Goal: Task Accomplishment & Management: Complete application form

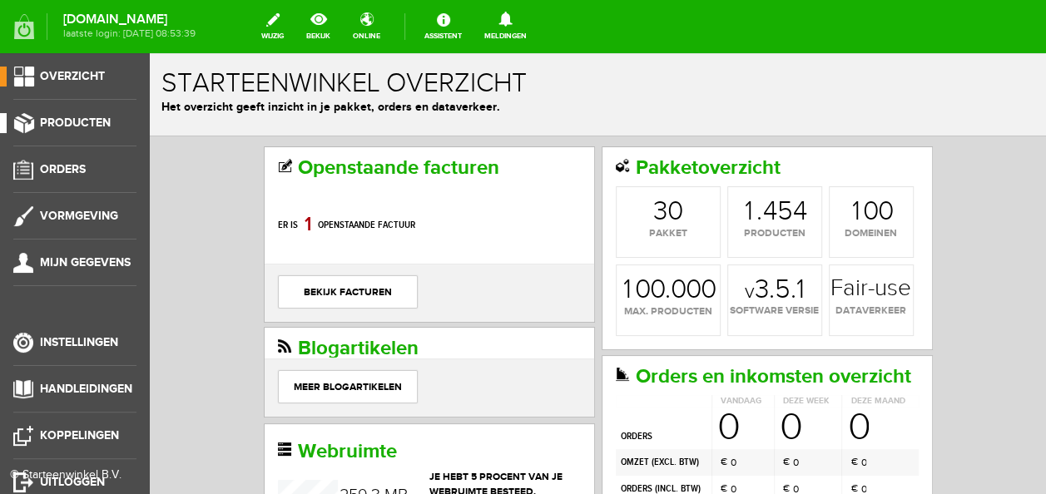
click at [79, 127] on span "Producten" at bounding box center [75, 123] width 71 height 14
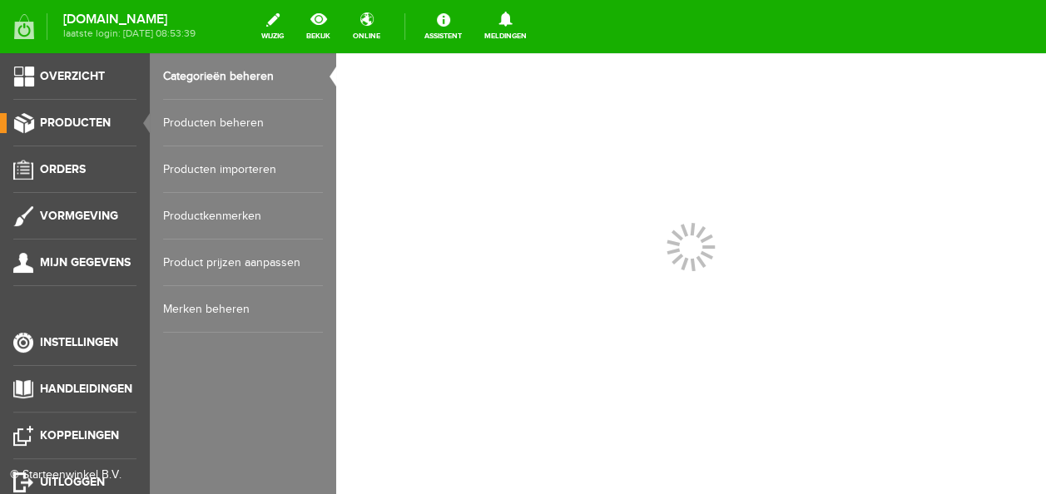
click at [256, 119] on link "Producten beheren" at bounding box center [243, 123] width 160 height 47
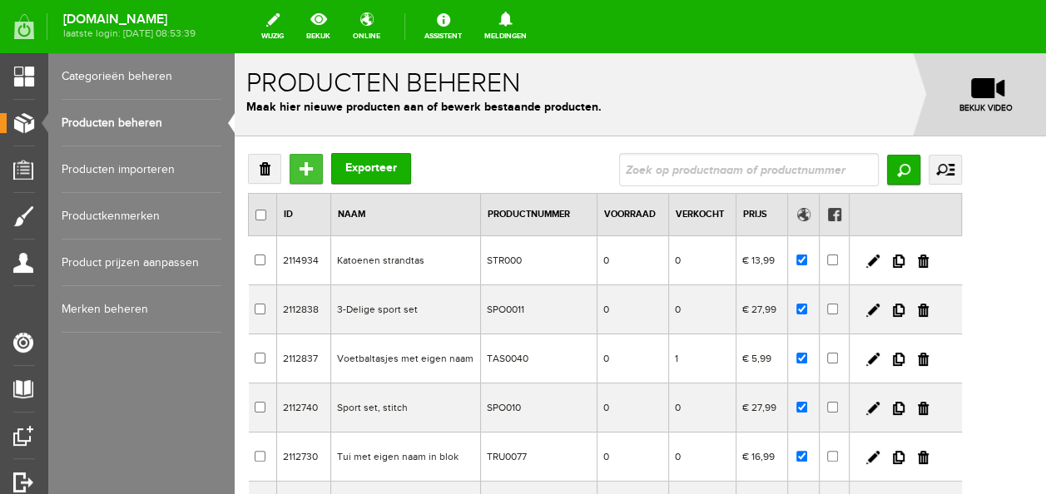
click at [311, 166] on input "Toevoegen" at bounding box center [306, 169] width 33 height 30
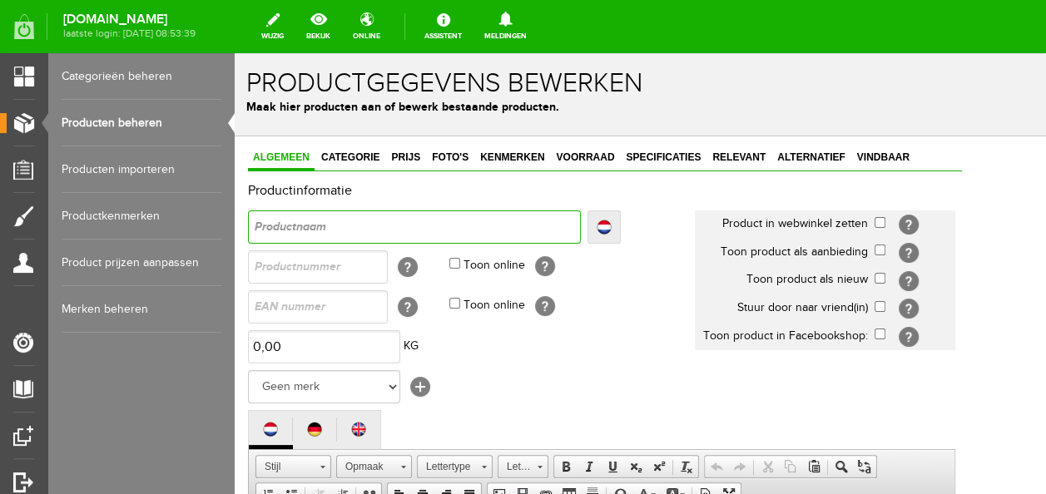
click at [408, 228] on input "text" at bounding box center [414, 227] width 333 height 33
type input "R"
type input "Ru"
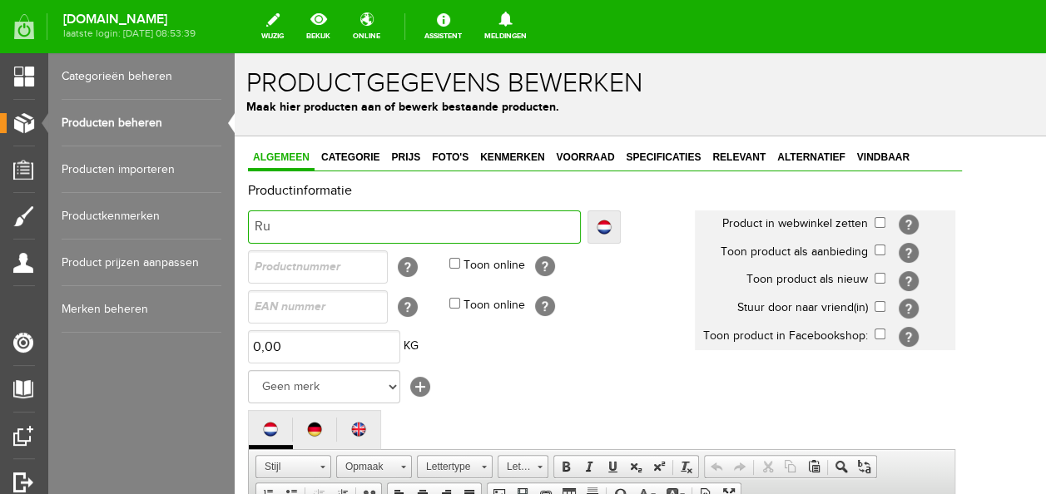
type input "Rug"
type input "Rugta"
type input "Rugtas"
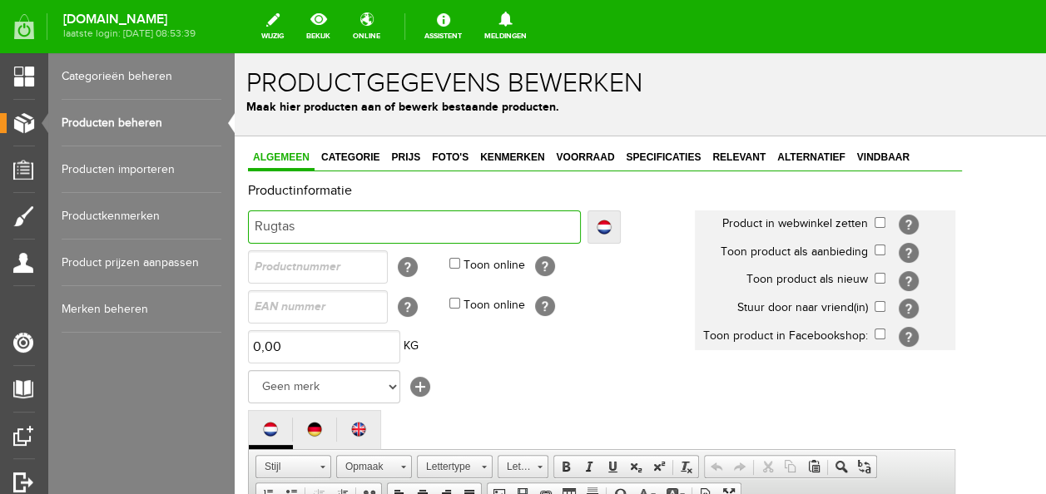
type input "Rugtas"
type input "Rugtas c"
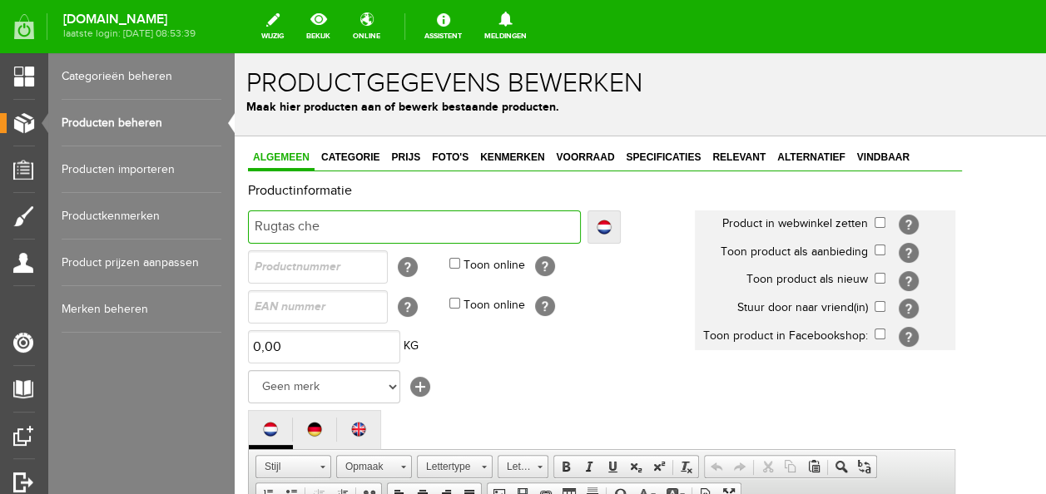
type input "Rugtas cher"
type input "Rugtas cherr"
type input "Rugtas cherry"
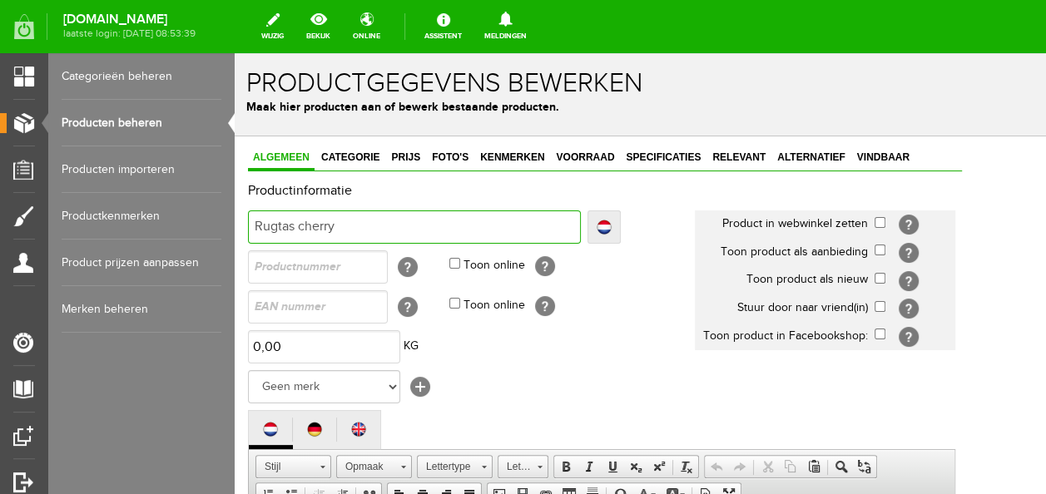
type input "Rugtas cherry"
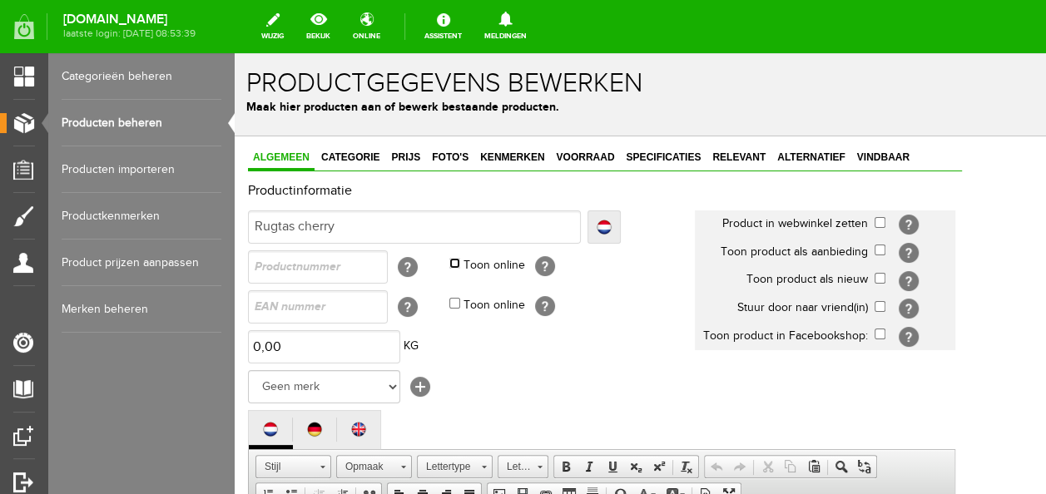
click at [453, 261] on input "Toon online" at bounding box center [454, 263] width 11 height 11
checkbox input "true"
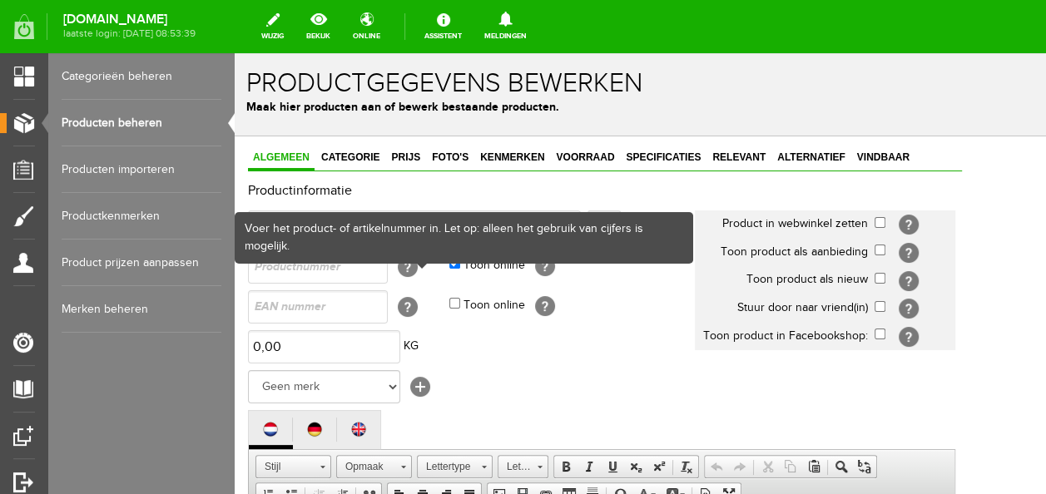
click at [352, 262] on div "Voer het product- of artikelnummer in. Let op: alleen het gebruik van cijfers i…" at bounding box center [464, 238] width 459 height 52
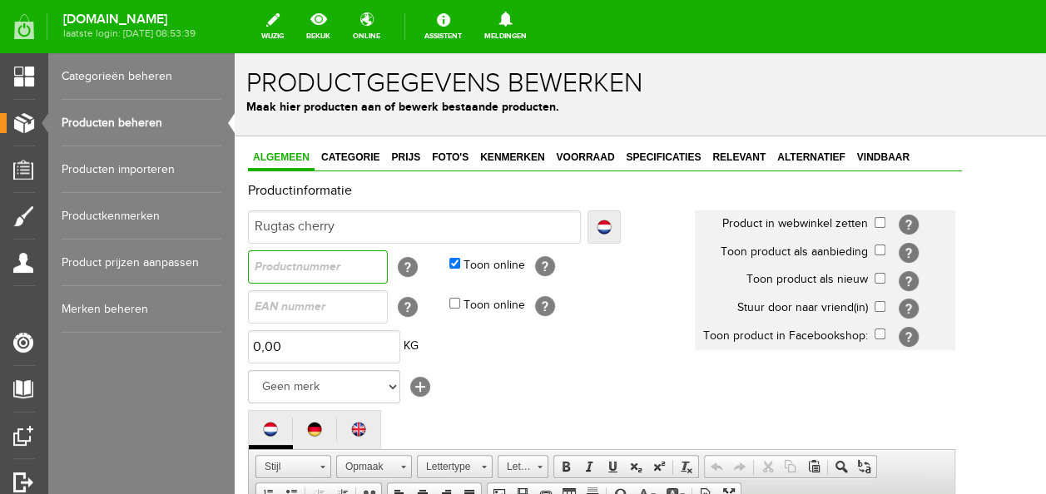
click at [355, 271] on input "text" at bounding box center [318, 267] width 140 height 33
type input "RUG0055"
click at [886, 219] on input "checkbox" at bounding box center [880, 222] width 11 height 11
checkbox input "true"
click at [886, 278] on input "checkbox" at bounding box center [880, 278] width 11 height 11
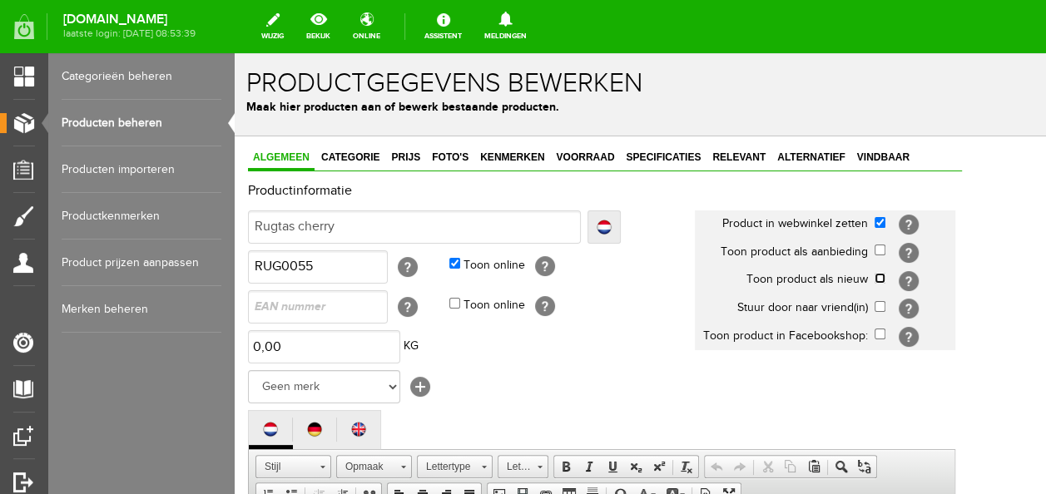
checkbox input "true"
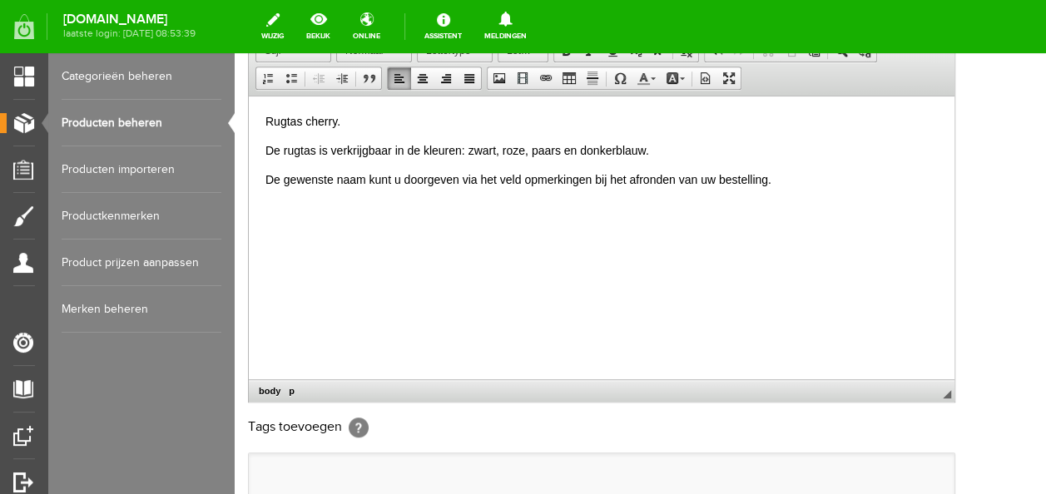
scroll to position [499, 0]
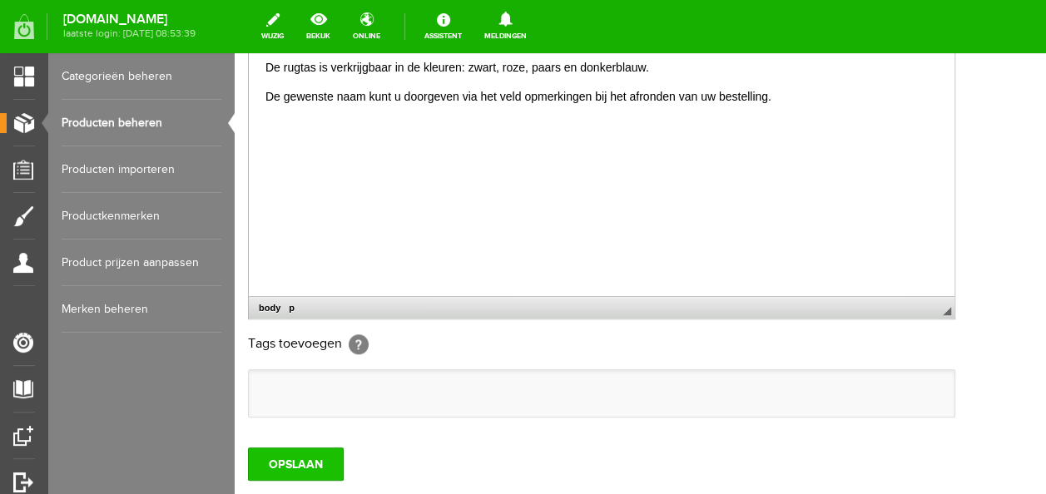
click at [305, 464] on input "OPSLAAN" at bounding box center [296, 464] width 96 height 33
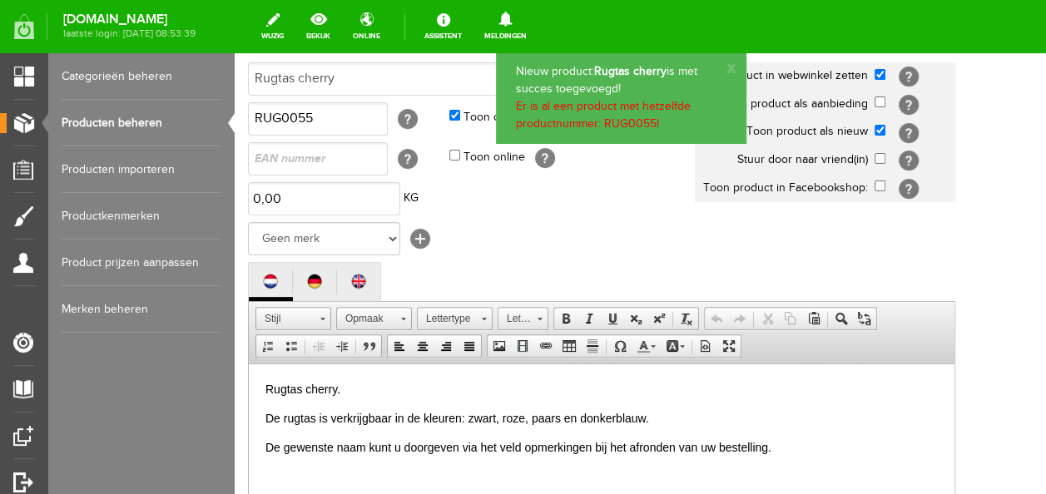
scroll to position [166, 0]
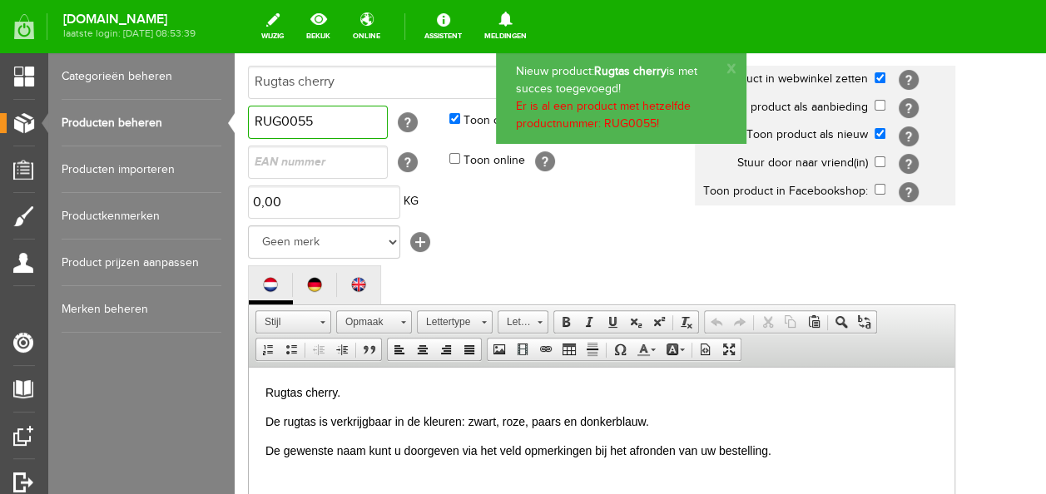
drag, startPoint x: 360, startPoint y: 125, endPoint x: 298, endPoint y: 131, distance: 62.7
click at [298, 131] on input "RUG0055" at bounding box center [318, 122] width 140 height 33
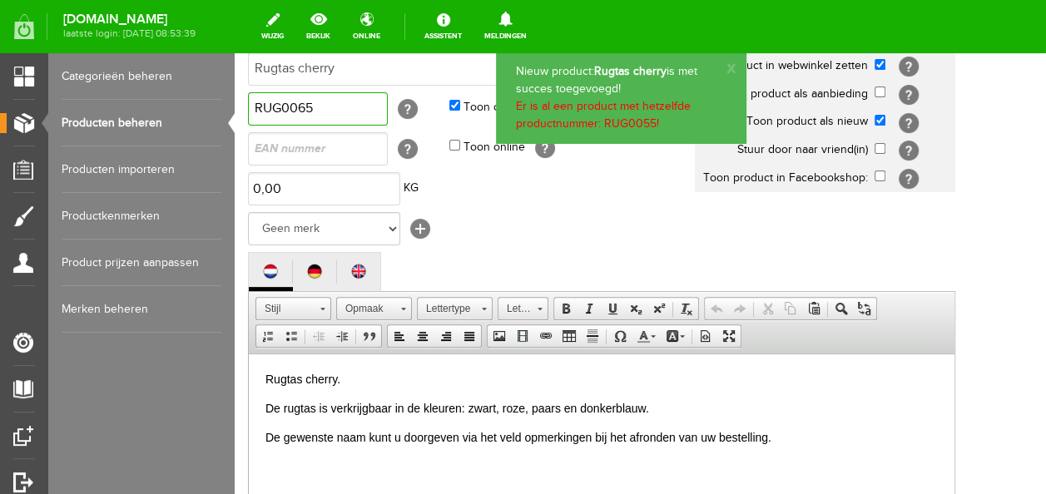
scroll to position [627, 0]
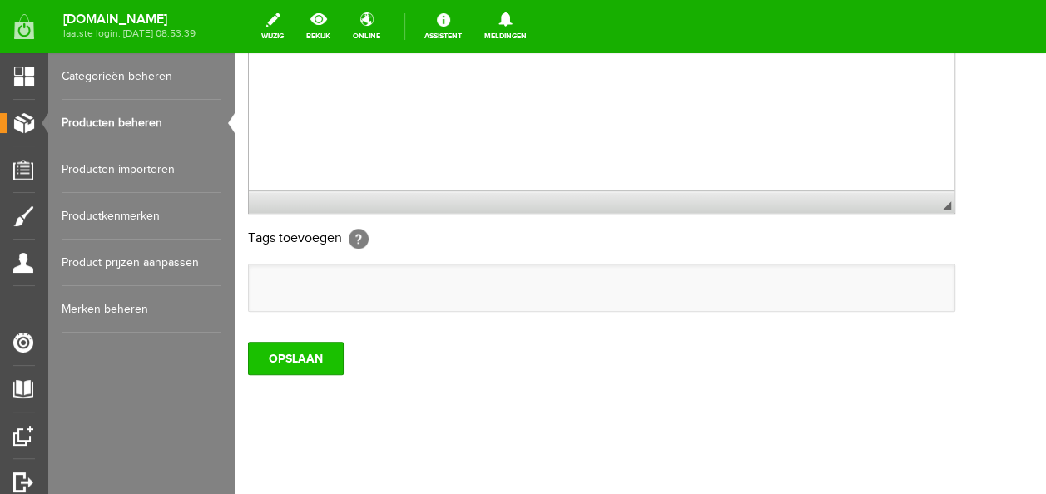
type input "RUG0065"
click at [337, 362] on input "OPSLAAN" at bounding box center [296, 358] width 96 height 33
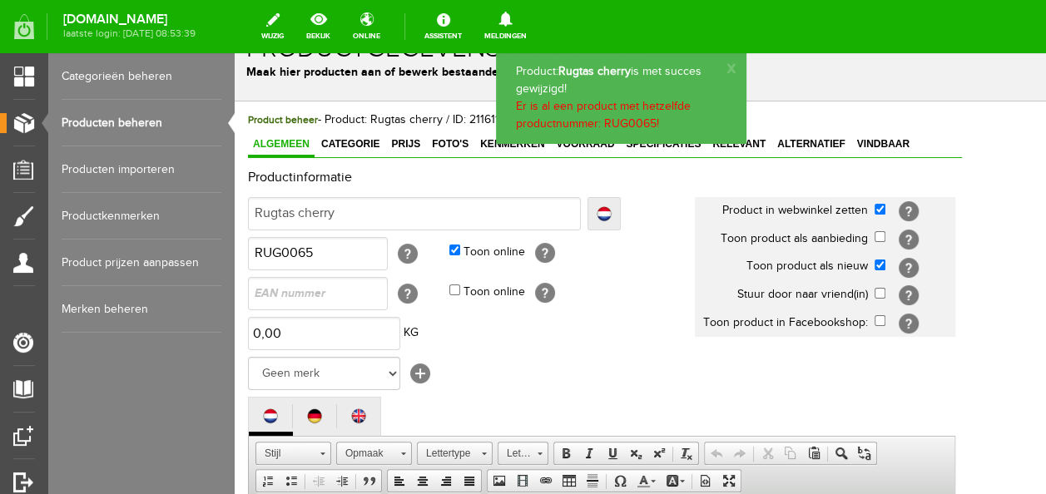
scroll to position [0, 0]
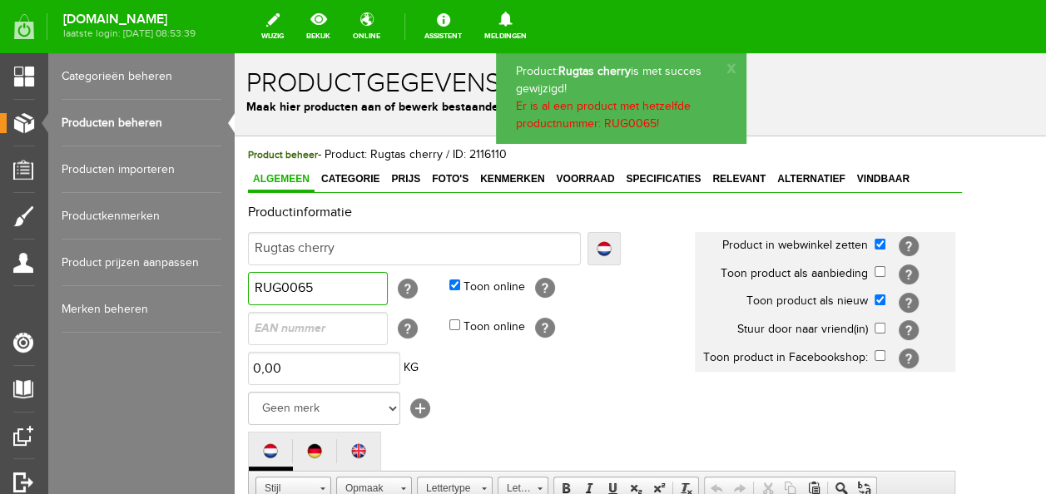
drag, startPoint x: 353, startPoint y: 281, endPoint x: 300, endPoint y: 296, distance: 55.6
click at [300, 296] on input "RUG0065" at bounding box center [318, 288] width 140 height 33
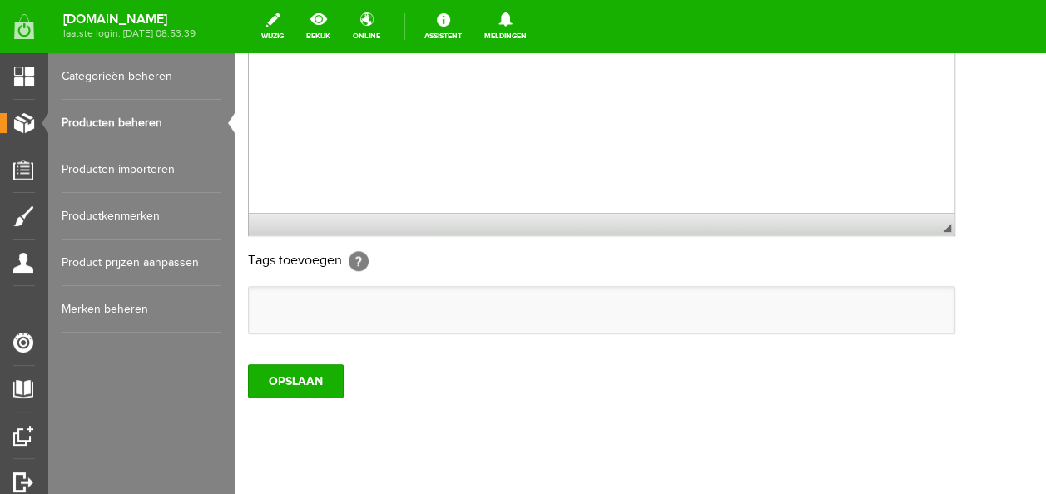
scroll to position [627, 0]
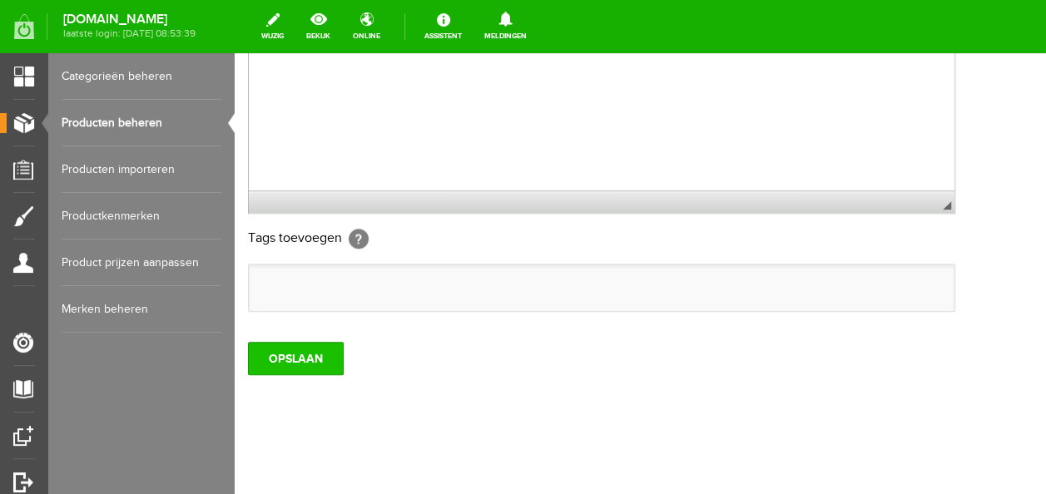
type input "RUG0075"
click at [318, 348] on input "OPSLAAN" at bounding box center [296, 358] width 96 height 33
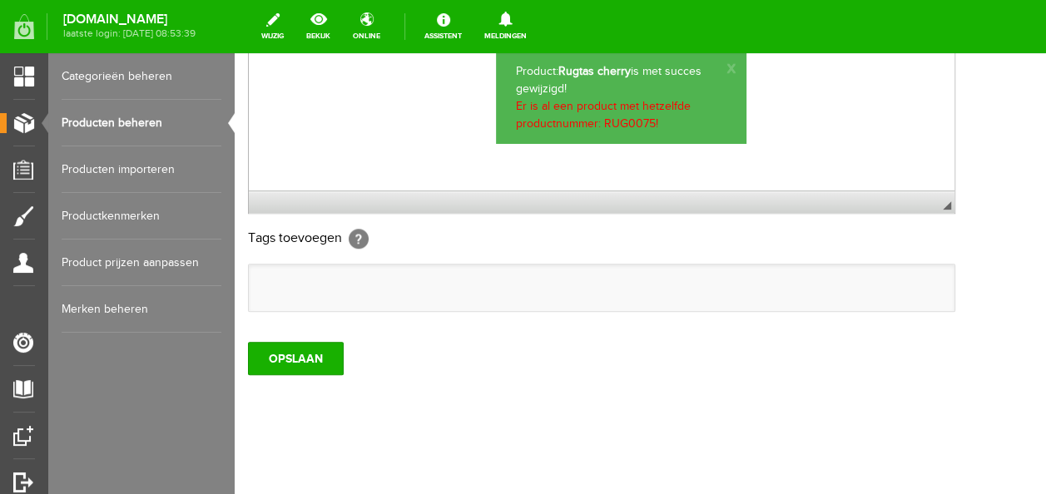
scroll to position [44, 0]
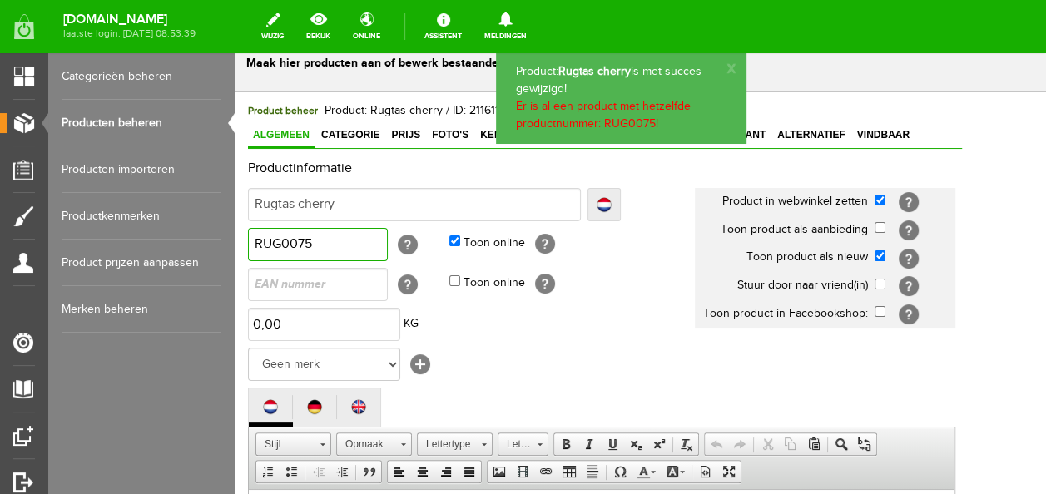
click at [350, 252] on input "RUG0075" at bounding box center [318, 244] width 140 height 33
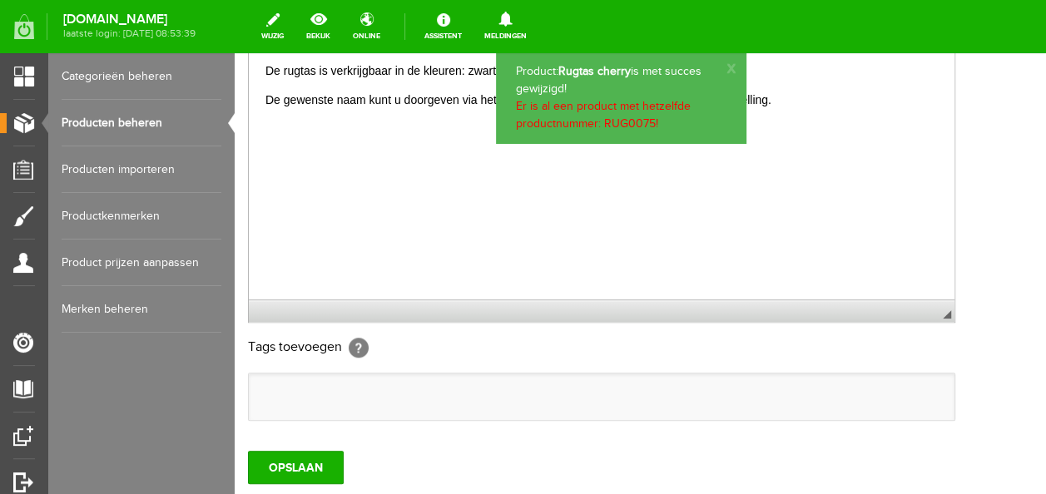
scroll to position [627, 0]
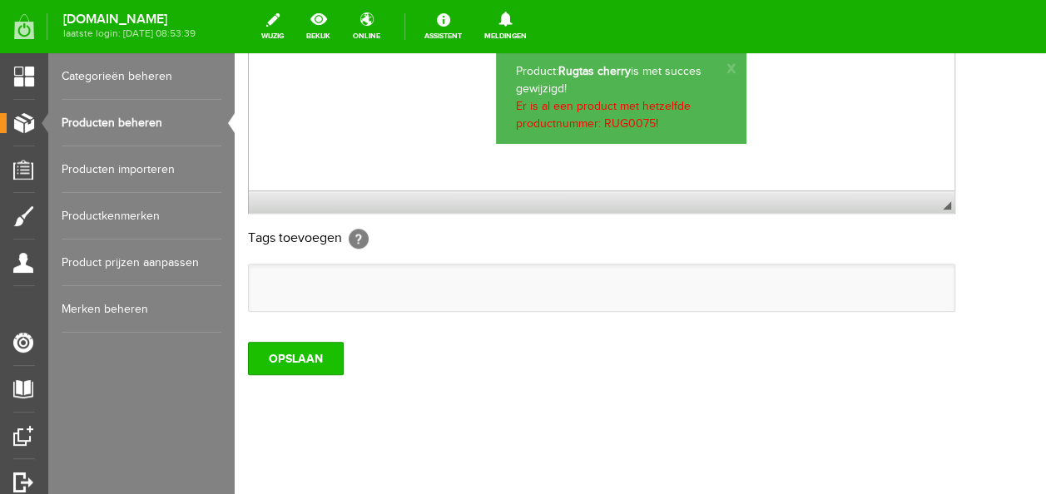
type input "RUG0085"
click at [290, 342] on input "OPSLAAN" at bounding box center [296, 358] width 96 height 33
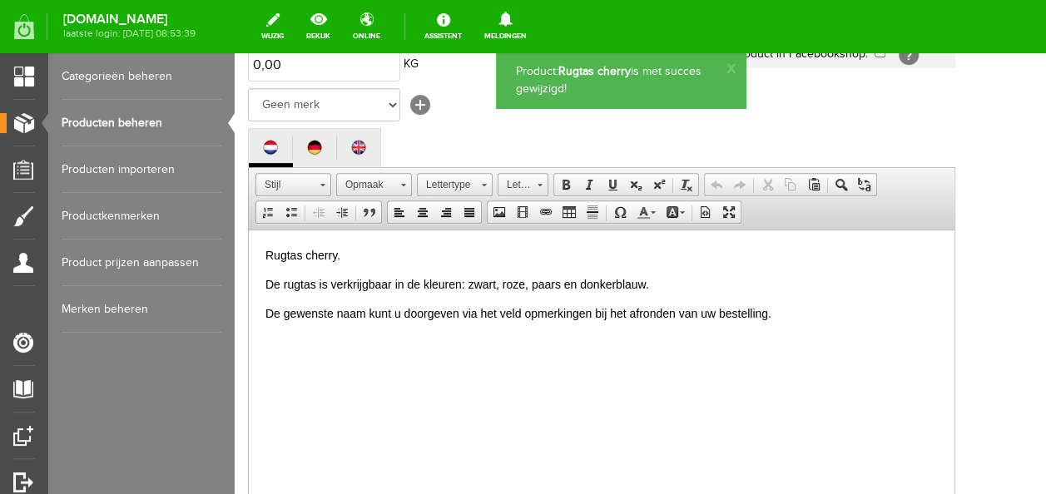
scroll to position [0, 0]
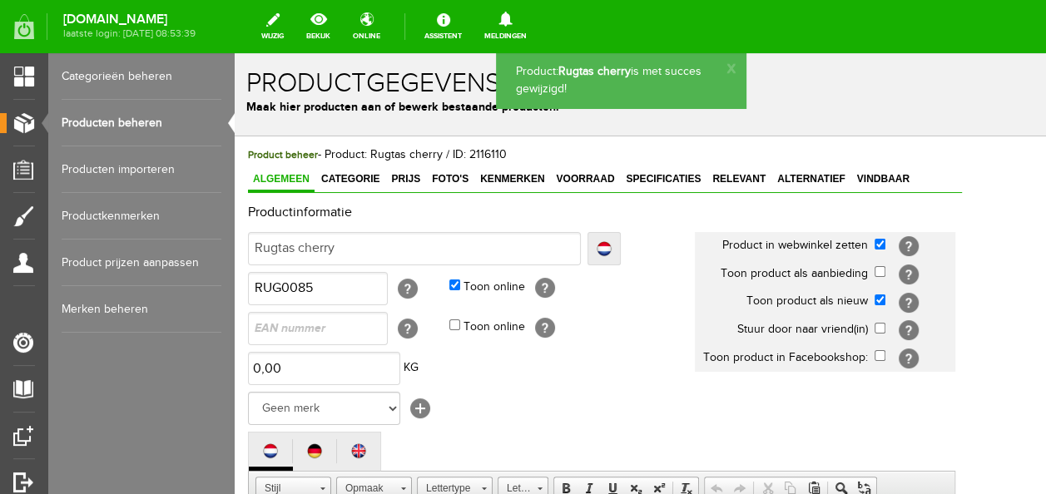
drag, startPoint x: 355, startPoint y: 176, endPoint x: 365, endPoint y: 196, distance: 22.0
click at [355, 176] on span "Categorie" at bounding box center [350, 179] width 68 height 12
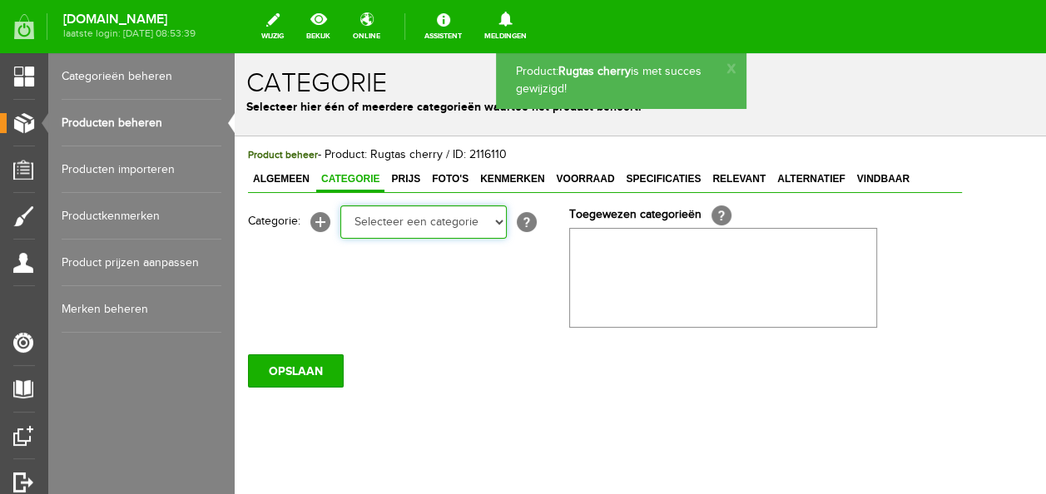
click at [376, 228] on select "Selecteer een categorie Baby jongens Badcape/omslagdoeken Boxpakjes Dekentjes H…" at bounding box center [423, 222] width 166 height 33
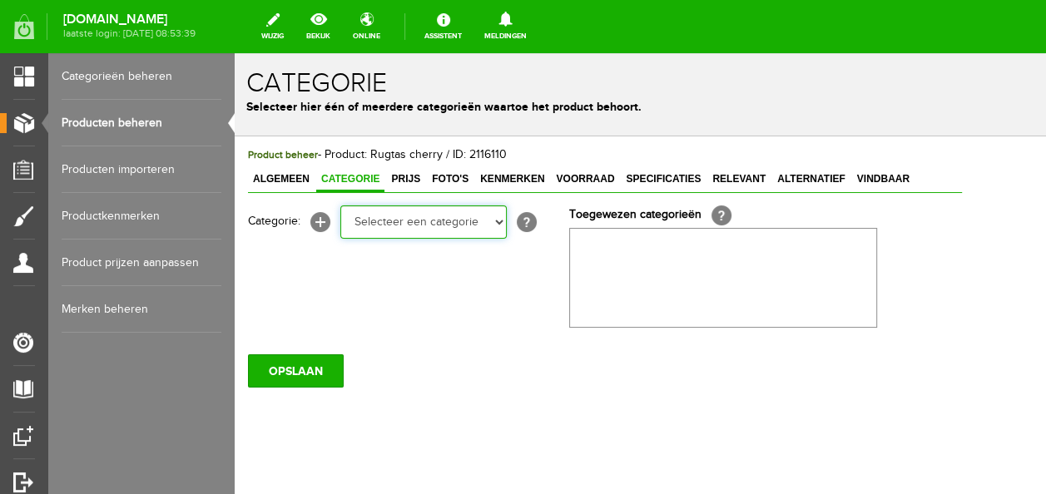
select select "255676"
click at [340, 206] on select "Selecteer een categorie Baby jongens Badcape/omslagdoeken Boxpakjes Dekentjes H…" at bounding box center [423, 222] width 166 height 33
click at [419, 216] on select "Selecteer een categorie Baby jongens Badcape/omslagdoeken Boxpakjes Dekentjes H…" at bounding box center [423, 222] width 166 height 33
select select "265433"
click at [340, 206] on select "Selecteer een categorie Baby jongens Badcape/omslagdoeken Boxpakjes Dekentjes H…" at bounding box center [423, 222] width 166 height 33
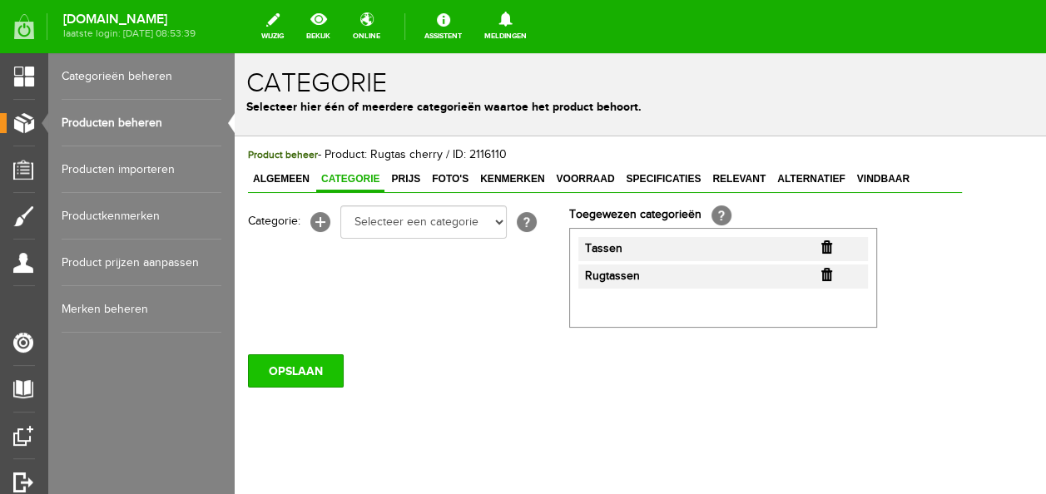
click at [306, 370] on input "OPSLAAN" at bounding box center [296, 371] width 96 height 33
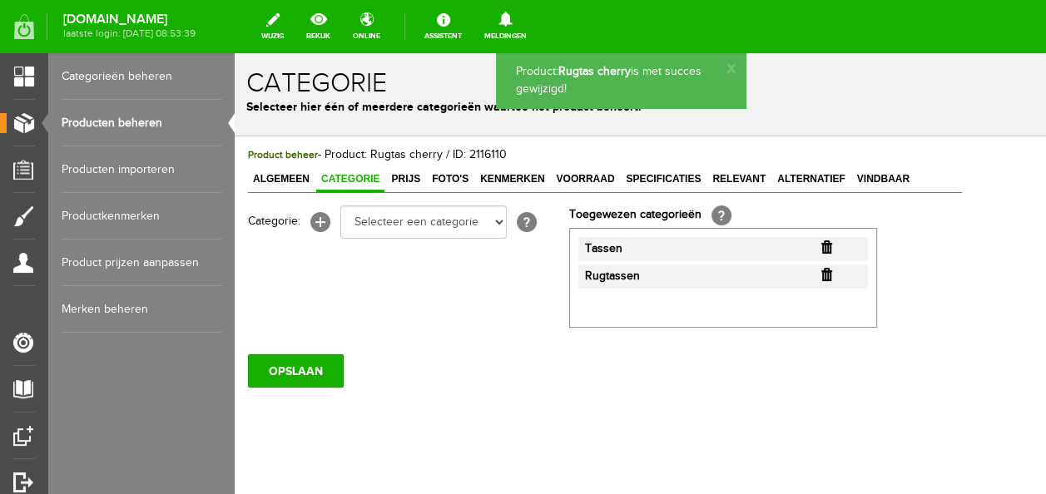
click at [403, 180] on span "Prijs" at bounding box center [405, 179] width 39 height 12
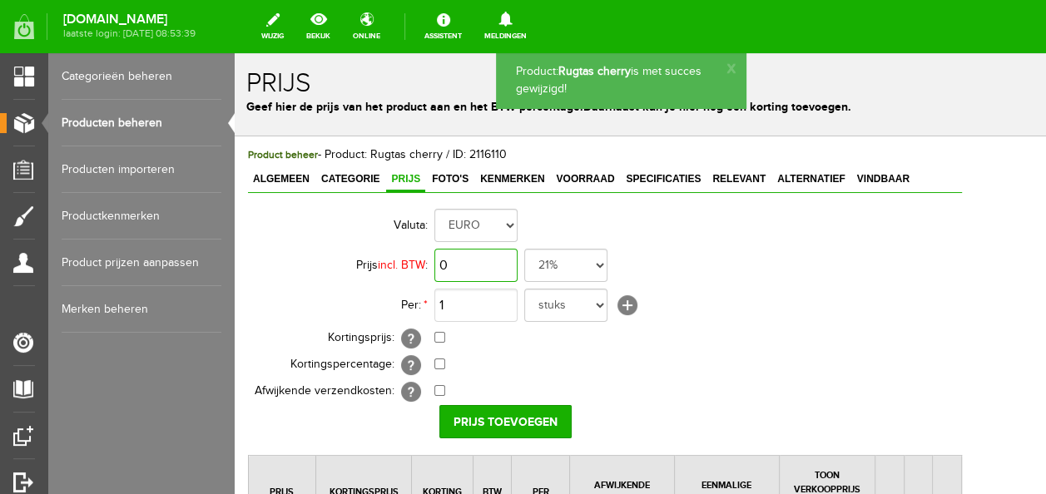
click at [457, 261] on input "0" at bounding box center [475, 265] width 83 height 33
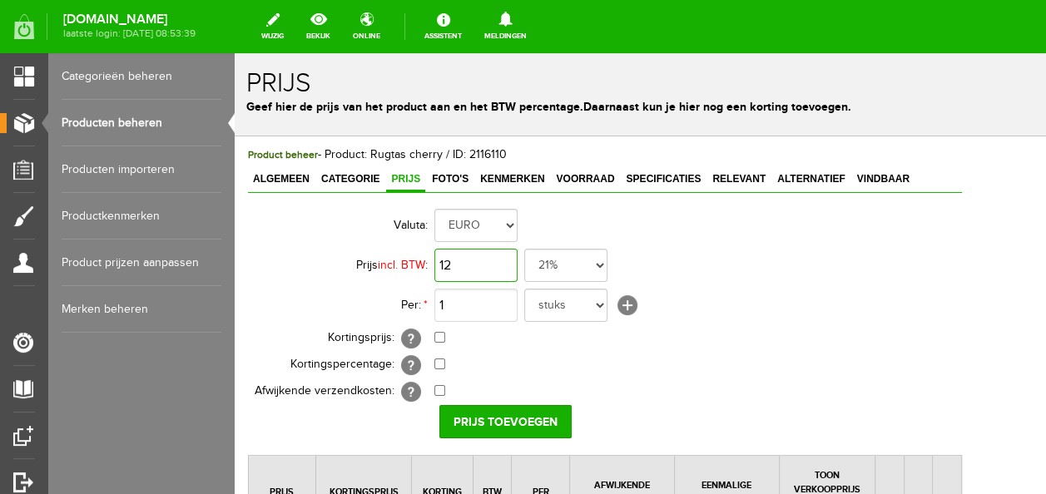
type input "1"
type input "€ 14,99"
click at [439, 338] on input "checkbox" at bounding box center [439, 337] width 11 height 11
checkbox input "true"
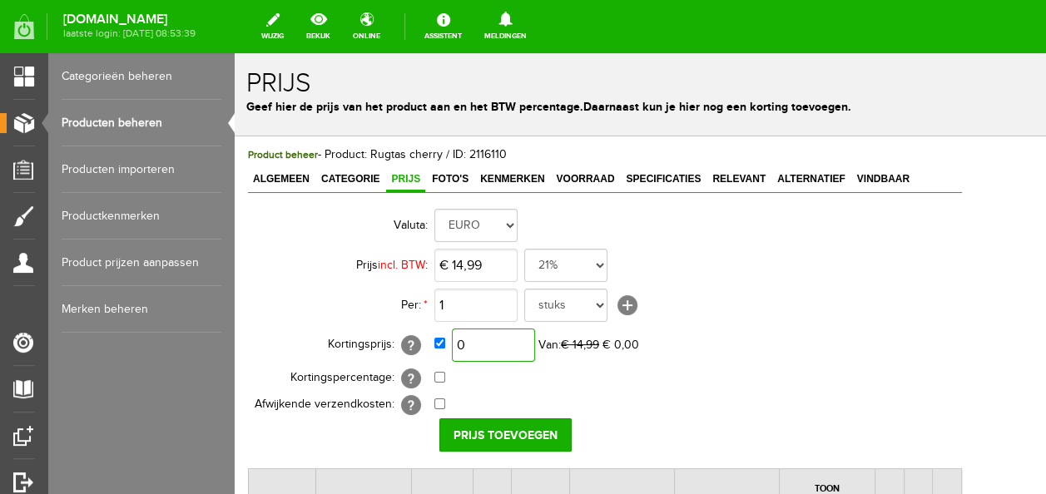
click at [483, 345] on input "0" at bounding box center [493, 345] width 83 height 33
type input "€ 0,00"
click at [504, 426] on input "Prijs toevoegen" at bounding box center [505, 435] width 132 height 33
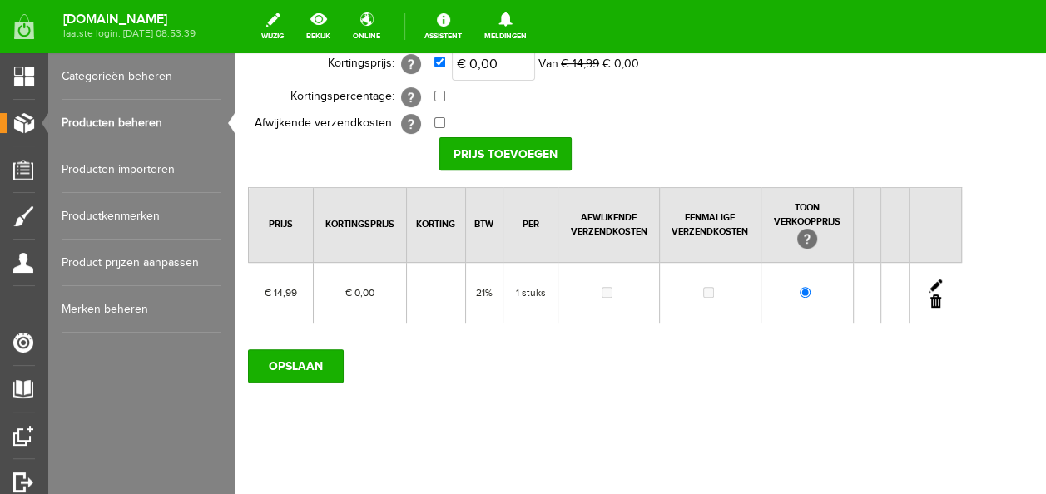
scroll to position [291, 0]
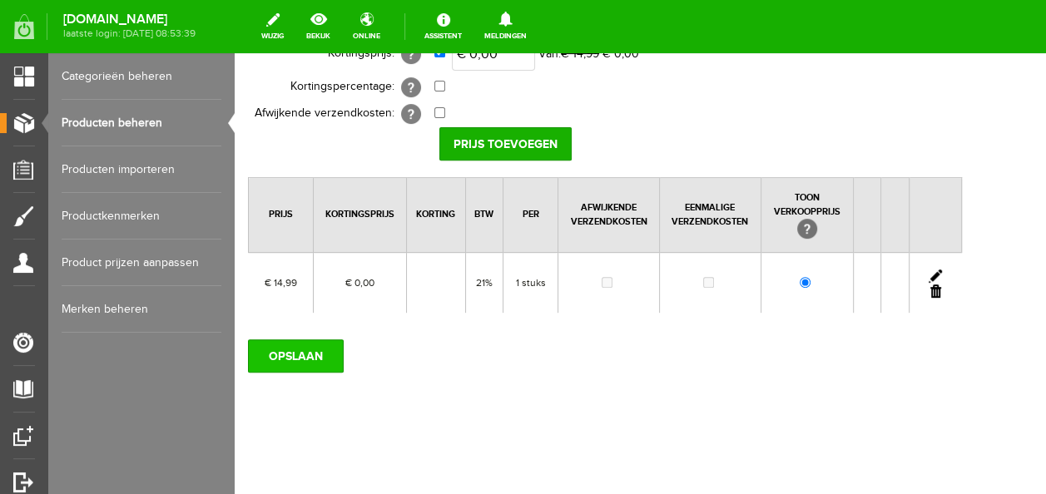
click at [311, 341] on input "OPSLAAN" at bounding box center [296, 356] width 96 height 33
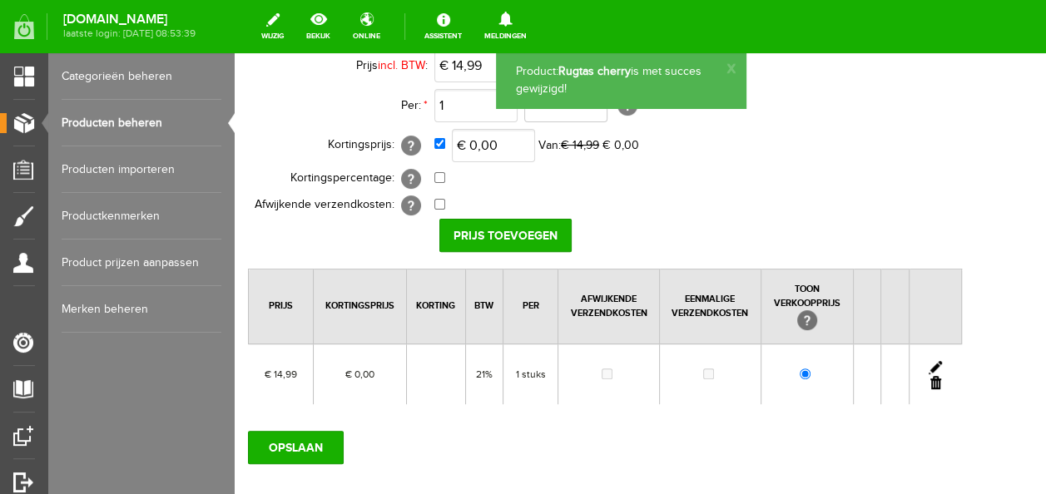
scroll to position [125, 0]
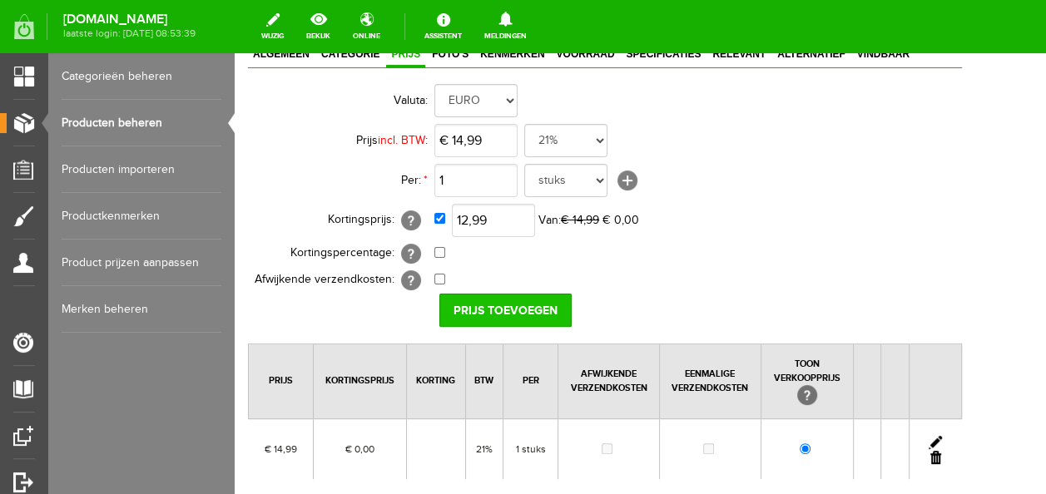
type input "€ 12,99"
click at [509, 305] on input "Prijs toevoegen" at bounding box center [505, 310] width 132 height 33
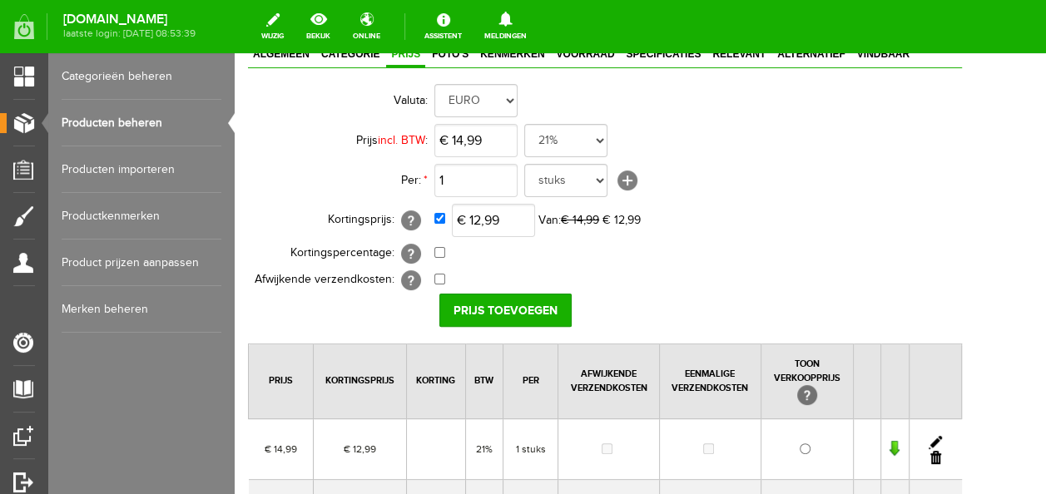
scroll to position [291, 0]
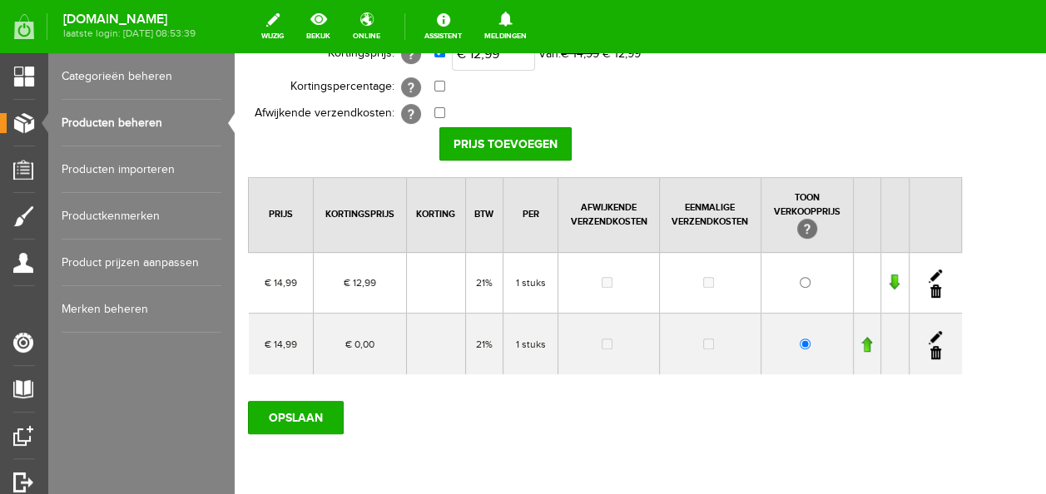
click at [941, 351] on link at bounding box center [936, 352] width 11 height 13
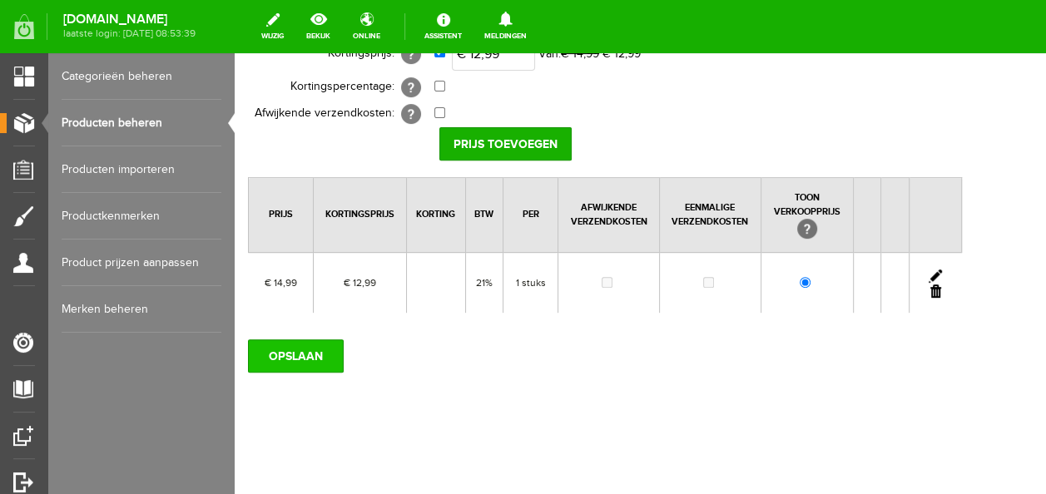
click at [311, 360] on input "OPSLAAN" at bounding box center [296, 356] width 96 height 33
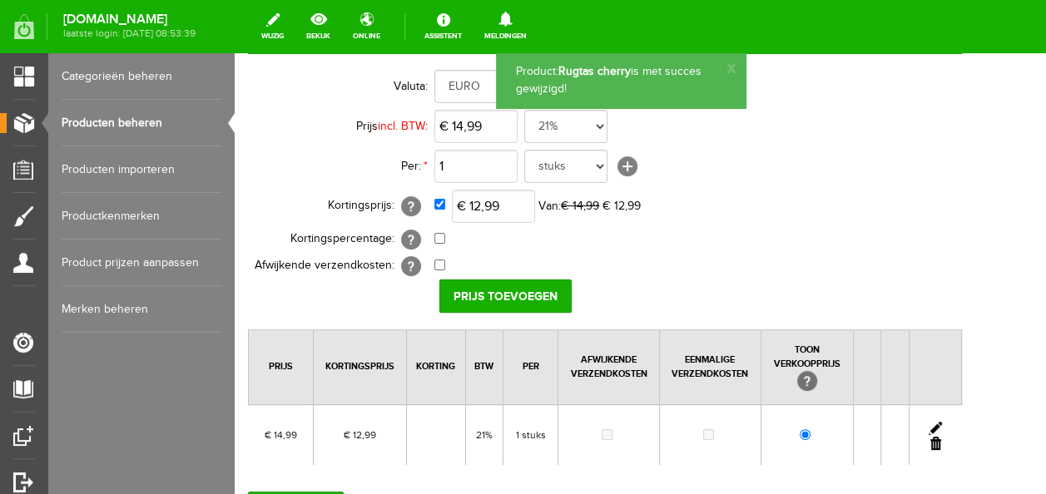
scroll to position [0, 0]
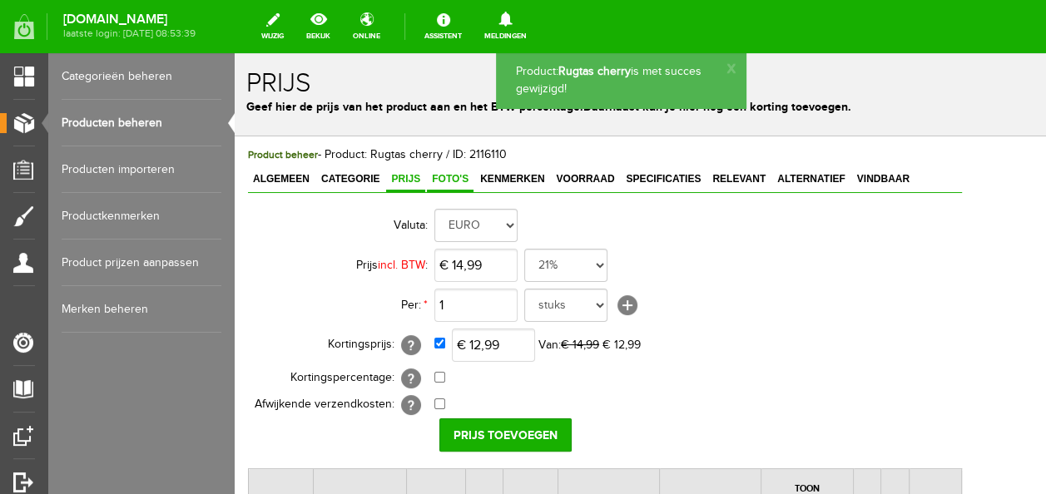
click at [458, 186] on link "Foto's" at bounding box center [450, 180] width 47 height 24
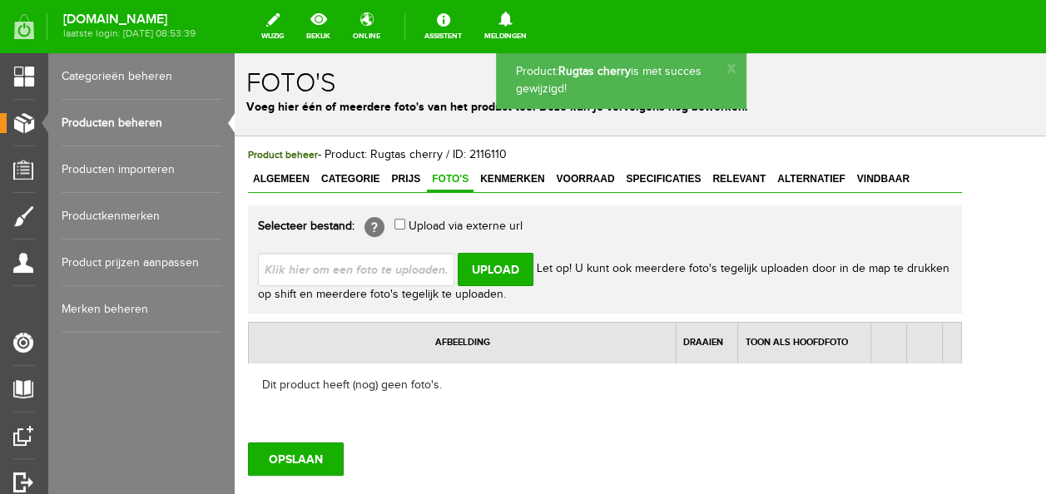
click at [416, 269] on input "file" at bounding box center [363, 269] width 210 height 32
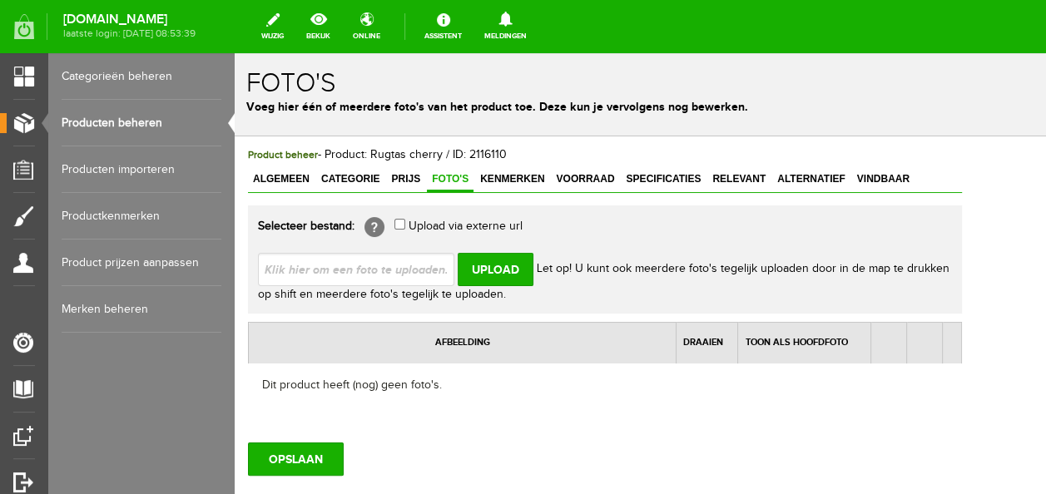
type input "C:\fakepath\thumbnail_IMG_5926.jpg"
type input "thumbnail_IMG_5926.jpg"
click at [529, 267] on input "Upload" at bounding box center [496, 269] width 76 height 33
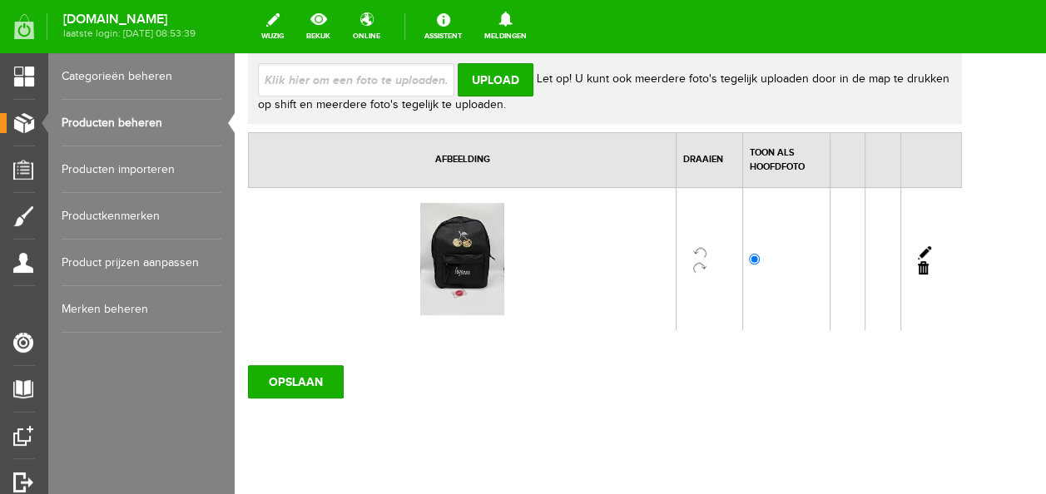
scroll to position [215, 0]
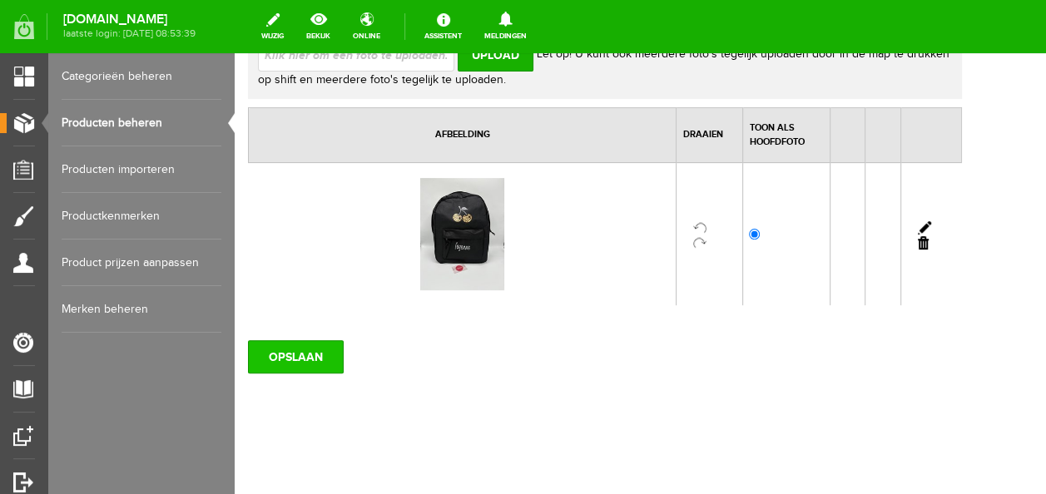
click at [300, 344] on input "OPSLAAN" at bounding box center [296, 356] width 96 height 33
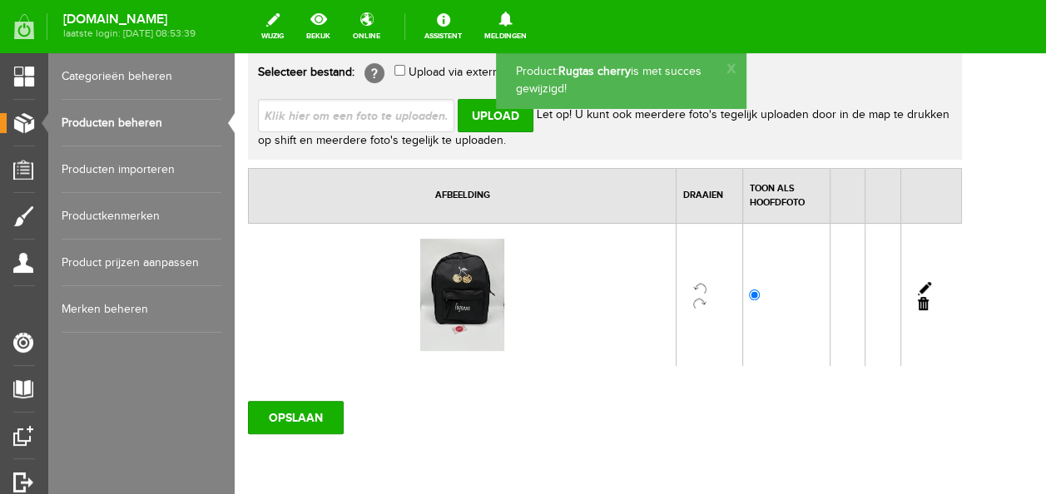
scroll to position [0, 0]
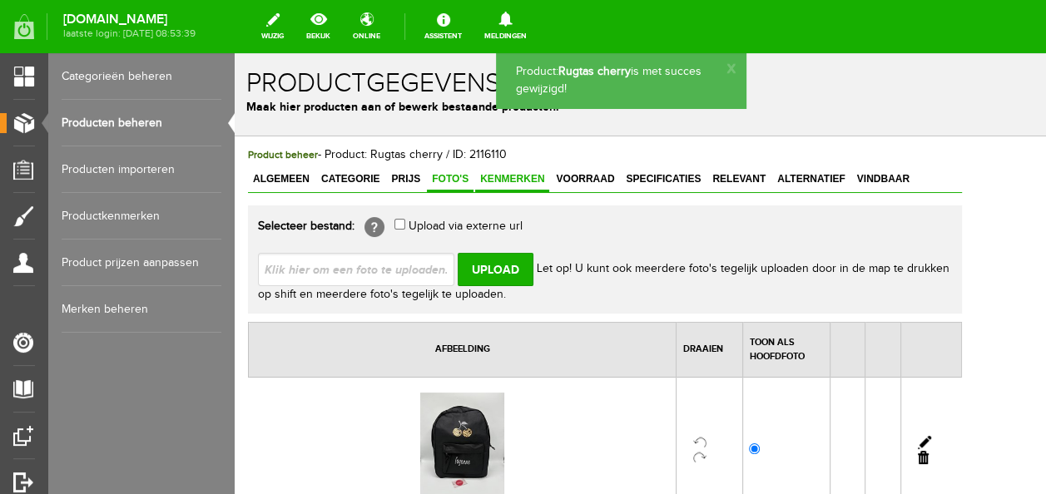
click at [531, 181] on span "Kenmerken" at bounding box center [512, 179] width 74 height 12
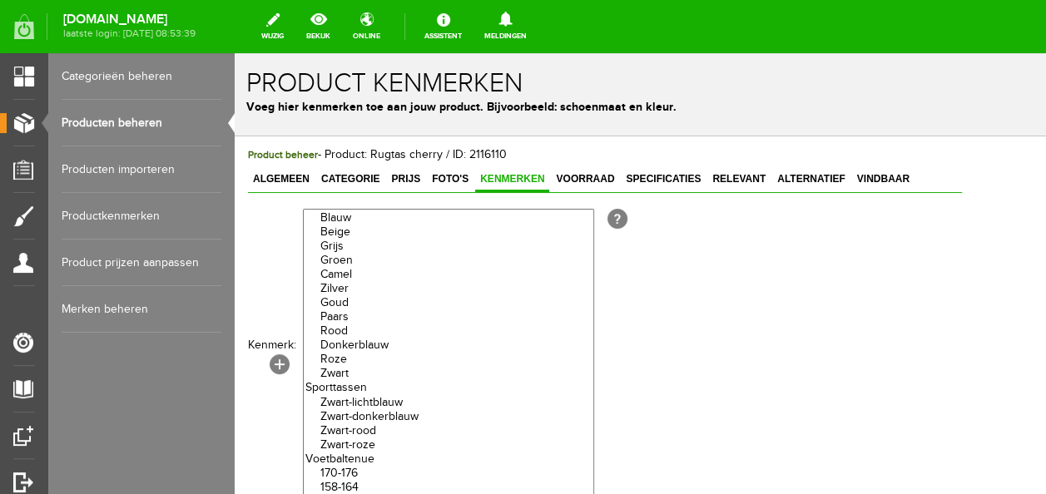
scroll to position [583, 0]
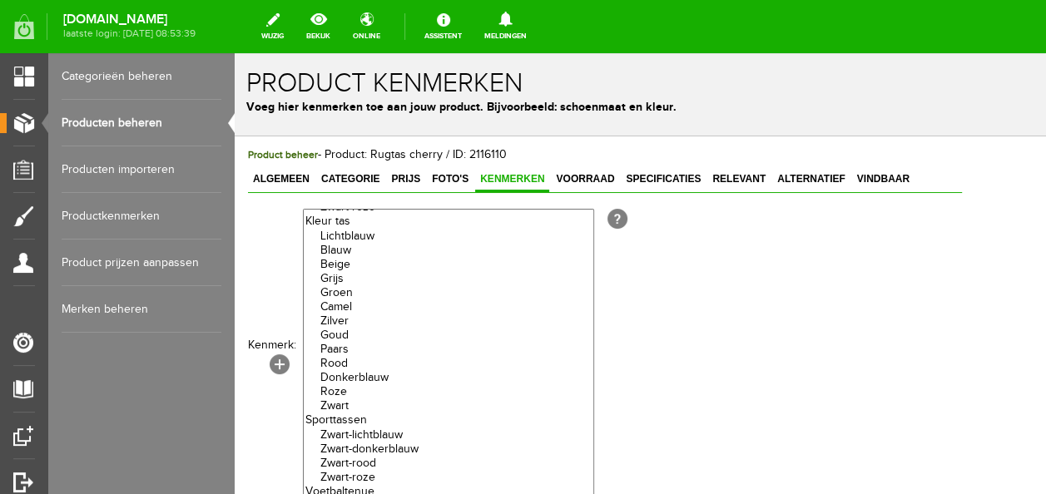
click at [349, 414] on option "Zwart" at bounding box center [449, 407] width 290 height 14
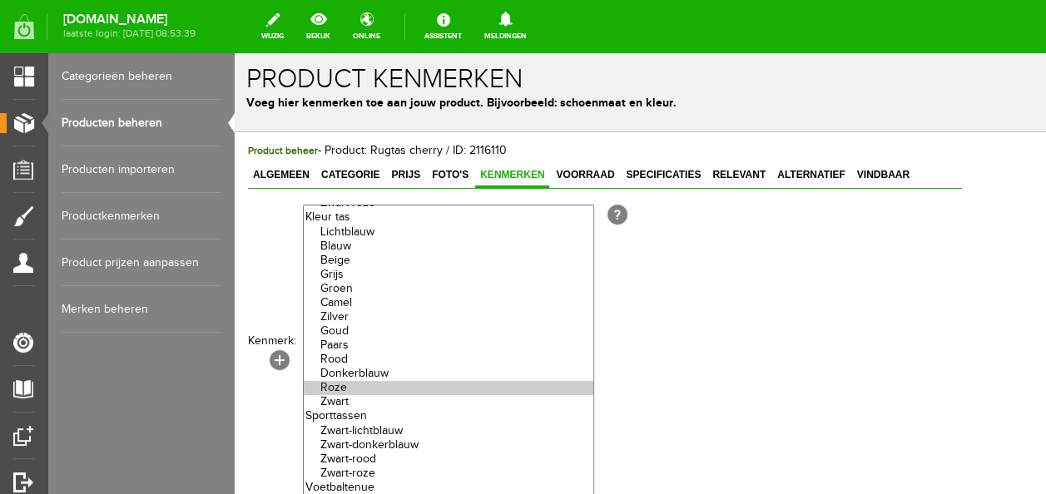
click at [348, 395] on option "Roze" at bounding box center [449, 388] width 290 height 14
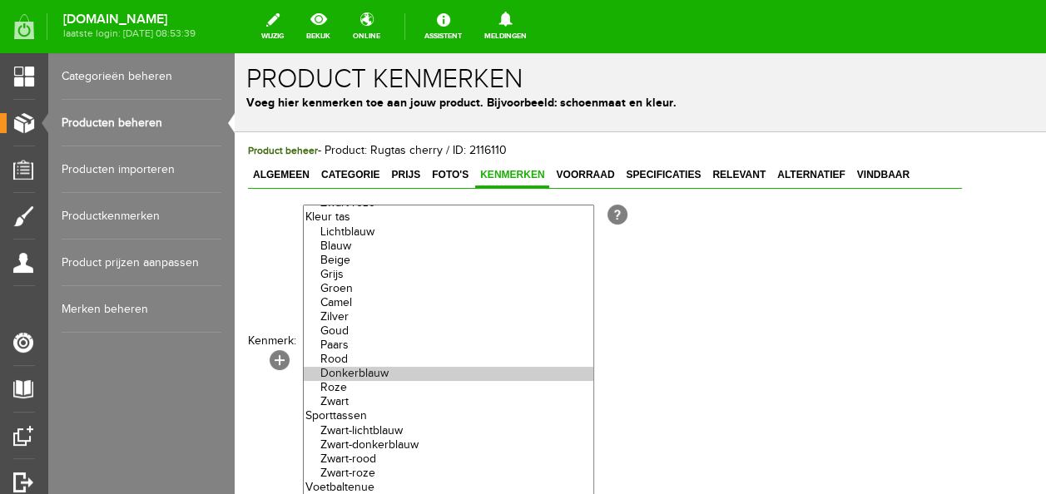
click at [350, 381] on option "Donkerblauw" at bounding box center [449, 374] width 290 height 14
click at [350, 367] on option "Rood" at bounding box center [449, 360] width 290 height 14
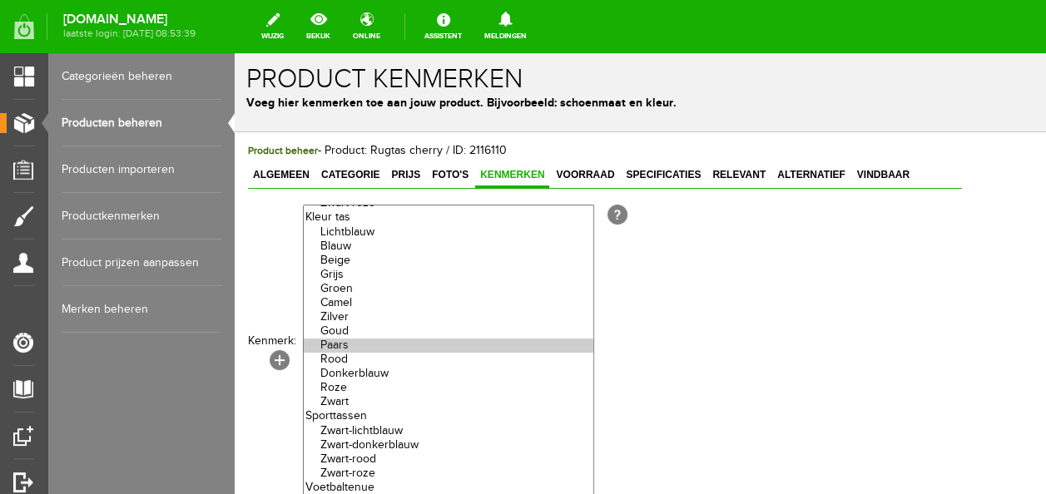
select select "80370|317789"
click at [349, 353] on option "Paars" at bounding box center [449, 346] width 290 height 14
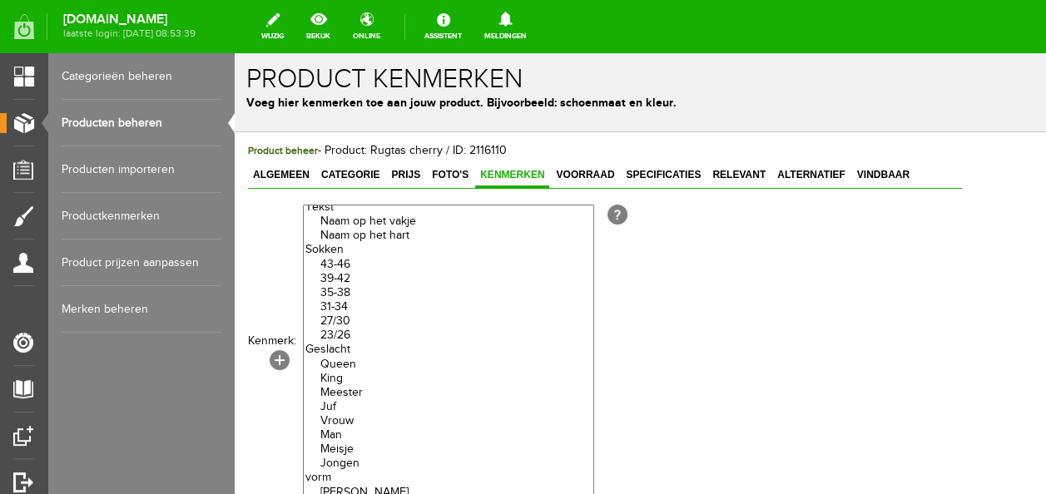
scroll to position [236, 0]
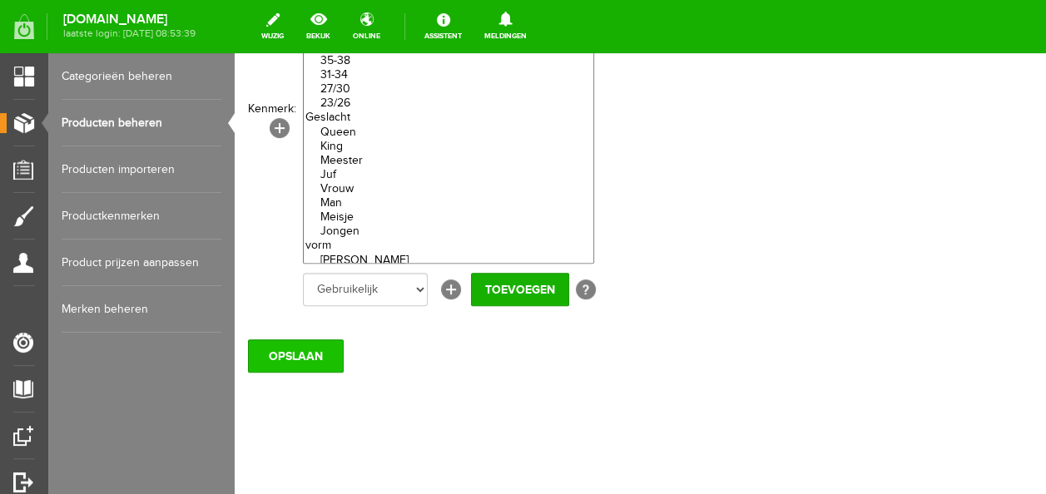
click at [325, 355] on input "OPSLAAN" at bounding box center [296, 356] width 96 height 33
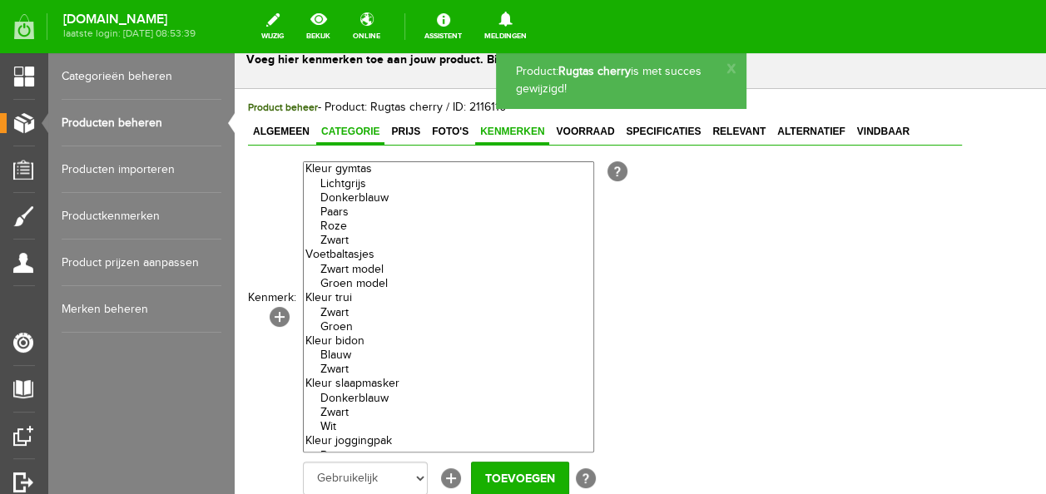
scroll to position [0, 0]
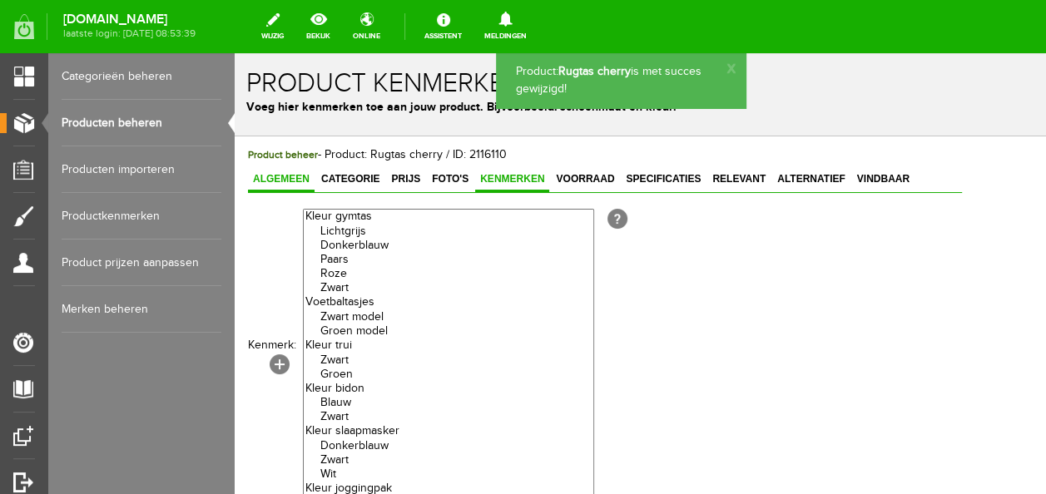
click at [274, 176] on span "Algemeen" at bounding box center [281, 179] width 67 height 12
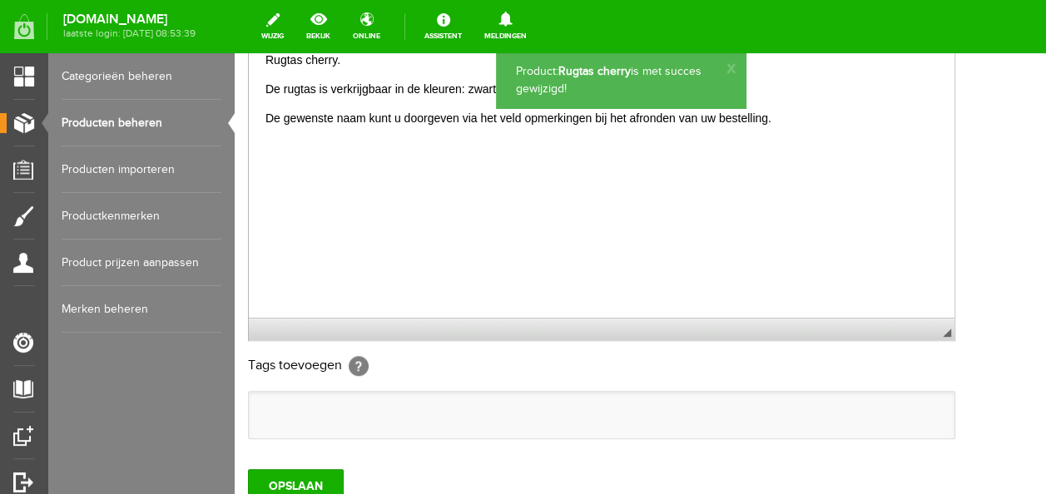
scroll to position [416, 0]
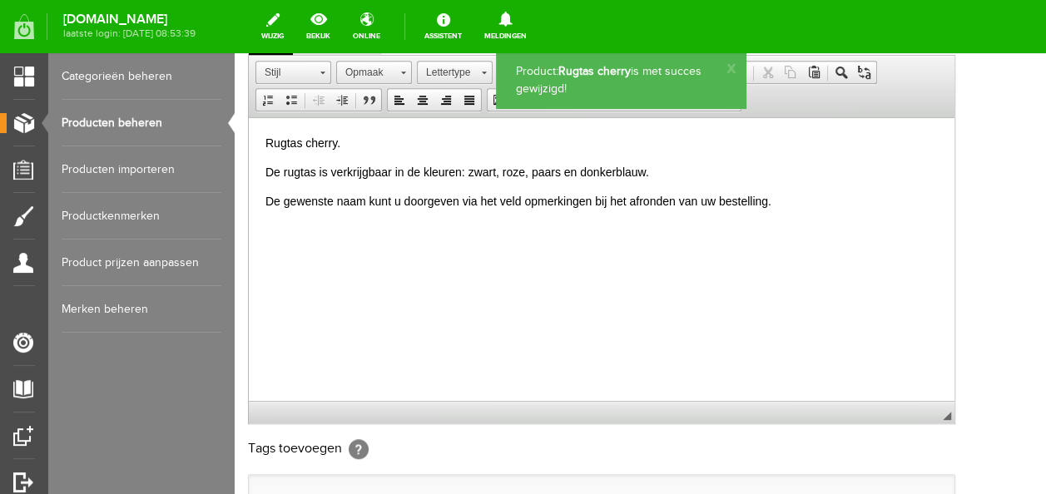
click at [530, 173] on p "De rugtas is verkrijgbaar in de kleuren: zwart, roze, paars en donkerblauw." at bounding box center [602, 171] width 673 height 17
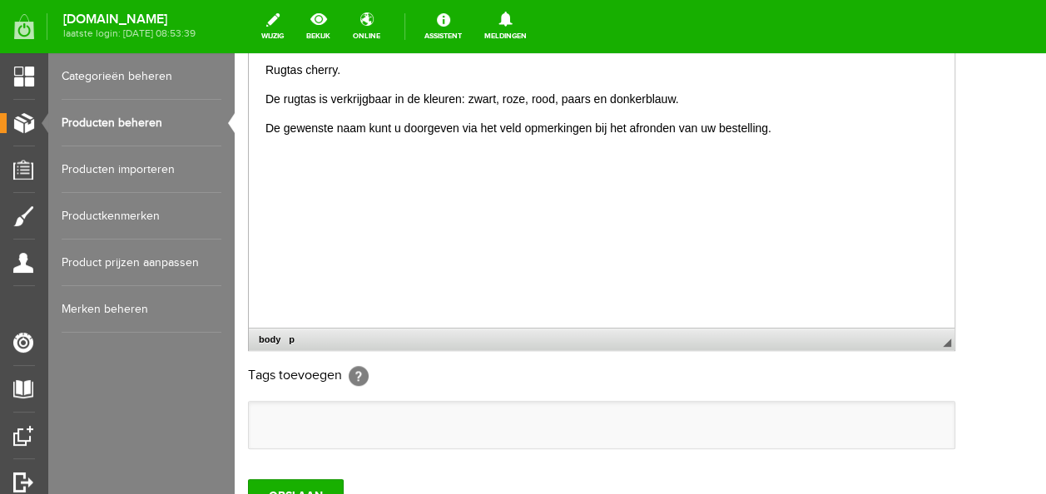
scroll to position [583, 0]
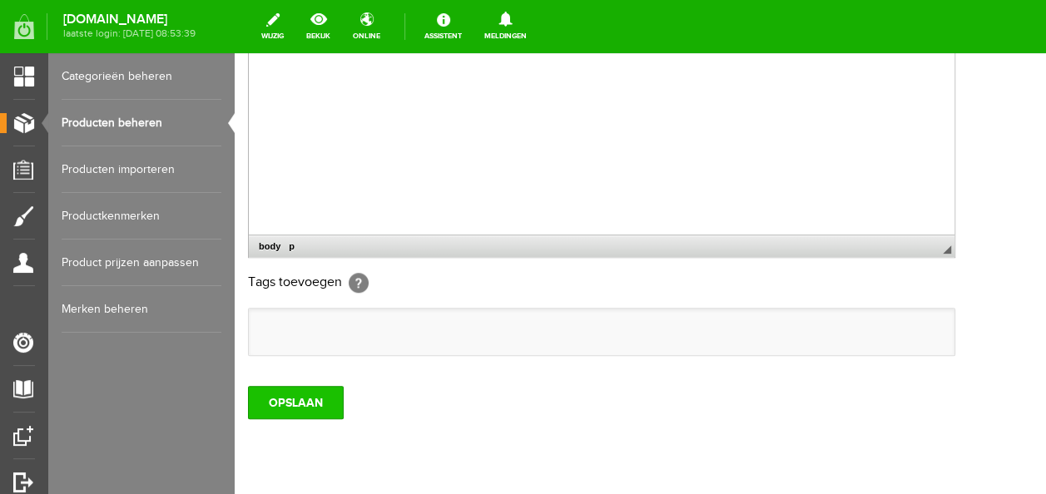
click at [338, 398] on input "OPSLAAN" at bounding box center [296, 402] width 96 height 33
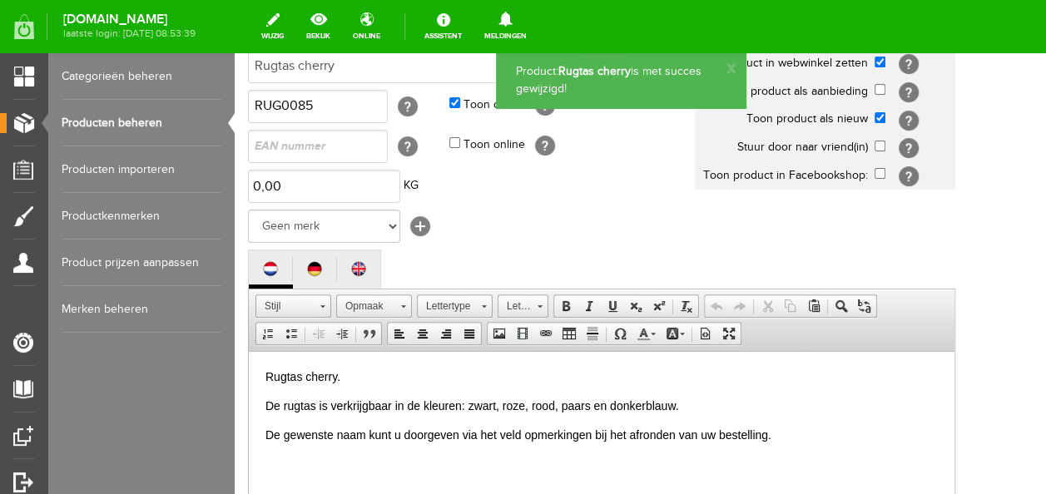
scroll to position [0, 0]
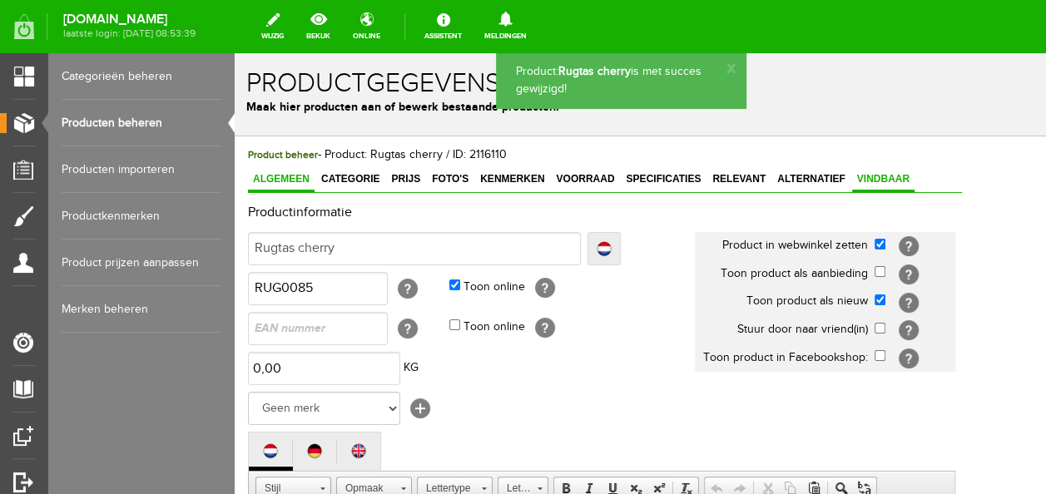
click at [887, 173] on span "Vindbaar" at bounding box center [883, 179] width 62 height 12
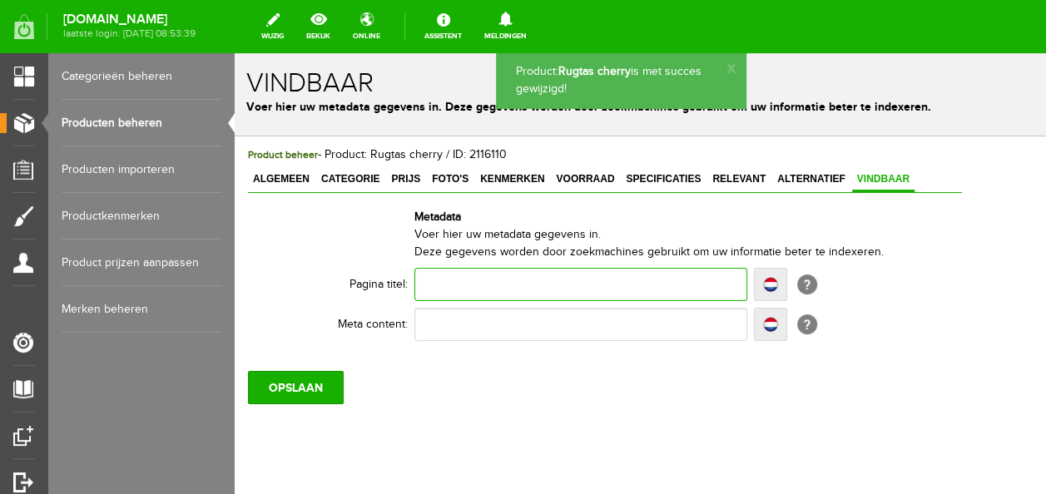
click at [479, 269] on input "text" at bounding box center [581, 284] width 333 height 33
type input "J"
type input "JF"
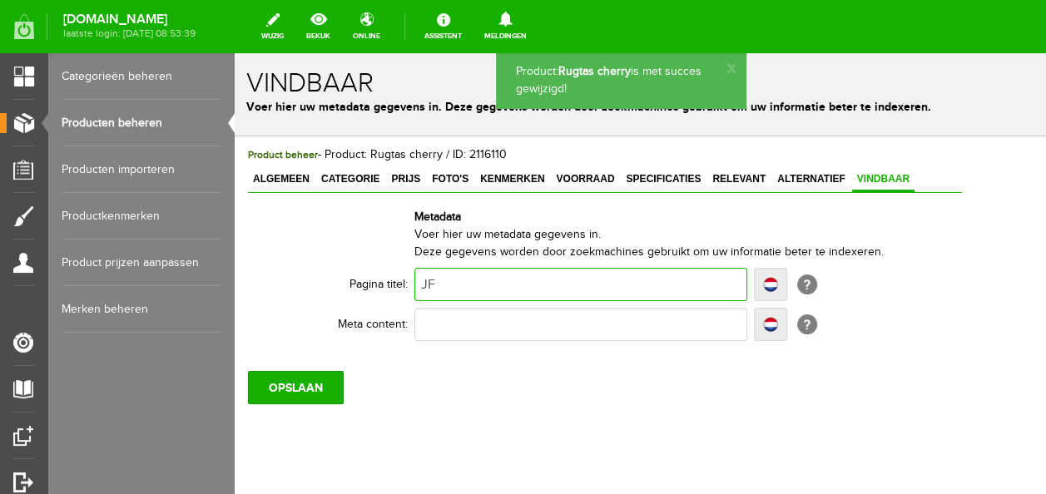
type input "JF-"
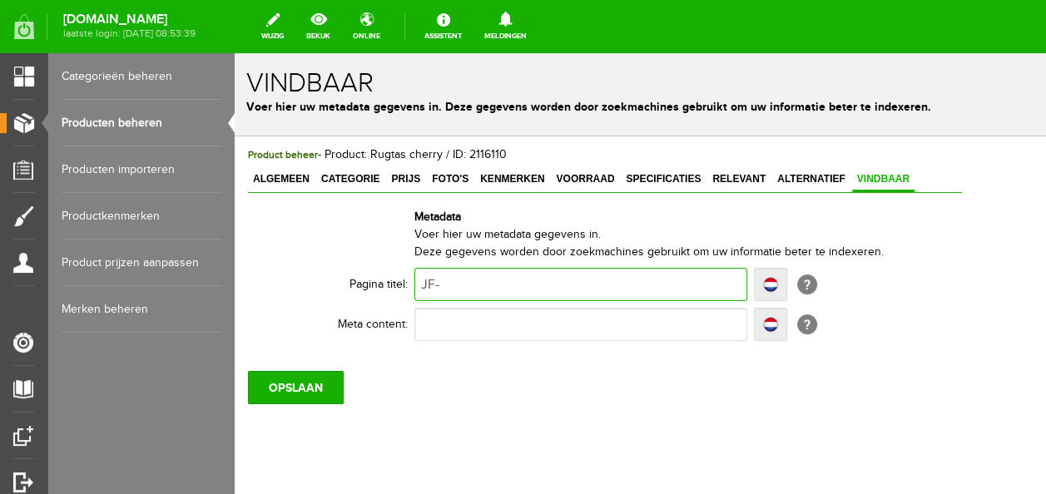
type input "JF-F"
type input "JF-Fa"
type input "JF-Fas"
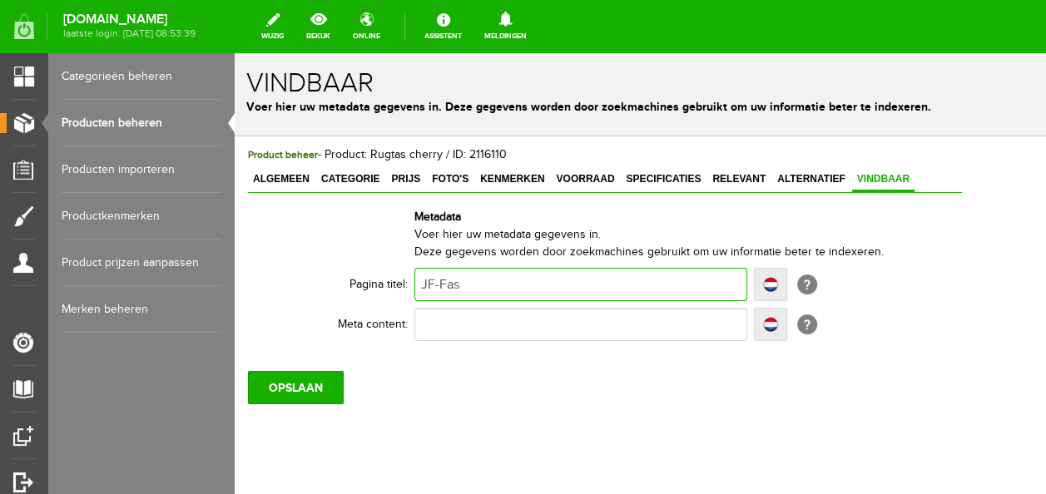
type input "JF-Fas"
type input "JF-Fashi"
type input "JF-Fashio"
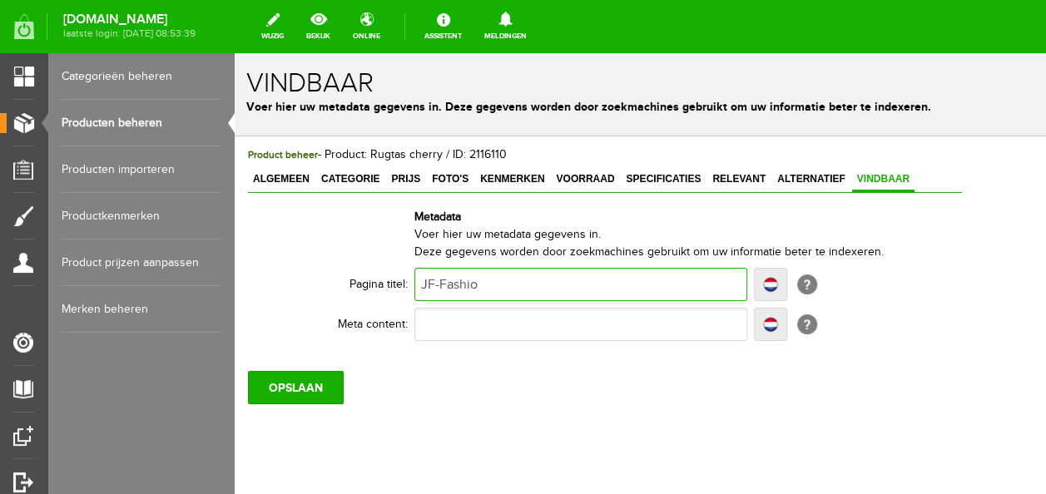
type input "JF-Fashion"
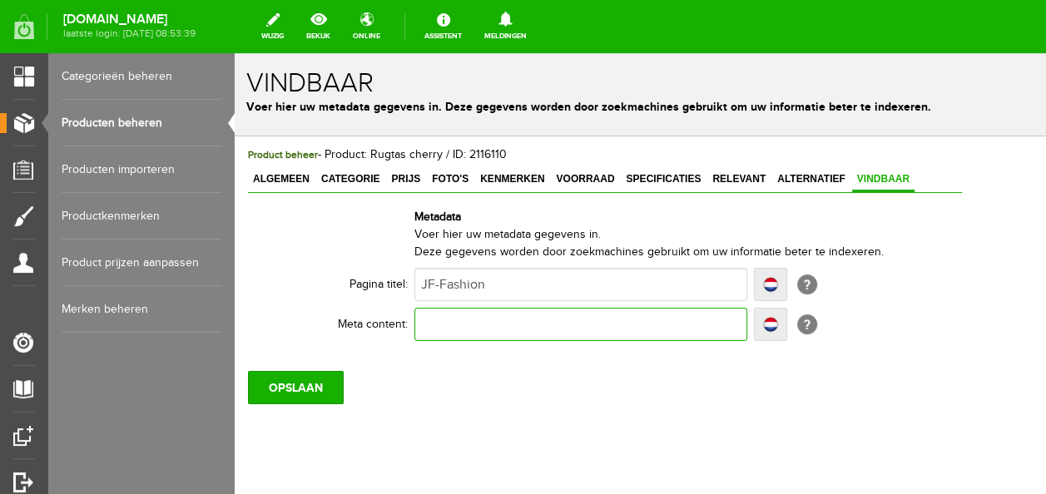
click at [469, 330] on input "text" at bounding box center [581, 324] width 333 height 33
type input "r"
type input "ru"
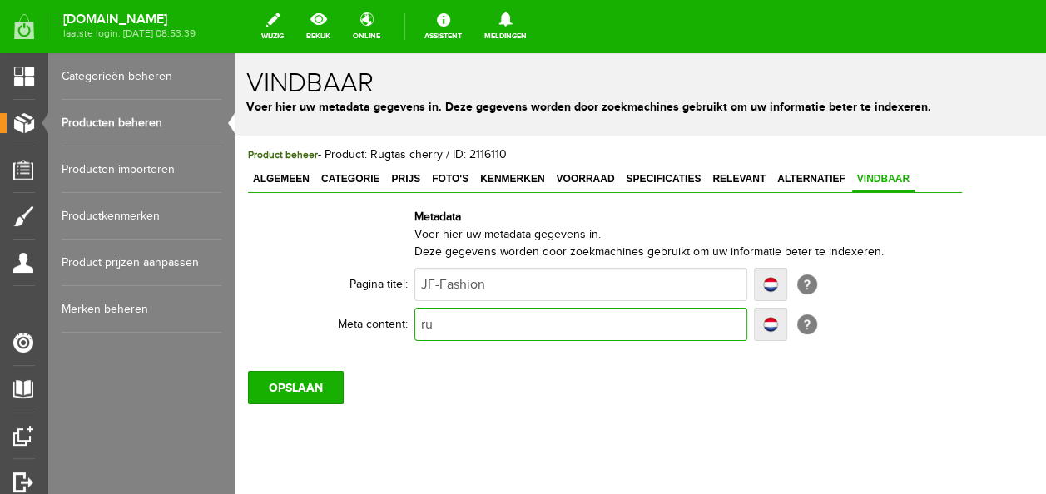
type input "rug"
type input "rugta"
type input "rugtas"
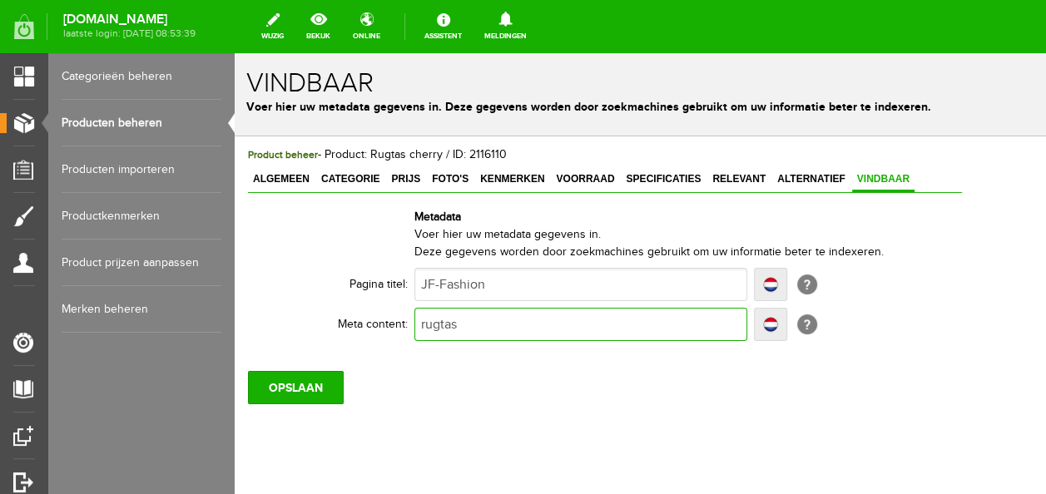
type input "rugtas"
type input "rugtas c"
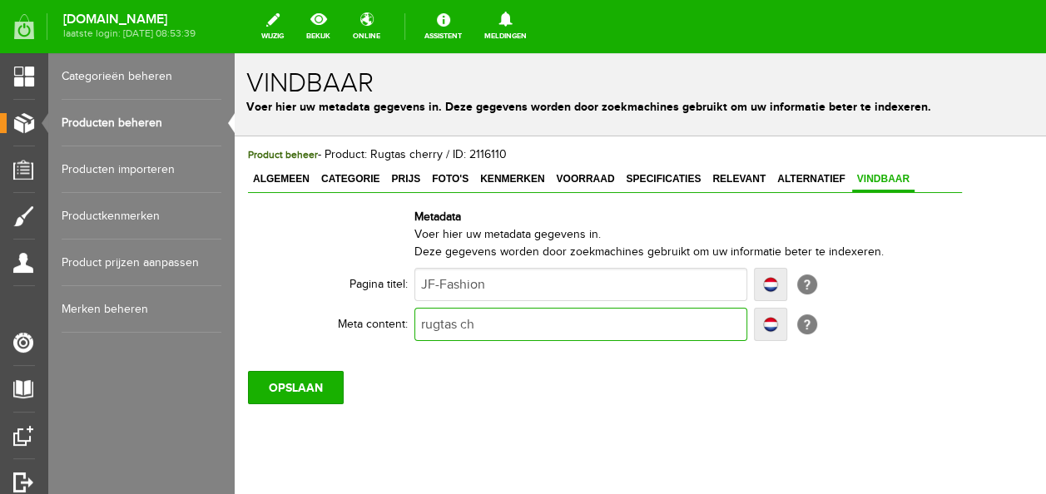
type input "rugtas che"
type input "rugtas cher"
type input "rugtas cherr"
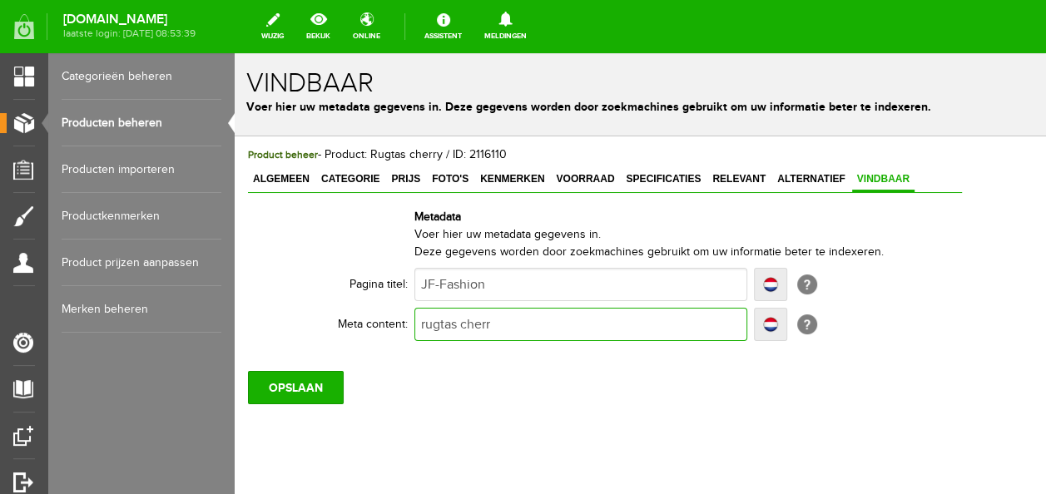
type input "rugtas cherr"
type input "rugtas cherry"
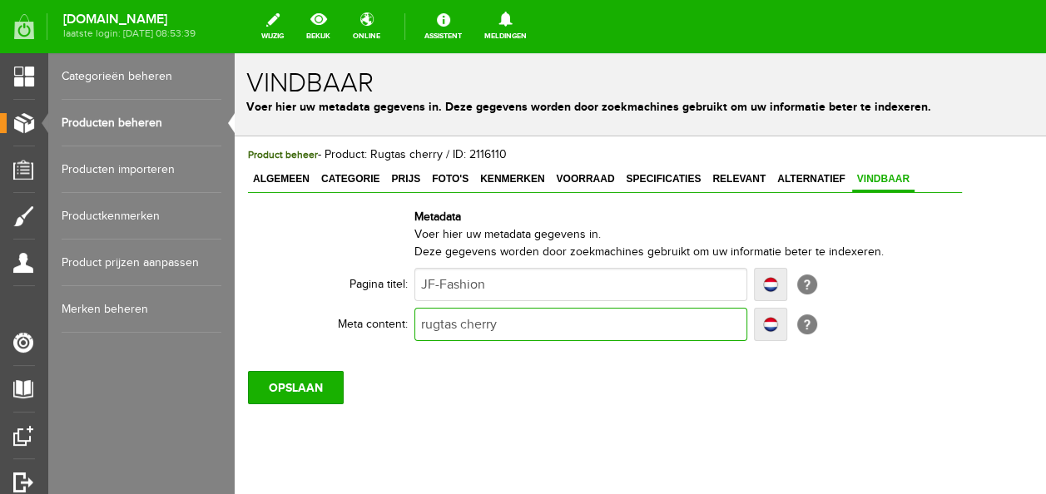
type input "rugtas cherry m"
type input "rugtas cherry met"
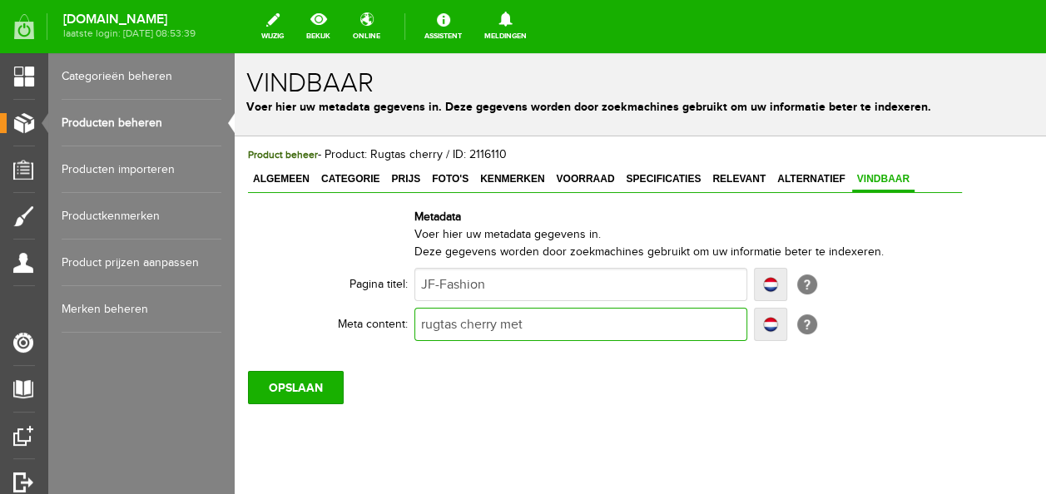
type input "rugtas cherry met"
type input "rugtas cherry met e"
type input "rugtas cherry met eig"
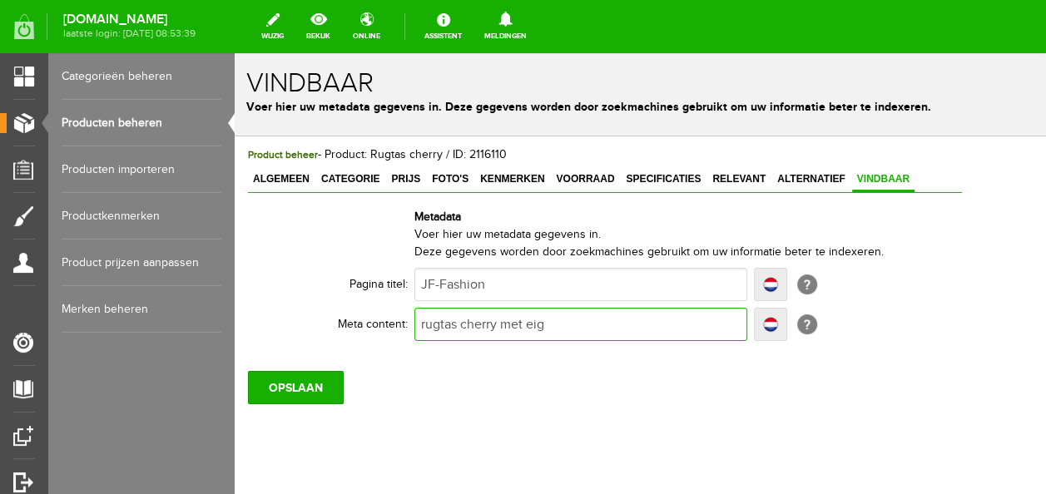
type input "rugtas cherry met eige"
type input "rugtas cherry met eigen"
type input "rugtas cherry met eigen n"
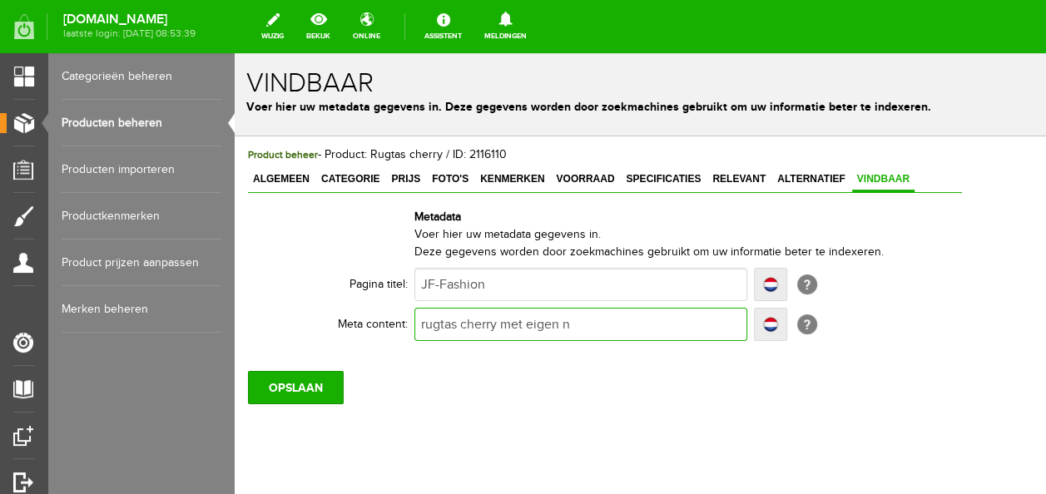
type input "rugtas cherry met eigen n"
type input "rugtas cherry met eigen na"
type input "rugtas cherry met eigen naam"
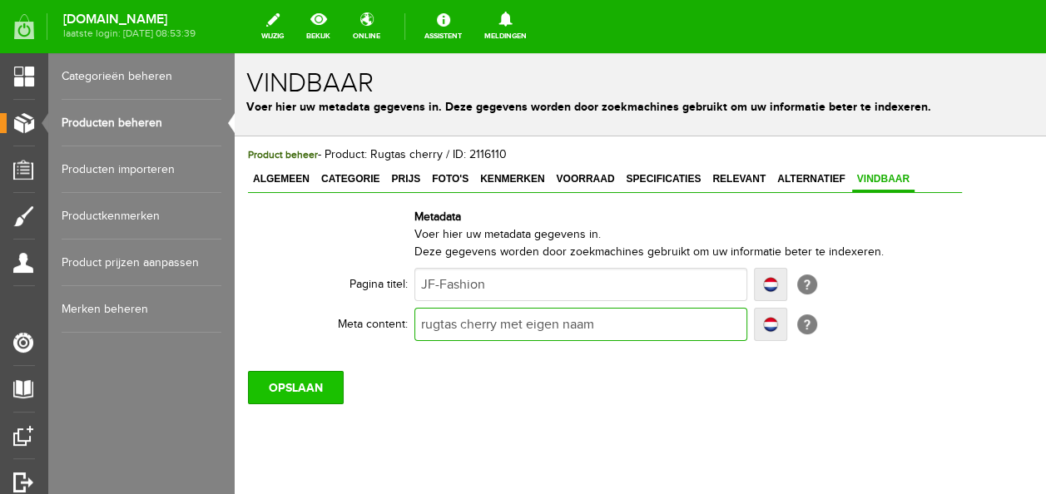
type input "rugtas cherry met eigen naam"
click at [305, 386] on input "OPSLAAN" at bounding box center [296, 387] width 96 height 33
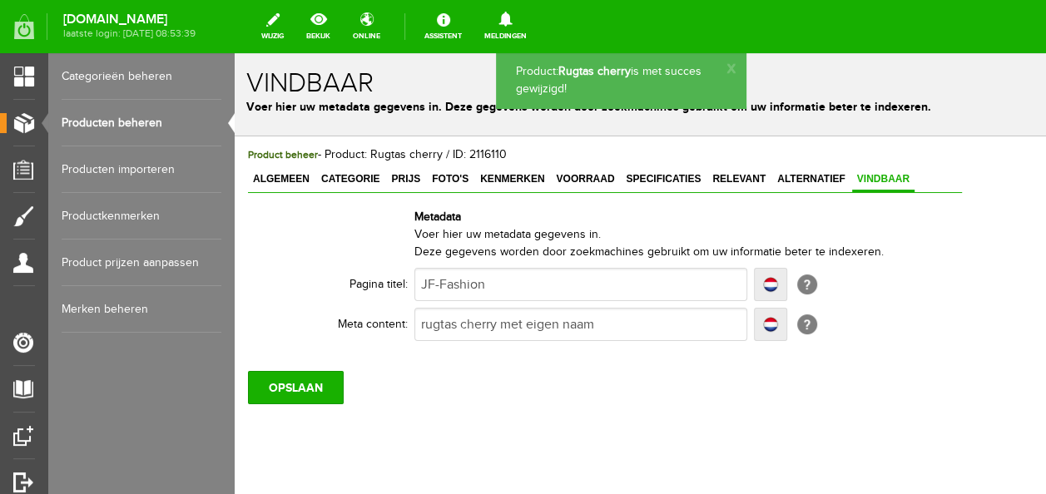
click at [128, 122] on link "Producten beheren" at bounding box center [142, 123] width 160 height 47
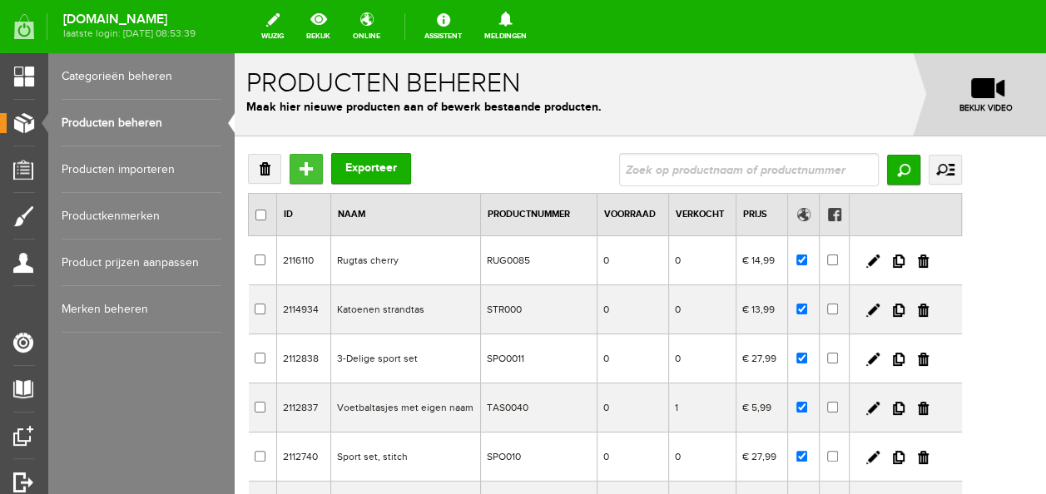
click at [310, 181] on input "Toevoegen" at bounding box center [306, 169] width 33 height 30
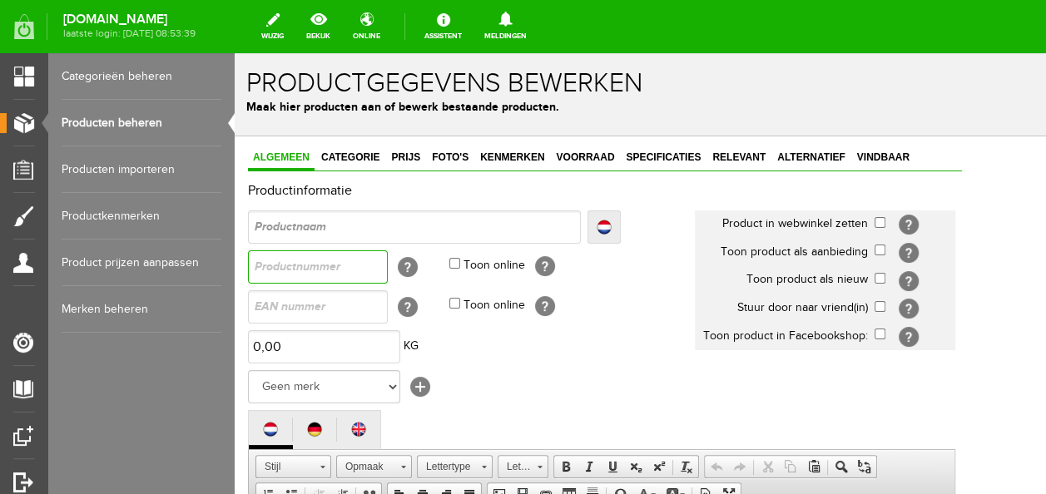
click at [347, 261] on input "text" at bounding box center [318, 267] width 140 height 33
type input "RUG0085"
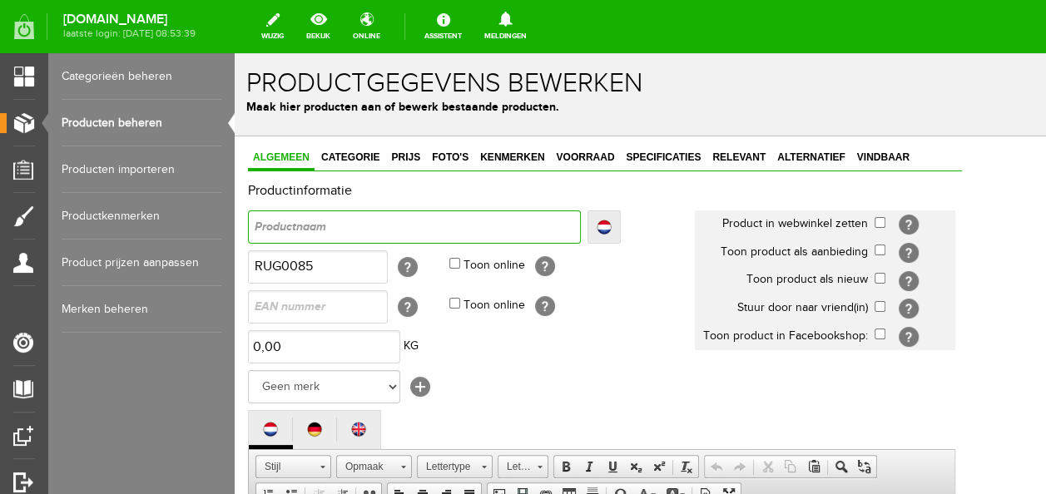
click at [357, 231] on input "text" at bounding box center [414, 227] width 333 height 33
type input "G"
type input "Gy"
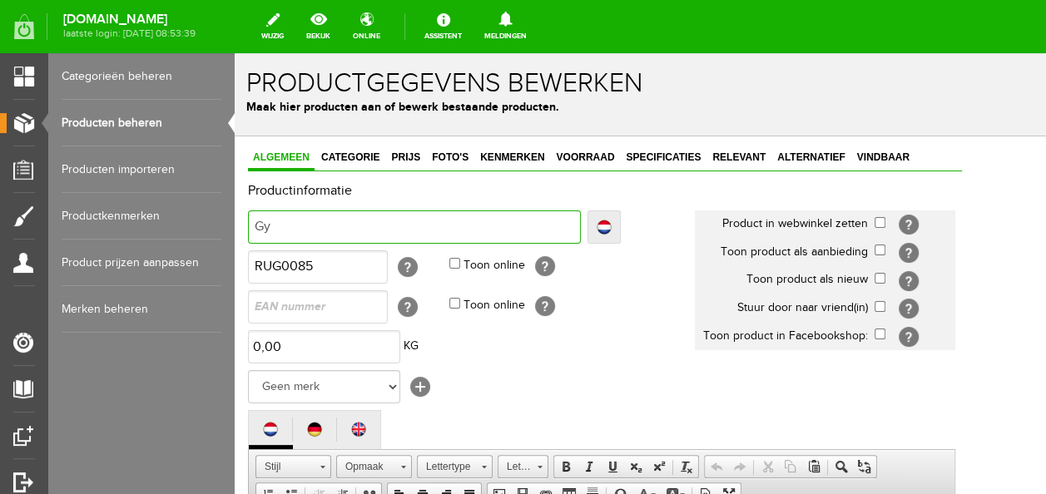
type input "Gym"
type input "Gymta"
type input "Gymtas"
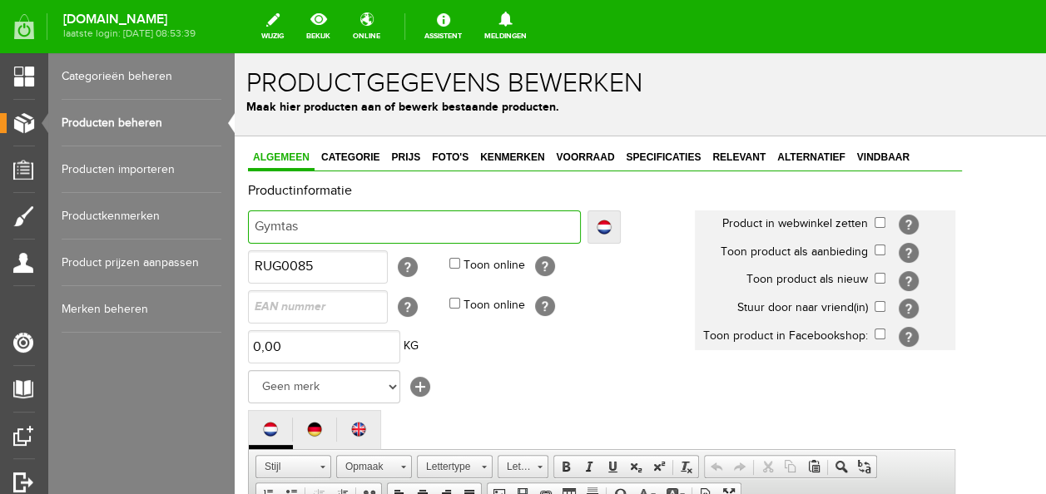
type input "Gymtas"
type input "Gymtas c"
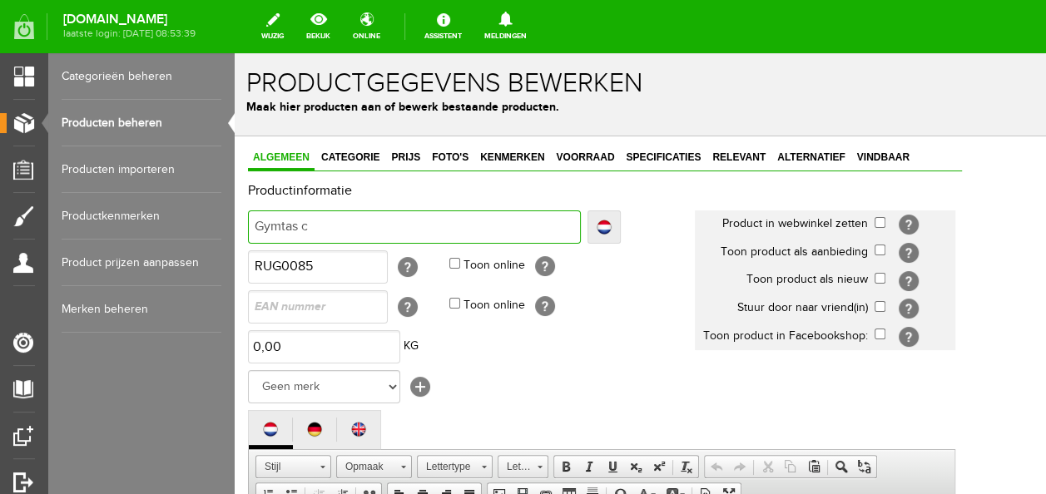
type input "Gymtas ch"
type input "Gymtas che"
type input "Gymtas cher"
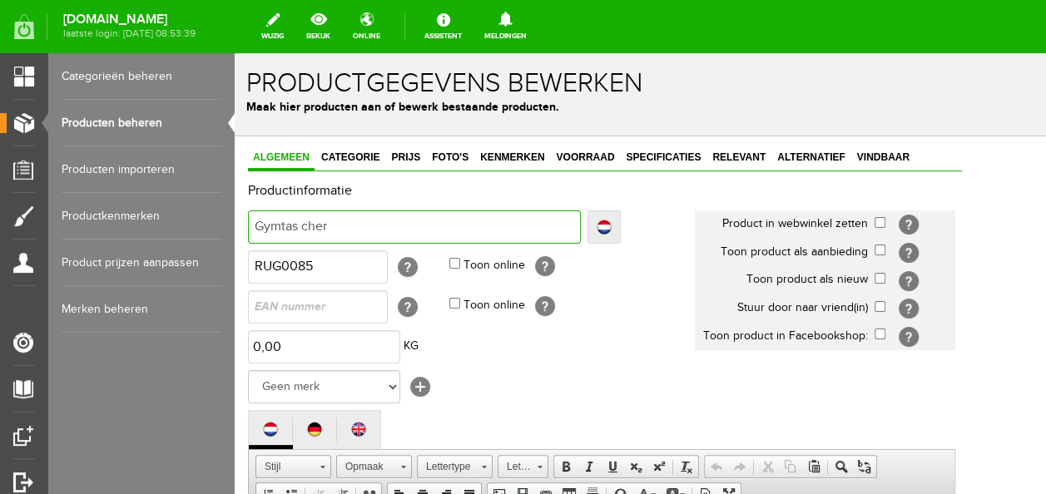
type input "Gymtas cher"
type input "Gymtas cherr"
type input "Gymtas cherry"
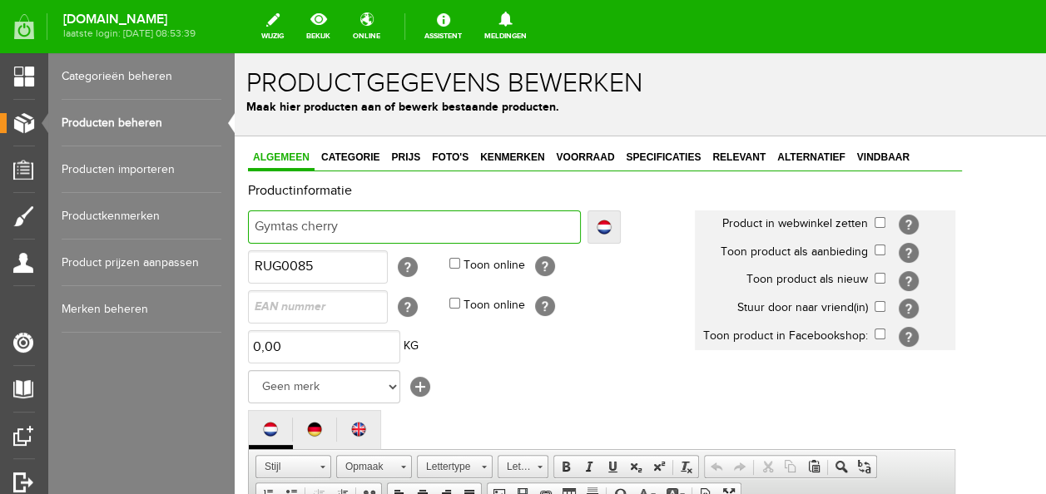
type input "Gymtas cherry"
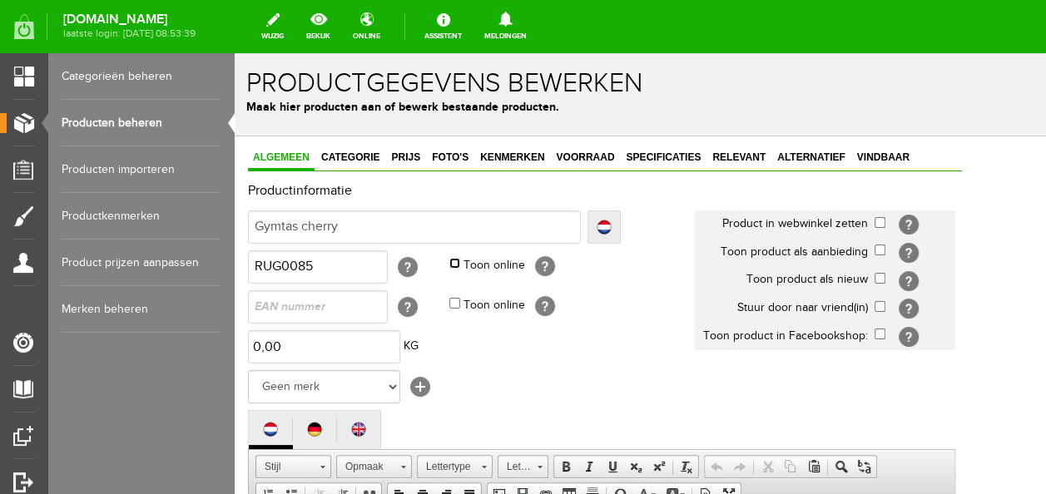
click at [456, 264] on input "Toon online" at bounding box center [454, 263] width 11 height 11
checkbox input "true"
click at [886, 218] on input "checkbox" at bounding box center [880, 222] width 11 height 11
checkbox input "true"
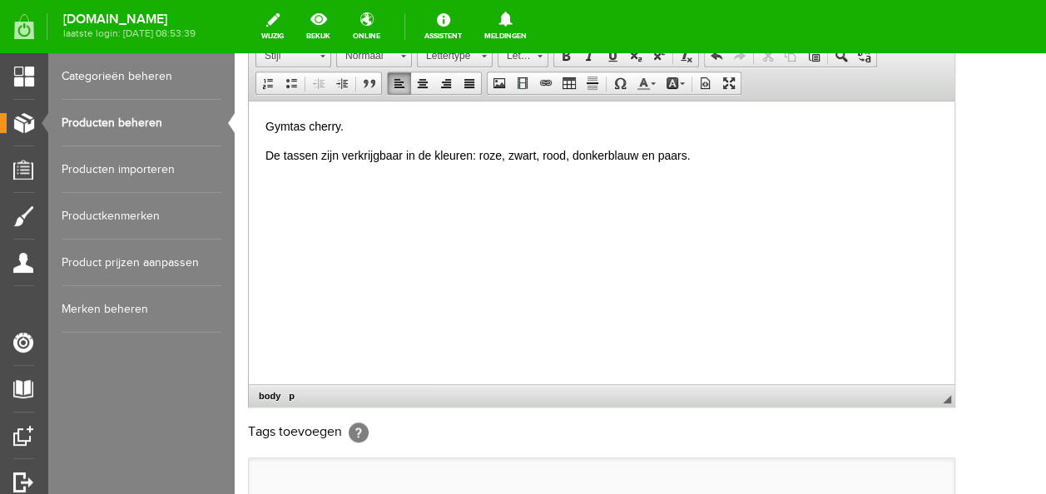
scroll to position [499, 0]
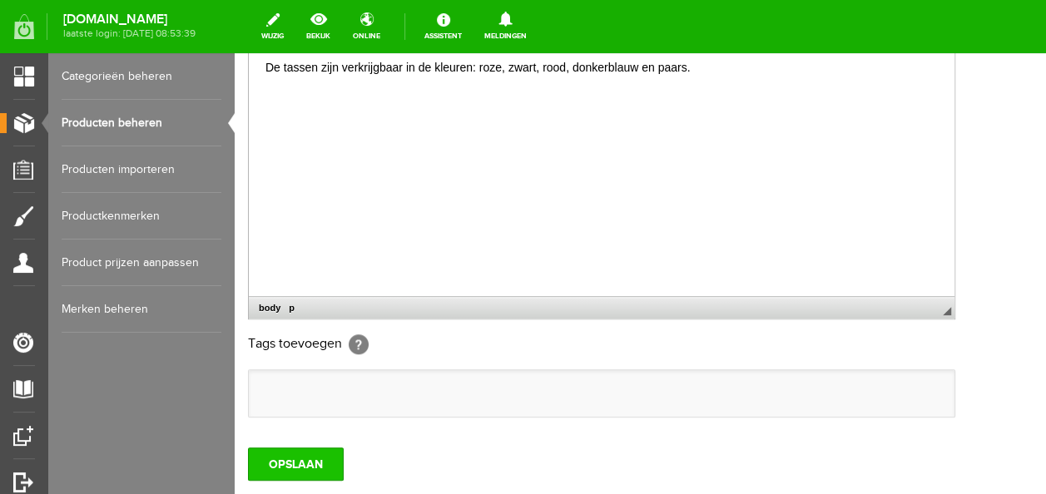
click at [325, 452] on input "OPSLAAN" at bounding box center [296, 464] width 96 height 33
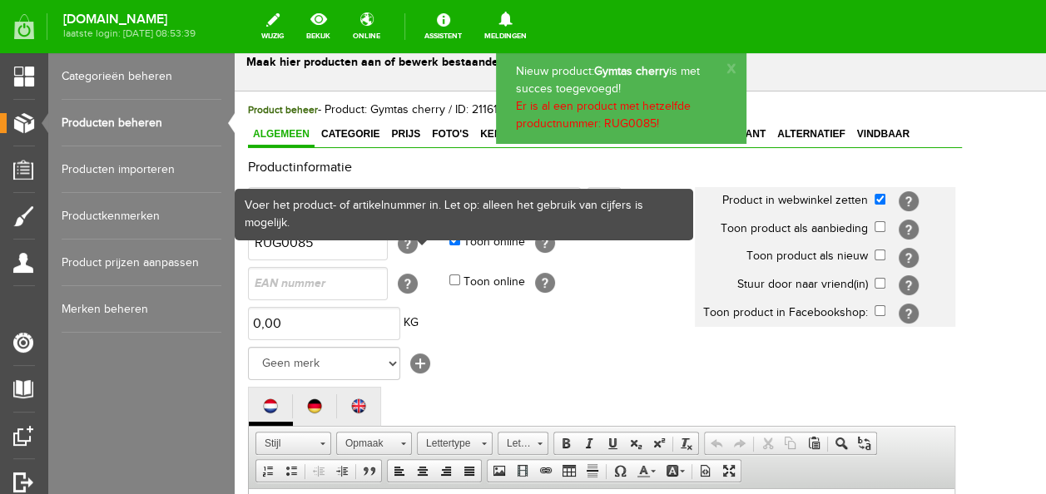
scroll to position [0, 0]
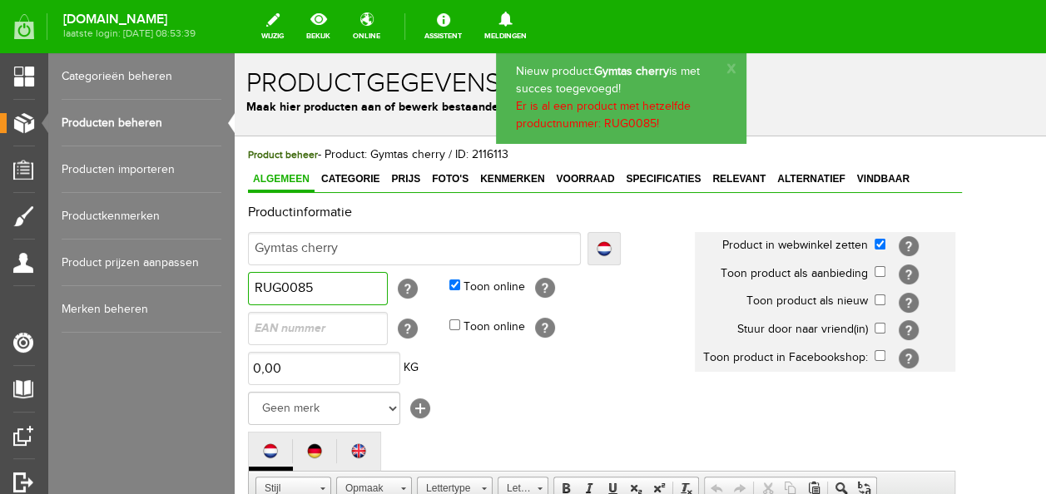
click at [340, 291] on input "RUG0085" at bounding box center [318, 288] width 140 height 33
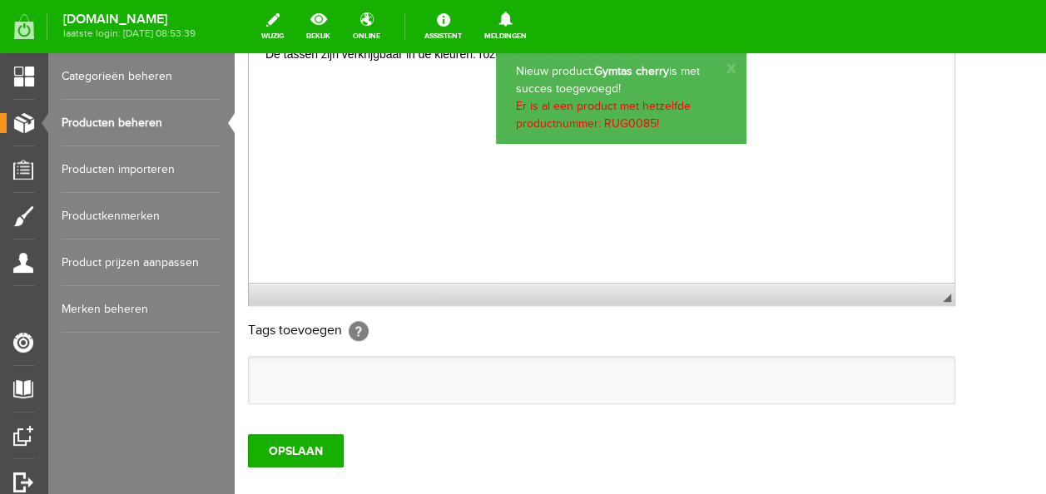
scroll to position [583, 0]
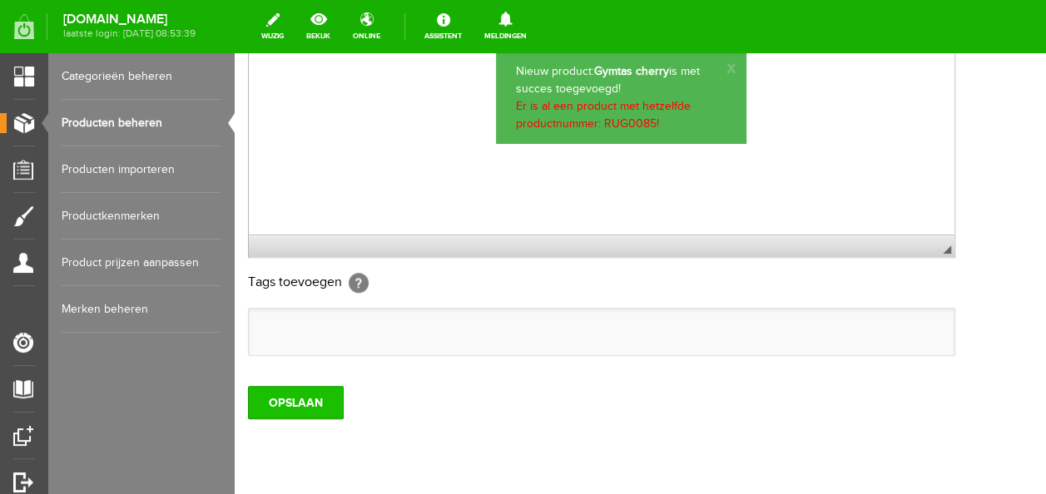
type input "RUG0086"
click at [282, 408] on input "OPSLAAN" at bounding box center [296, 402] width 96 height 33
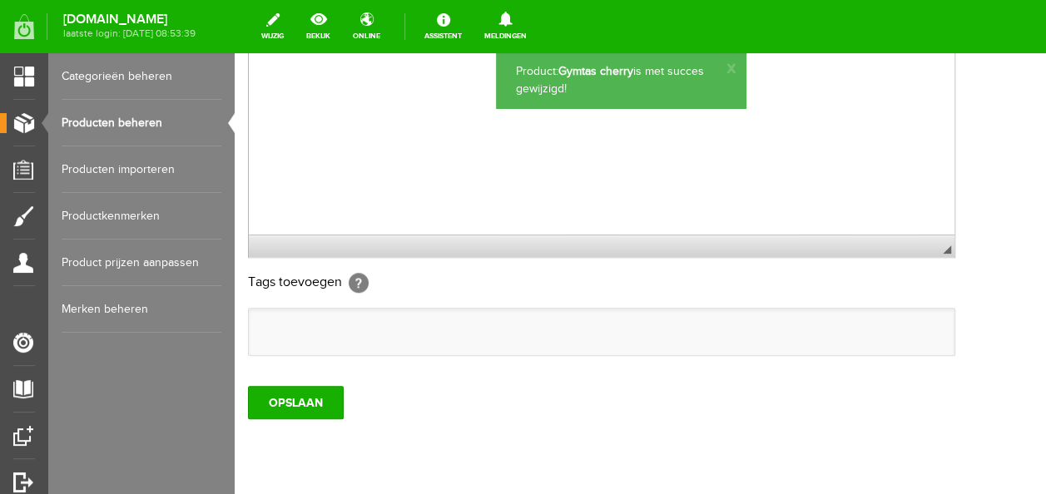
scroll to position [0, 0]
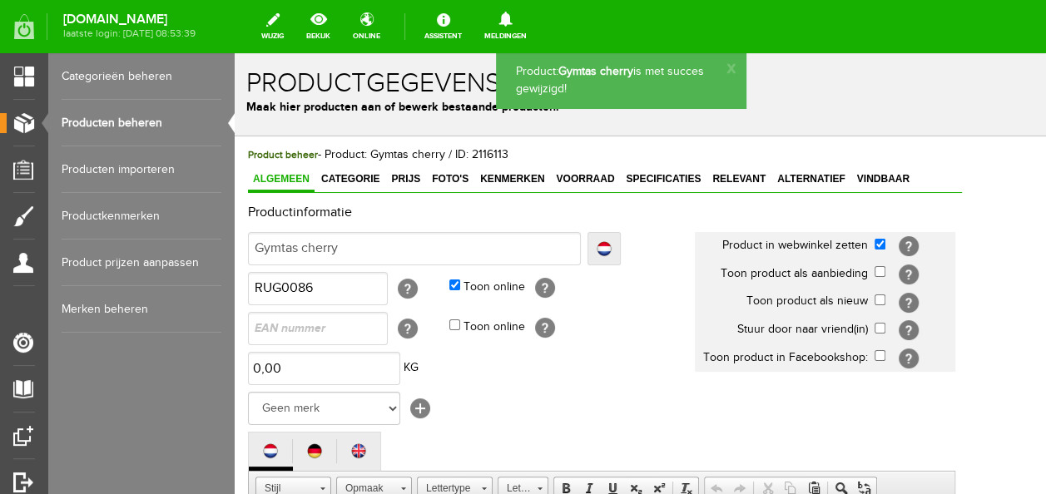
drag, startPoint x: 367, startPoint y: 172, endPoint x: 365, endPoint y: 222, distance: 50.0
click at [367, 173] on span "Categorie" at bounding box center [350, 179] width 68 height 12
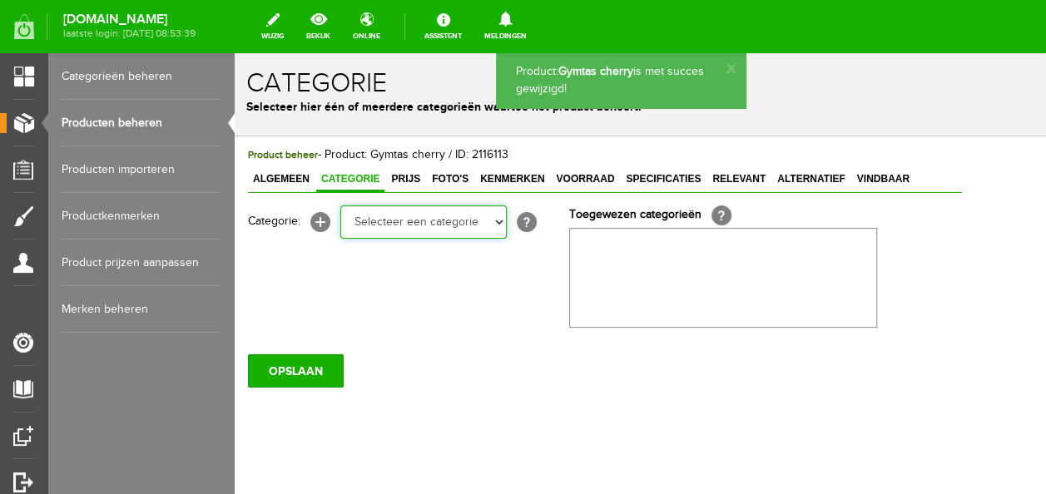
drag, startPoint x: 386, startPoint y: 230, endPoint x: 383, endPoint y: 238, distance: 9.0
click at [386, 230] on select "Selecteer een categorie Baby jongens Badcape/omslagdoeken Boxpakjes Dekentjes H…" at bounding box center [423, 222] width 166 height 33
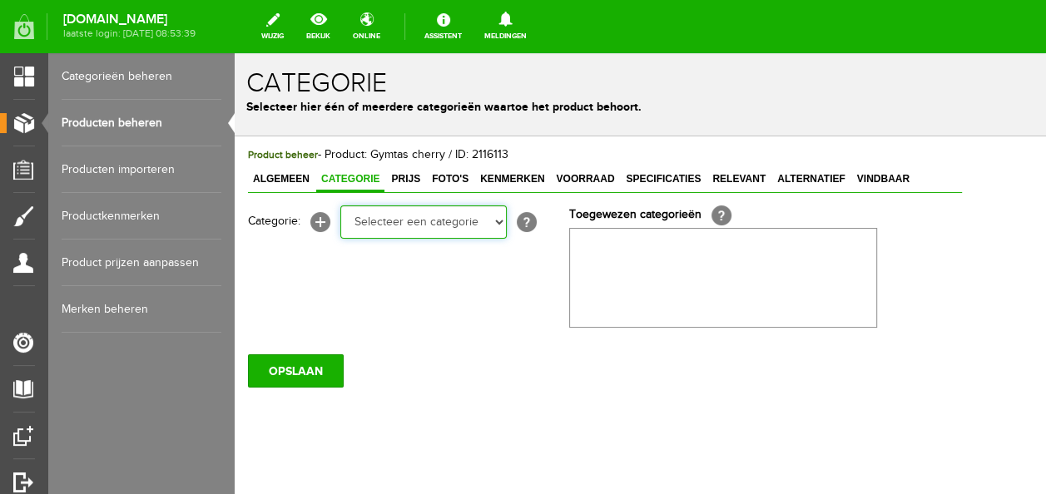
select select "262986"
click at [340, 206] on select "Selecteer een categorie Baby jongens Badcape/omslagdoeken Boxpakjes Dekentjes H…" at bounding box center [423, 222] width 166 height 33
click at [483, 228] on select "Selecteer een categorie Baby jongens Badcape/omslagdoeken Boxpakjes Dekentjes H…" at bounding box center [423, 222] width 166 height 33
select select "265433"
click at [340, 206] on select "Selecteer een categorie Baby jongens Badcape/omslagdoeken Boxpakjes Dekentjes H…" at bounding box center [423, 222] width 166 height 33
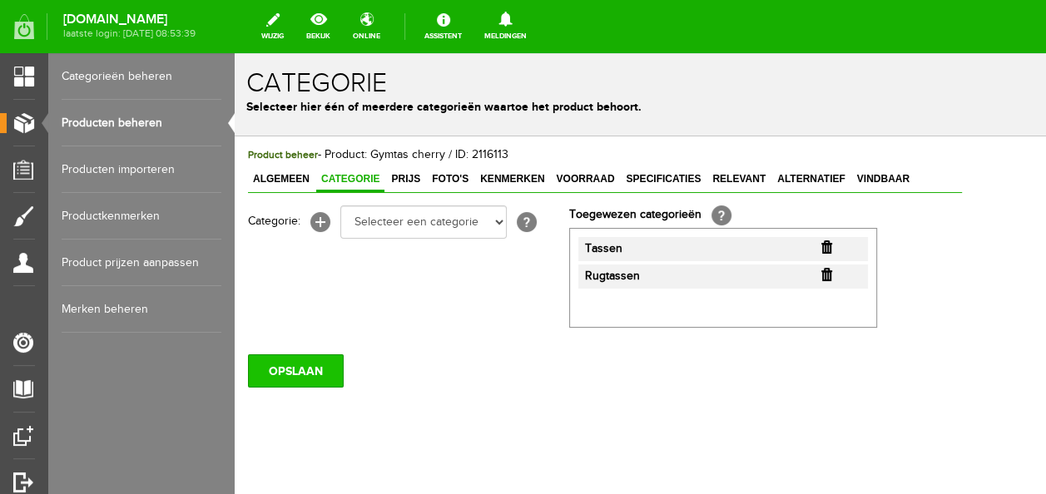
click at [324, 363] on input "OPSLAAN" at bounding box center [296, 371] width 96 height 33
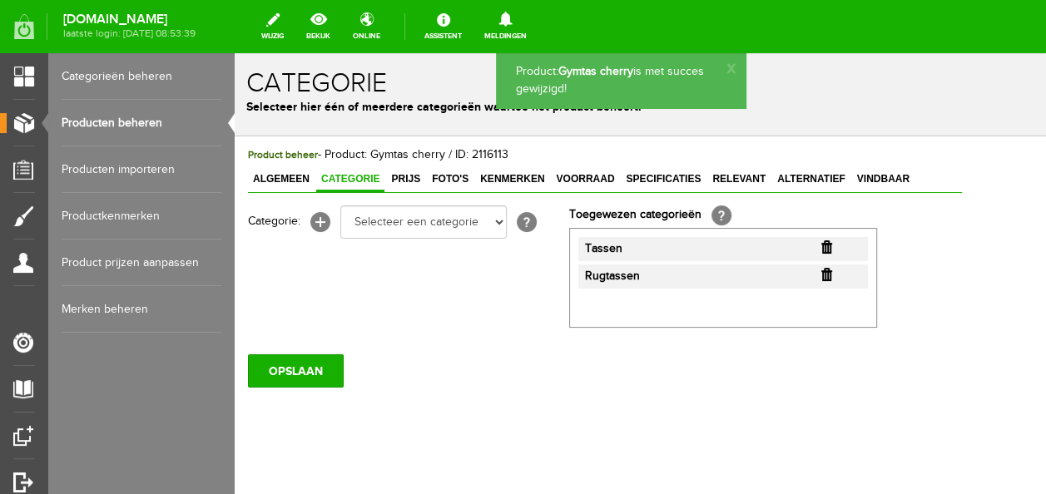
click at [416, 183] on span "Prijs" at bounding box center [405, 179] width 39 height 12
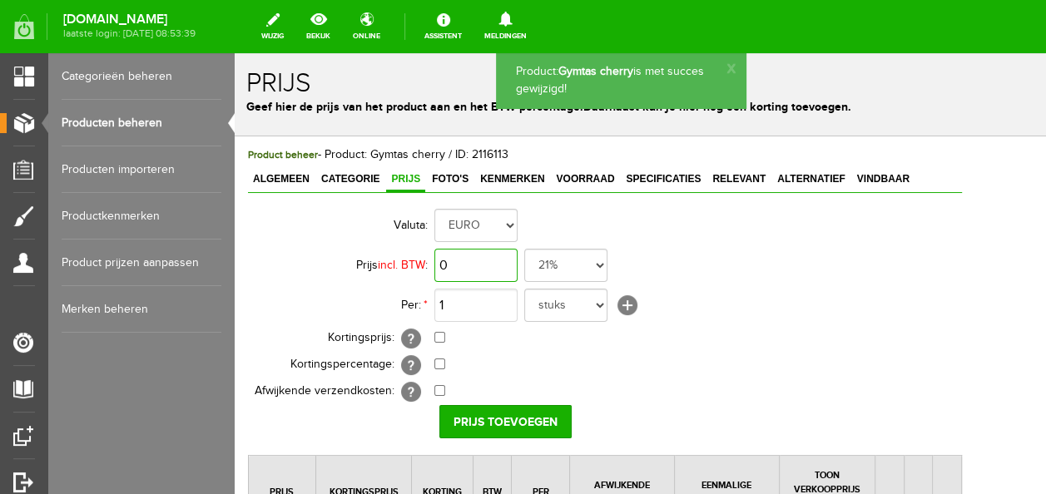
click at [468, 264] on input "0" at bounding box center [475, 265] width 83 height 33
type input "€ 8,99"
click at [436, 338] on input "checkbox" at bounding box center [439, 337] width 11 height 11
checkbox input "true"
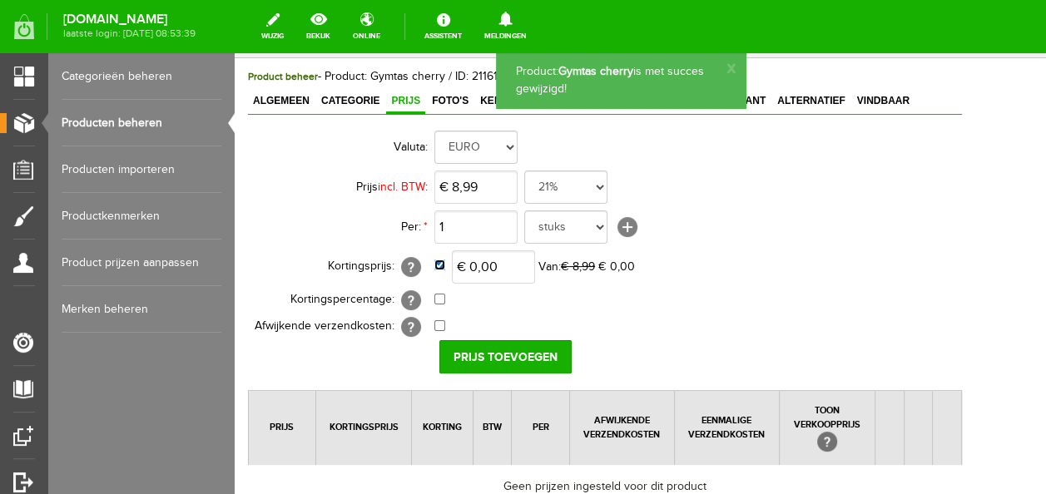
scroll to position [83, 0]
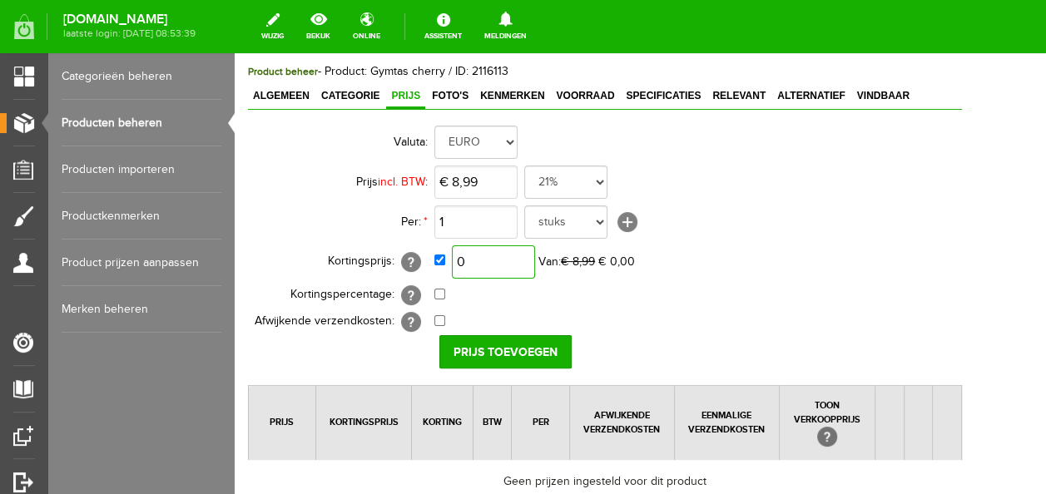
click at [508, 275] on input "0" at bounding box center [493, 262] width 83 height 33
type input "7,99"
type input "8,99"
type input "€ 7,99"
click at [459, 178] on input "8,99" at bounding box center [475, 182] width 83 height 33
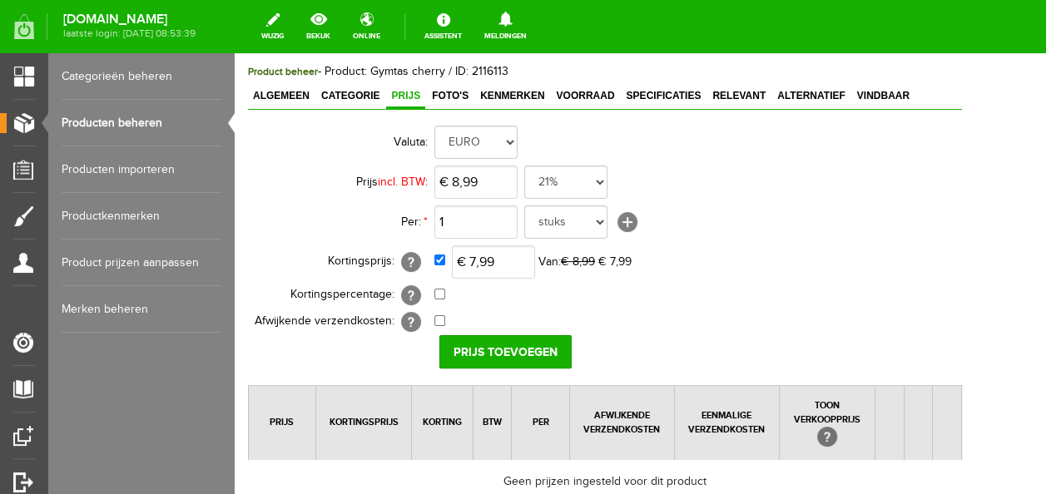
click at [570, 306] on td "0,00% (Voorbeeld: - 0,00% )" at bounding box center [698, 295] width 528 height 27
click at [463, 179] on input "8,99" at bounding box center [475, 182] width 83 height 33
type input "€ 9,99"
click at [604, 277] on td "€ 7,99 Van: € 8,99 € 7,99" at bounding box center [698, 262] width 528 height 40
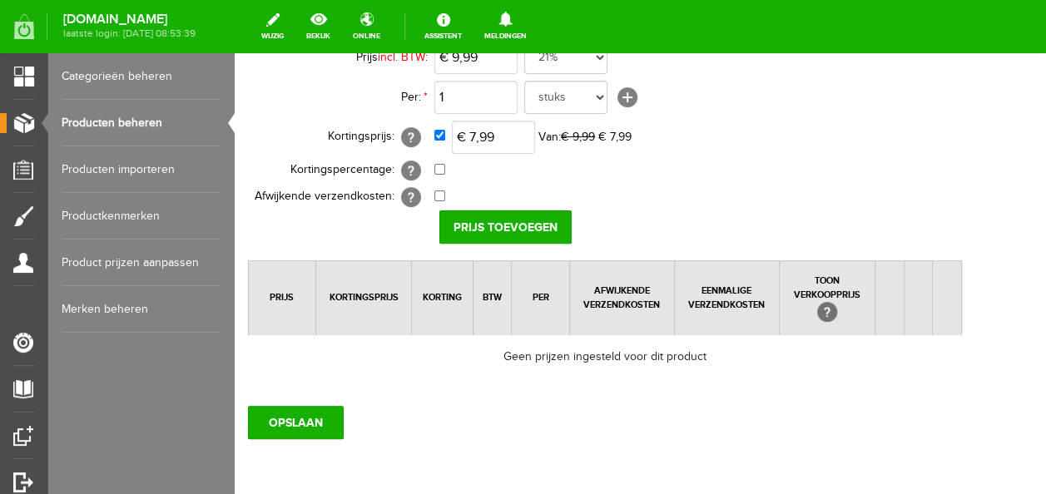
scroll to position [250, 0]
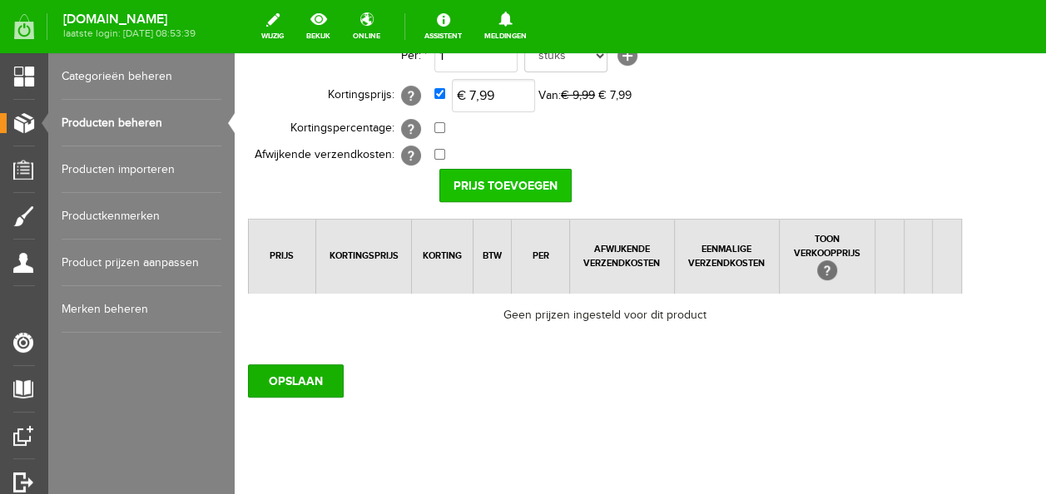
click at [544, 183] on input "Prijs toevoegen" at bounding box center [505, 185] width 132 height 33
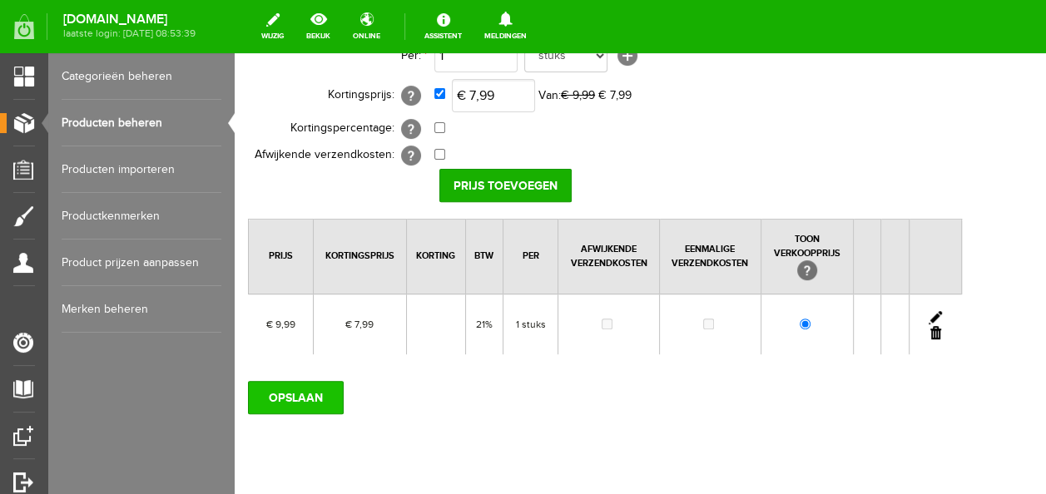
click at [322, 399] on input "OPSLAAN" at bounding box center [296, 397] width 96 height 33
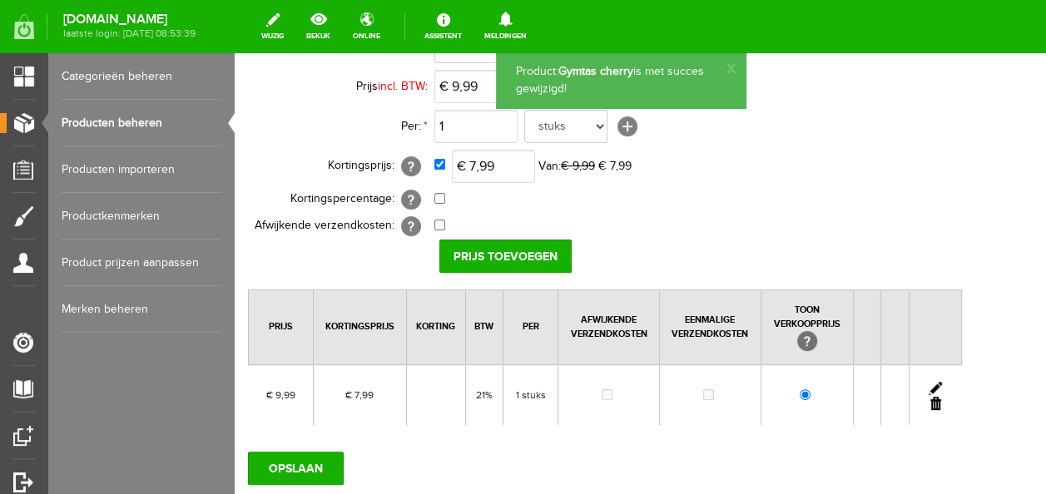
scroll to position [0, 0]
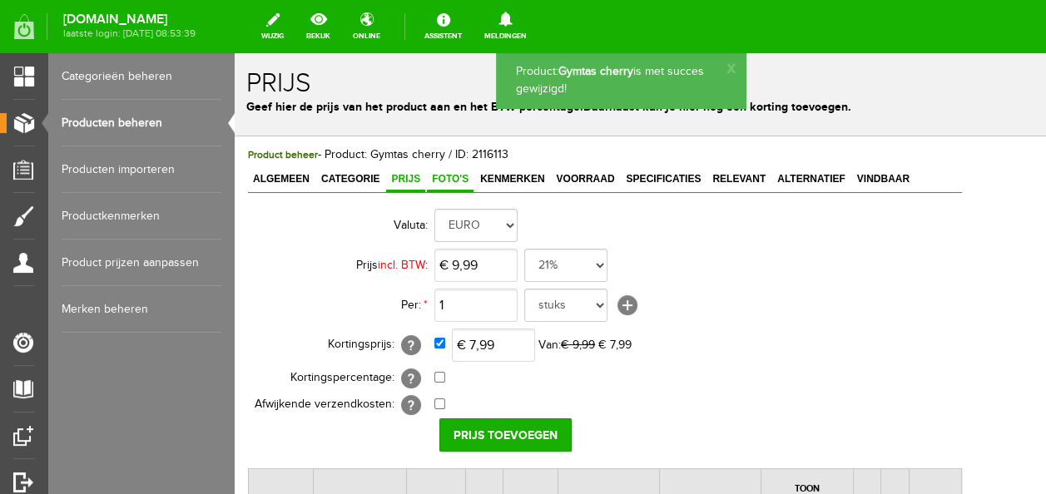
click at [460, 181] on span "Foto's" at bounding box center [450, 179] width 47 height 12
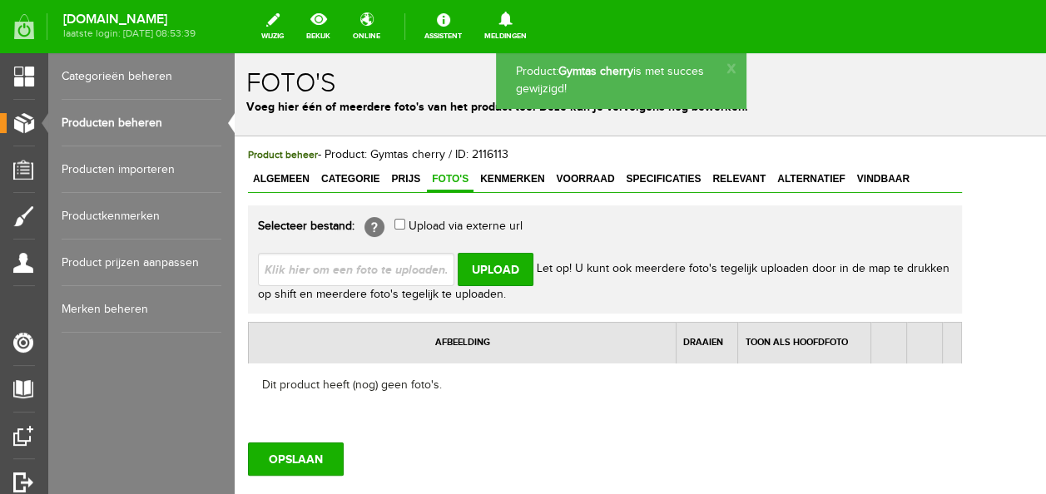
click at [426, 265] on input "file" at bounding box center [363, 269] width 210 height 32
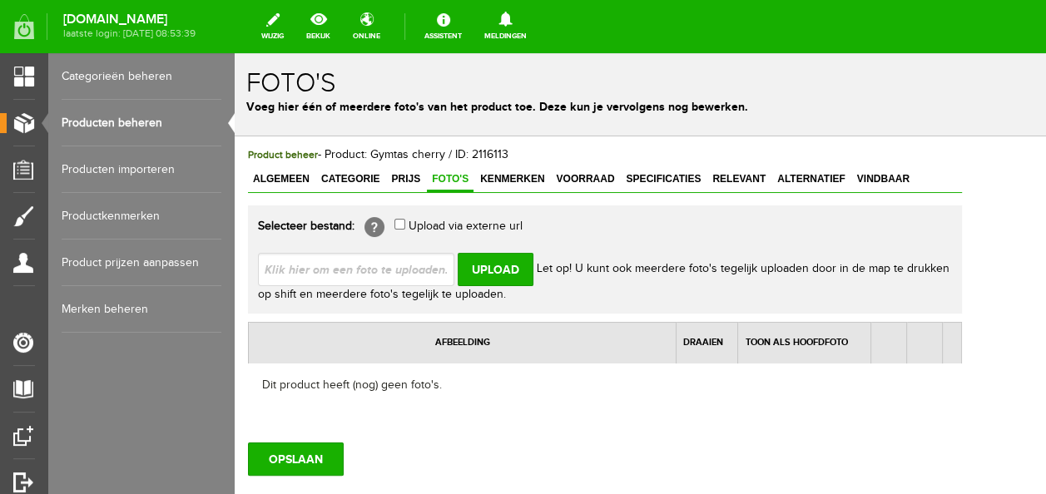
type input "C:\fakepath\thumbnail_IMG_5923.jpg"
type input "thumbnail_IMG_5923.jpg"
click at [488, 281] on input "Upload" at bounding box center [496, 269] width 76 height 33
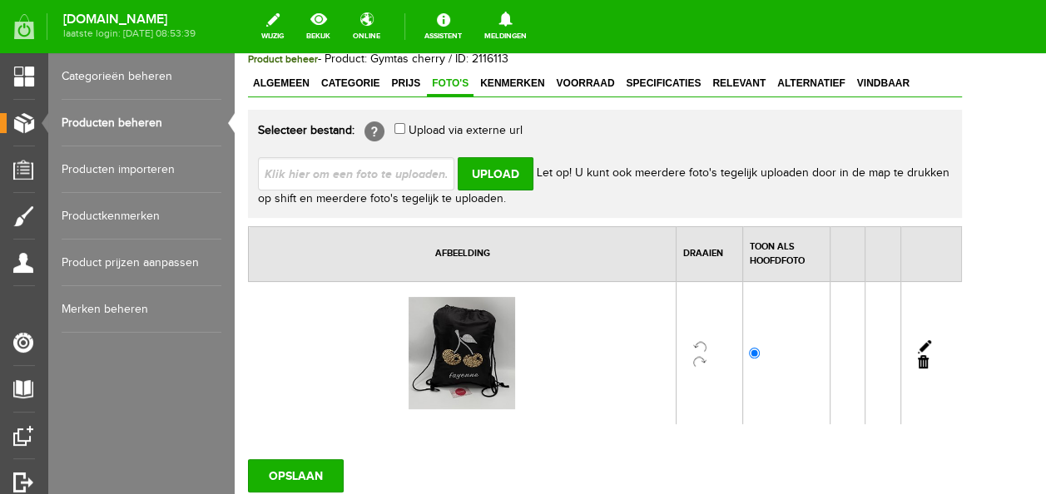
scroll to position [215, 0]
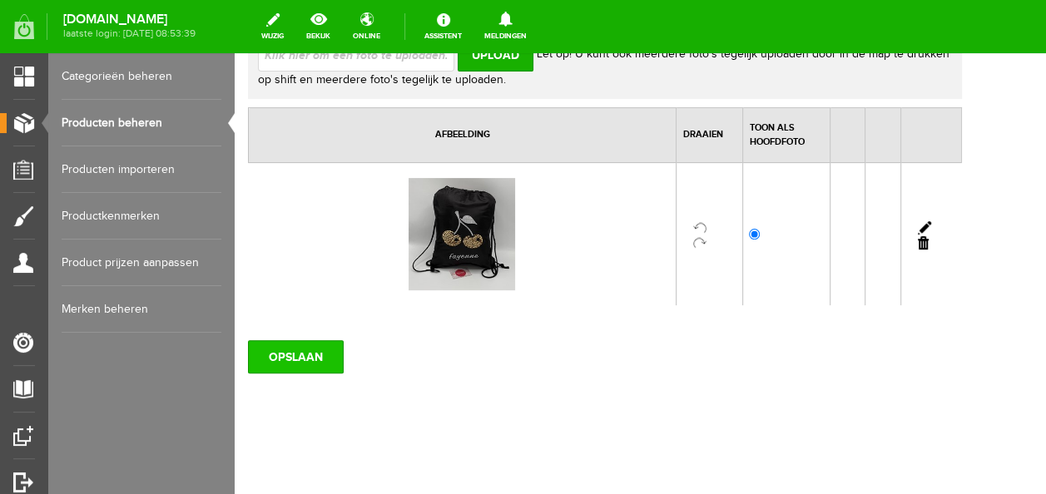
click at [313, 360] on input "OPSLAAN" at bounding box center [296, 356] width 96 height 33
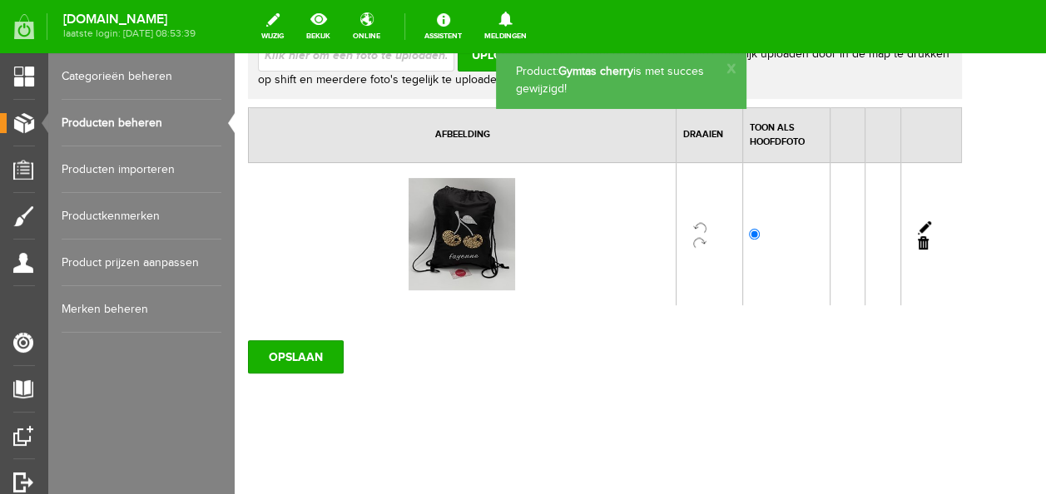
scroll to position [0, 0]
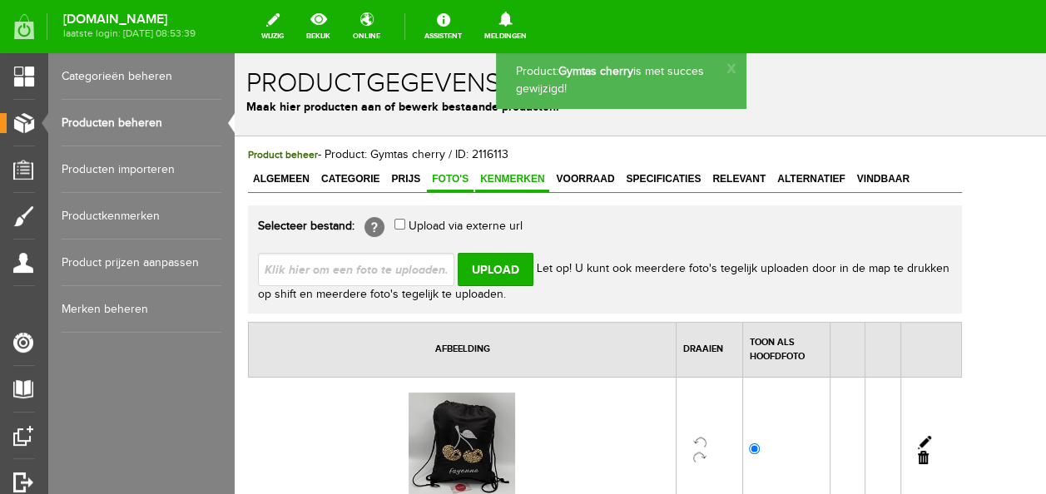
click at [529, 181] on span "Kenmerken" at bounding box center [512, 179] width 74 height 12
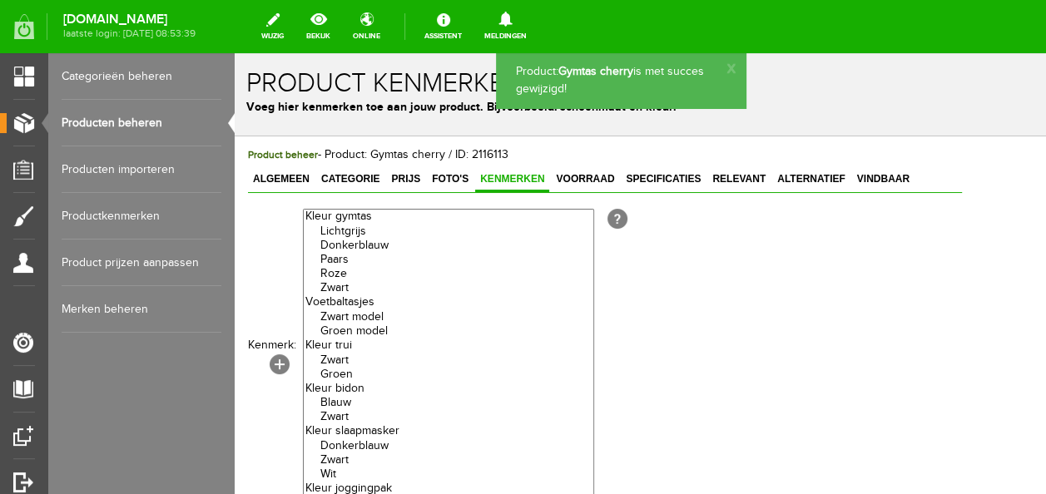
scroll to position [4, 0]
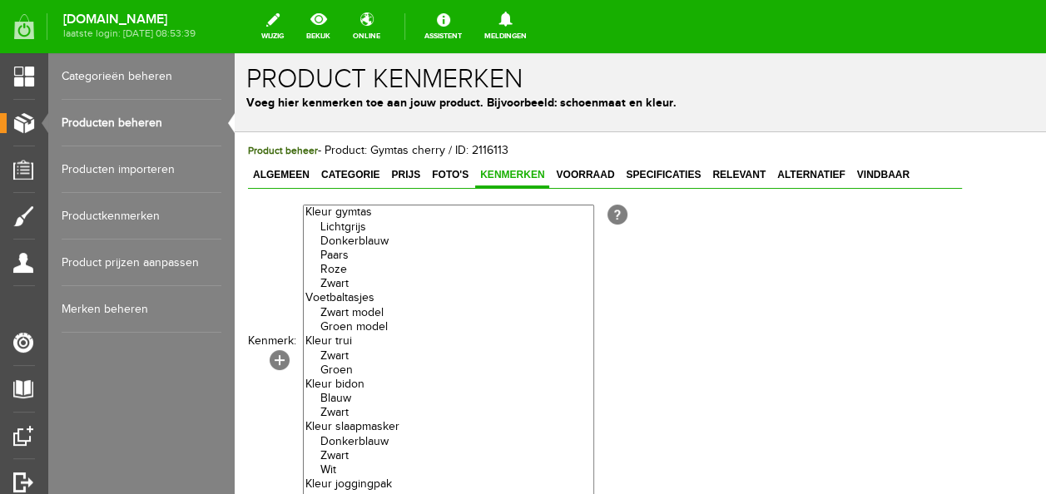
drag, startPoint x: 358, startPoint y: 294, endPoint x: 356, endPoint y: 236, distance: 57.5
select select "85533|337835"
click at [356, 236] on optgroup "[PERSON_NAME] Paars [PERSON_NAME]" at bounding box center [449, 249] width 290 height 86
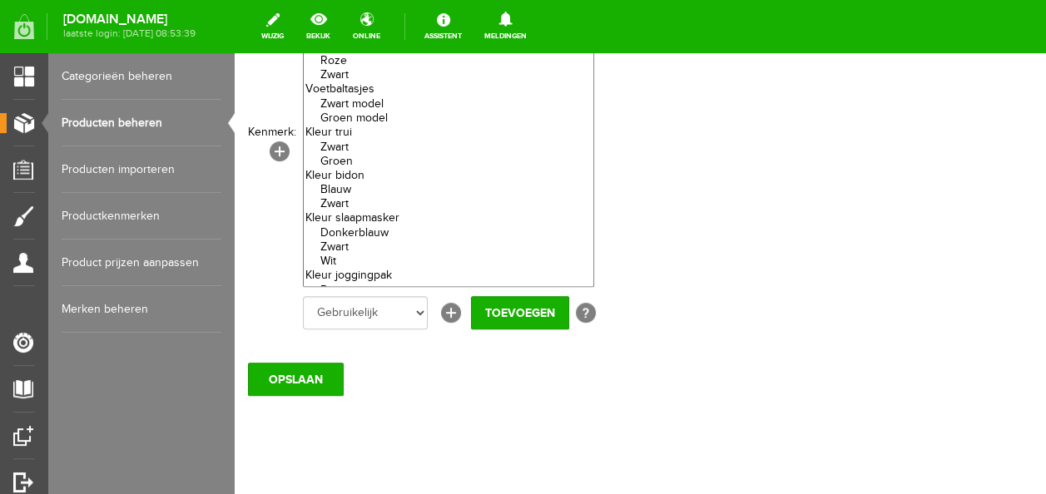
scroll to position [236, 0]
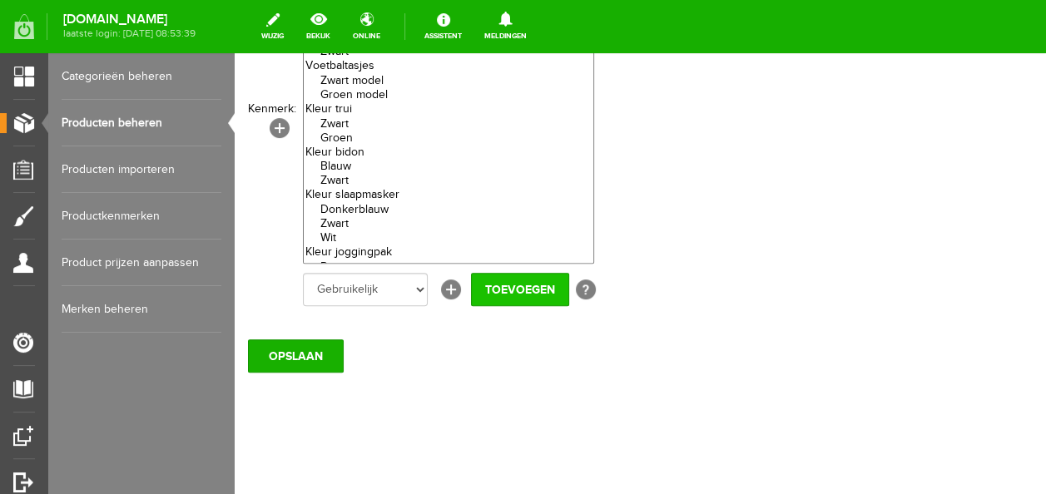
click at [488, 298] on input "Toevoegen" at bounding box center [520, 289] width 98 height 33
select select
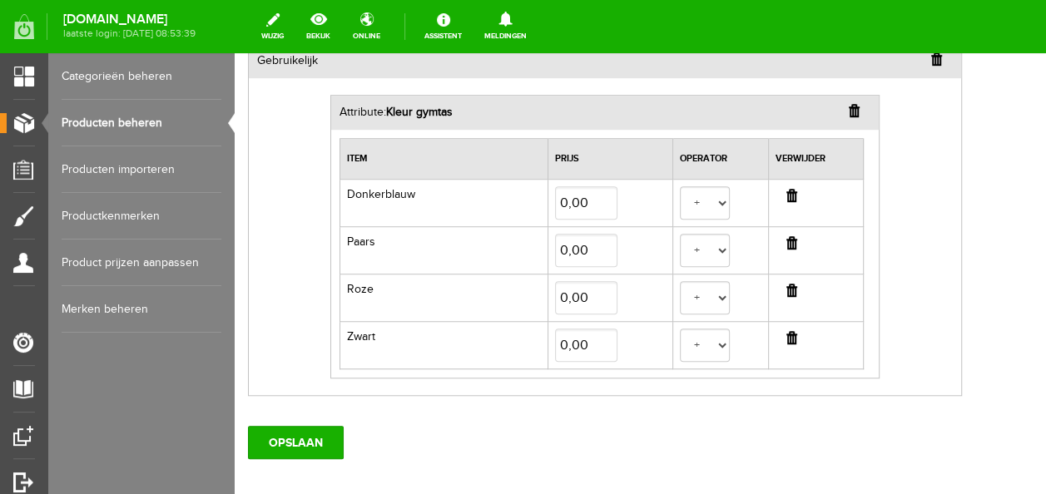
scroll to position [603, 0]
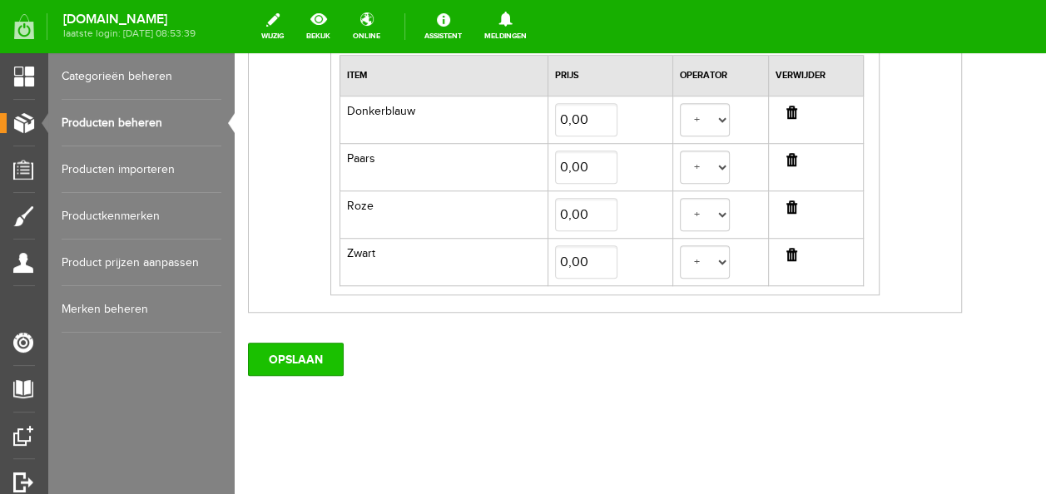
click at [316, 367] on input "OPSLAAN" at bounding box center [296, 359] width 96 height 33
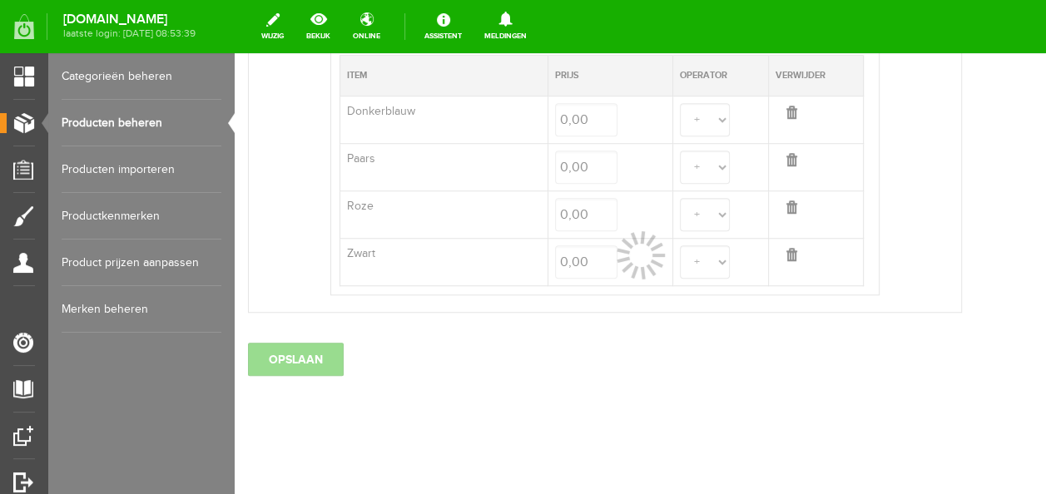
select select
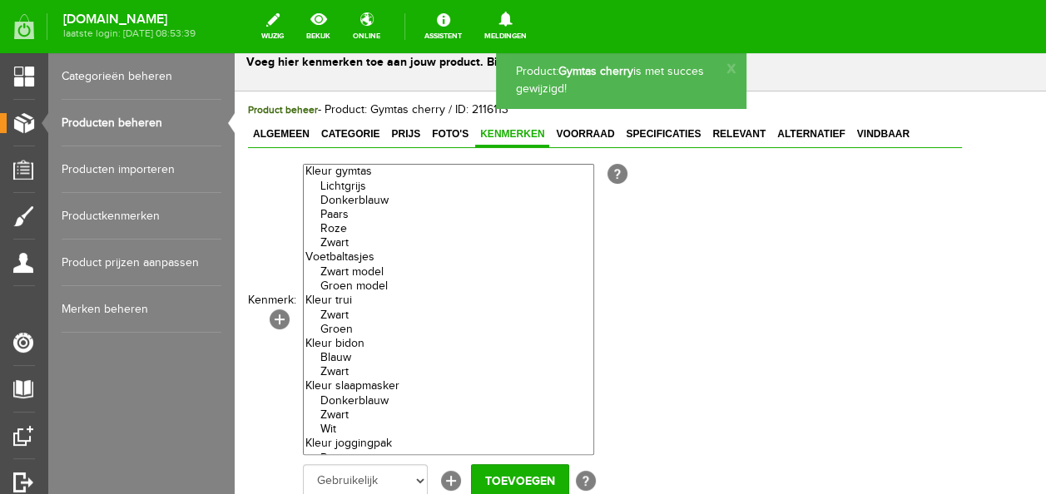
scroll to position [0, 0]
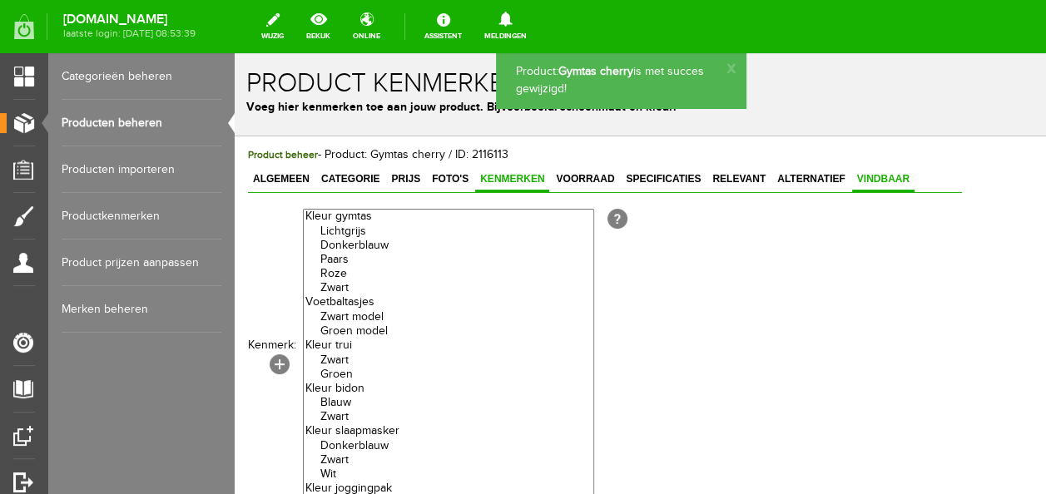
click at [886, 183] on span "Vindbaar" at bounding box center [883, 179] width 62 height 12
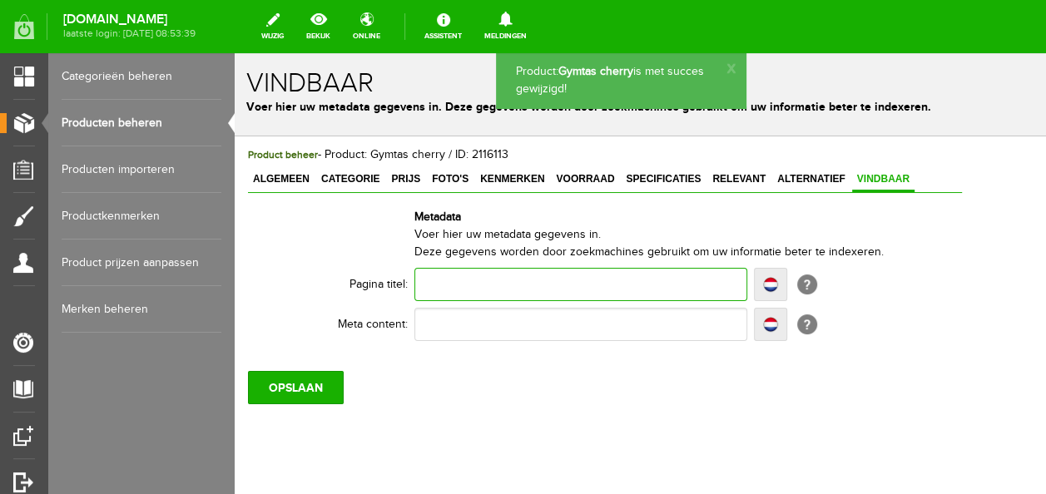
click at [468, 288] on input "text" at bounding box center [581, 284] width 333 height 33
type input "J"
type input "JF"
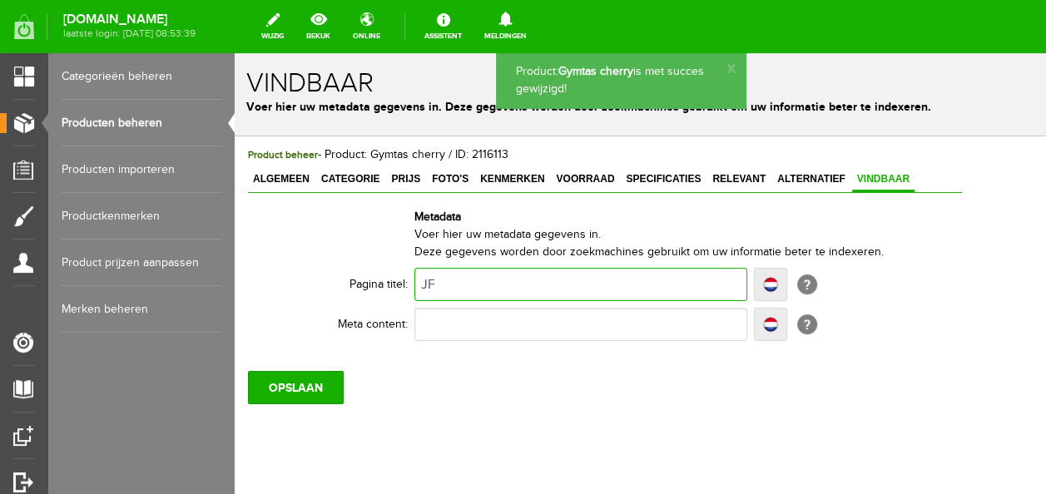
type input "JF-"
type input "JF-F"
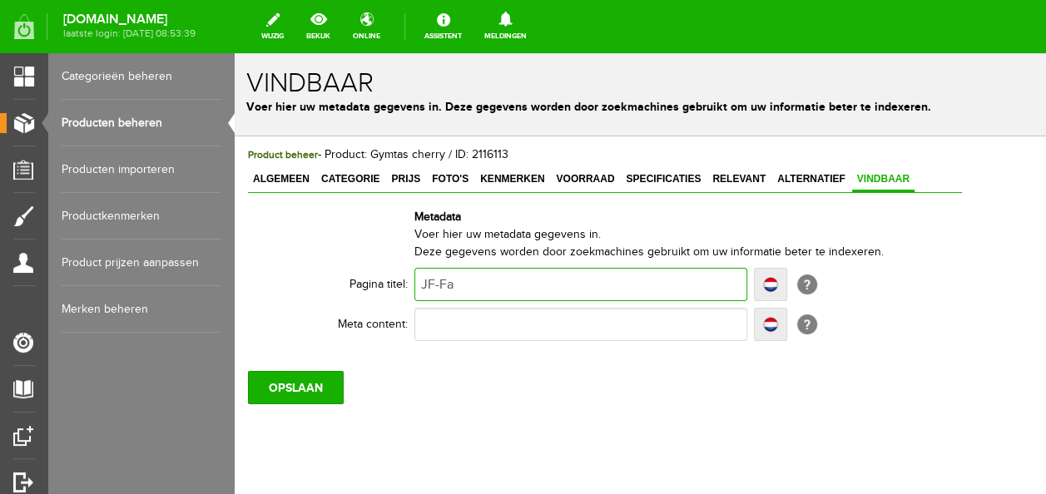
type input "JF-Fas"
type input "JF-Fash"
type input "JF-Fashi"
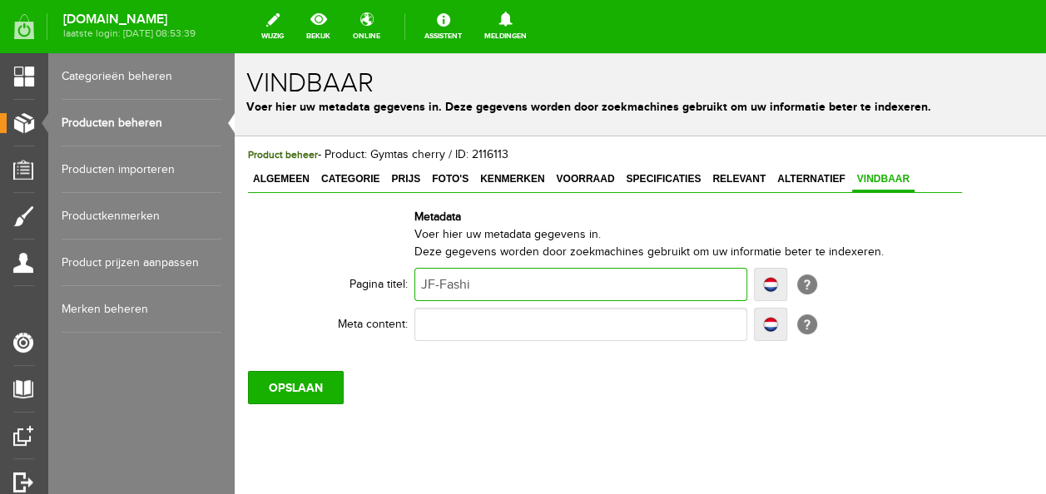
type input "JF-Fashi"
type input "JF-Fashio"
type input "JF-Fashion"
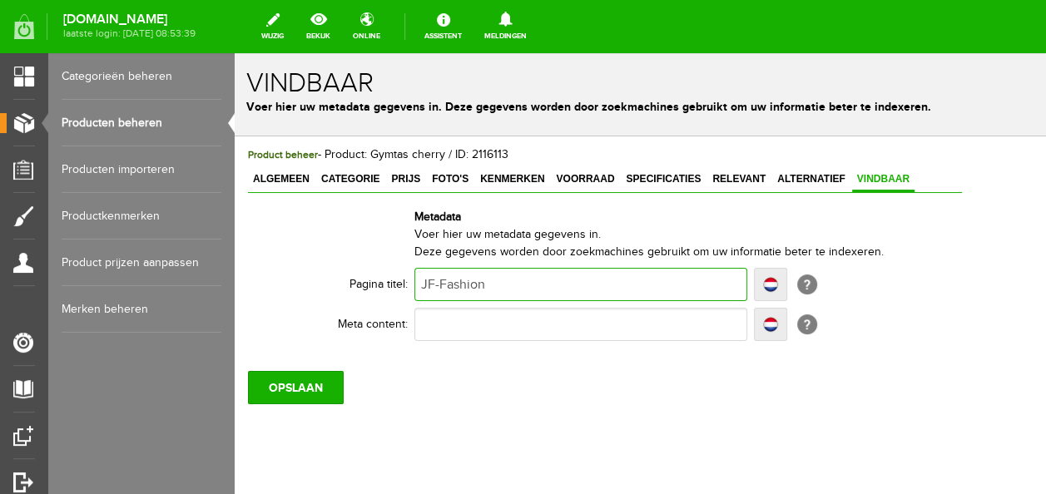
type input "JF-Fashion"
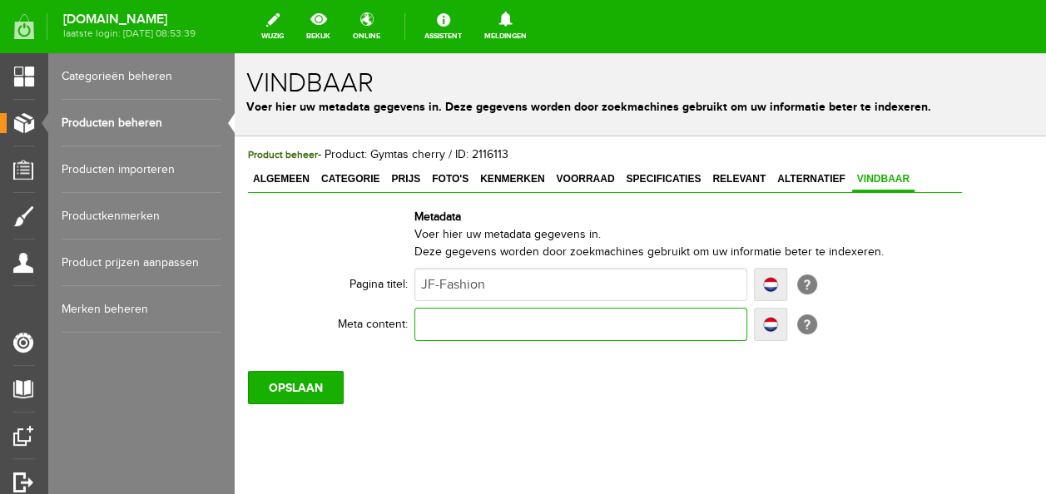
click at [466, 315] on input "text" at bounding box center [581, 324] width 333 height 33
type input "g"
type input "gu"
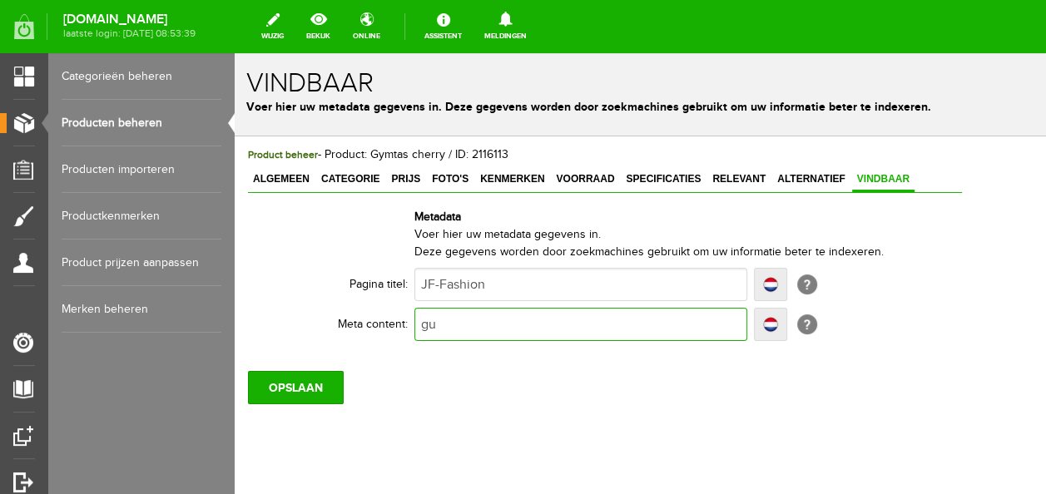
type input "g"
type input "gy"
type input "gym"
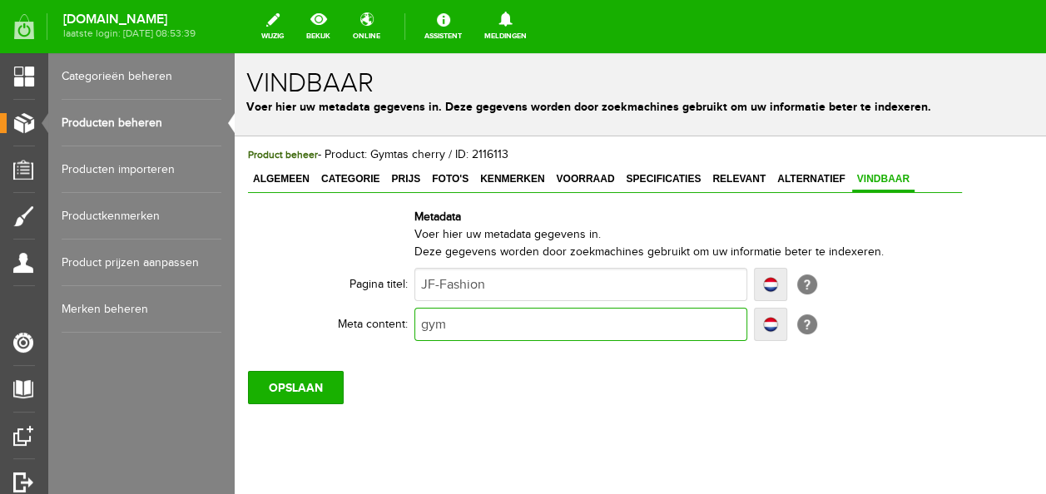
type input "gym"
type input "gymta"
type input "gymtas"
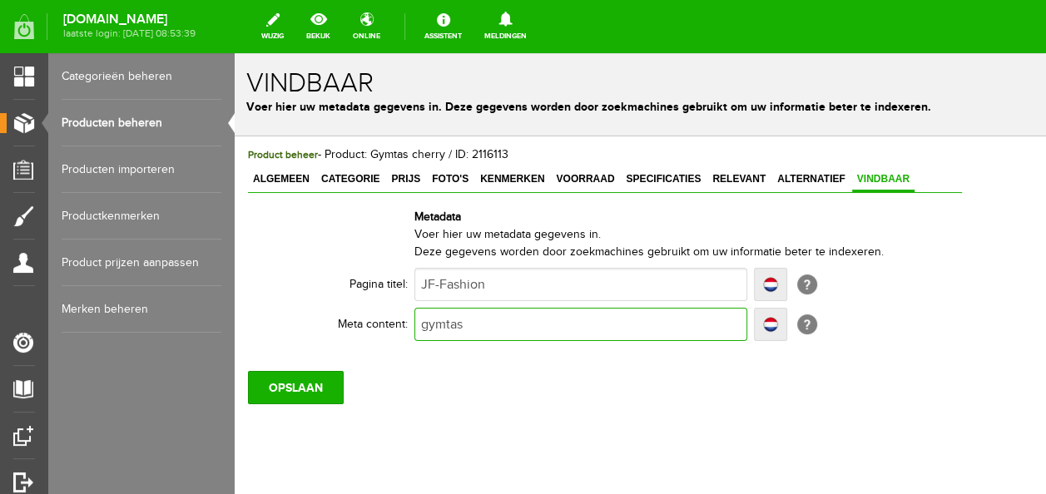
type input "gymtas"
type input "gymtas c"
type input "gymtas ch"
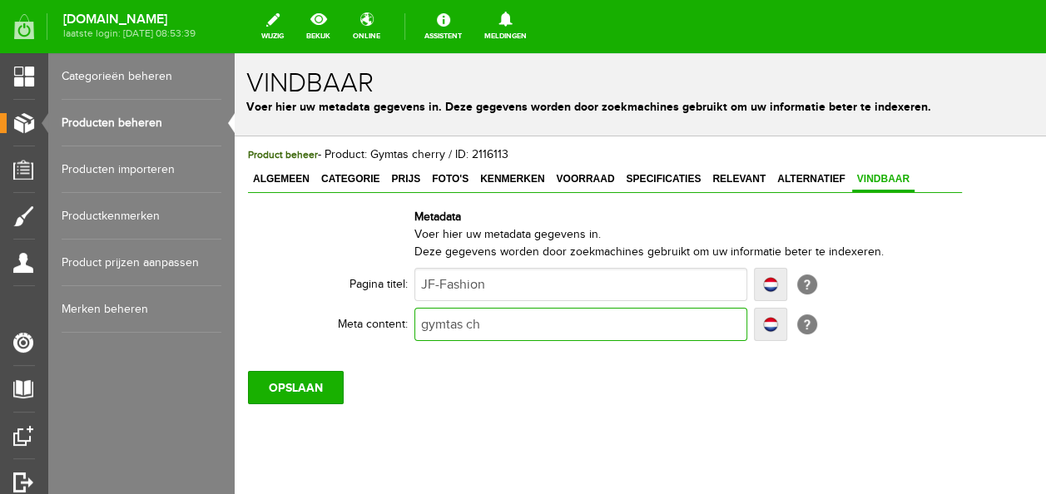
type input "gymtas ch"
type input "gymtas che"
type input "gymtas cher"
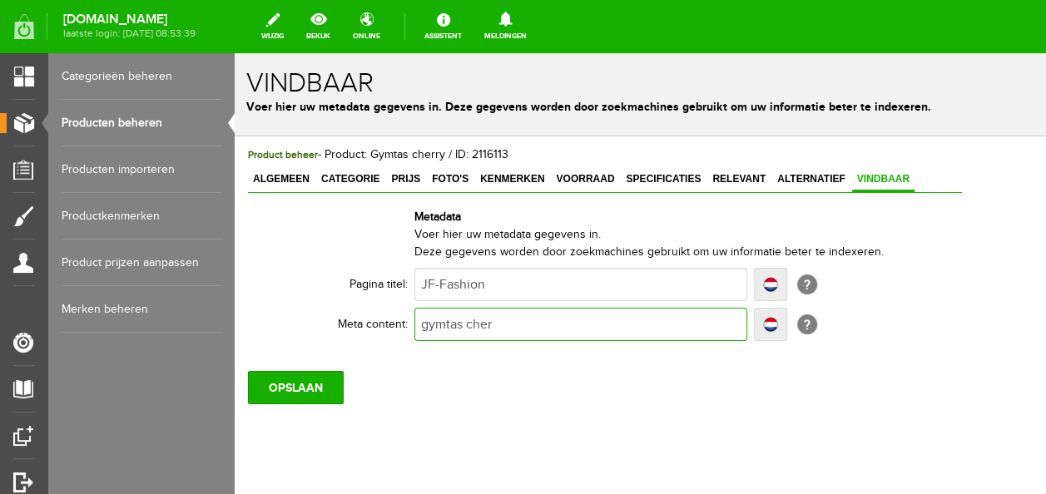
type input "gymtas cherr"
type input "gymtas cherry"
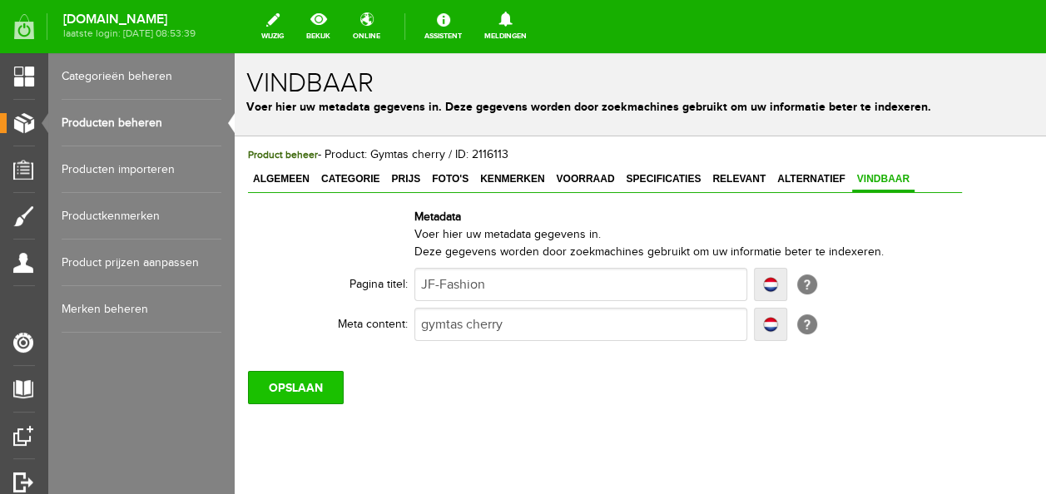
click at [321, 386] on input "OPSLAAN" at bounding box center [296, 387] width 96 height 33
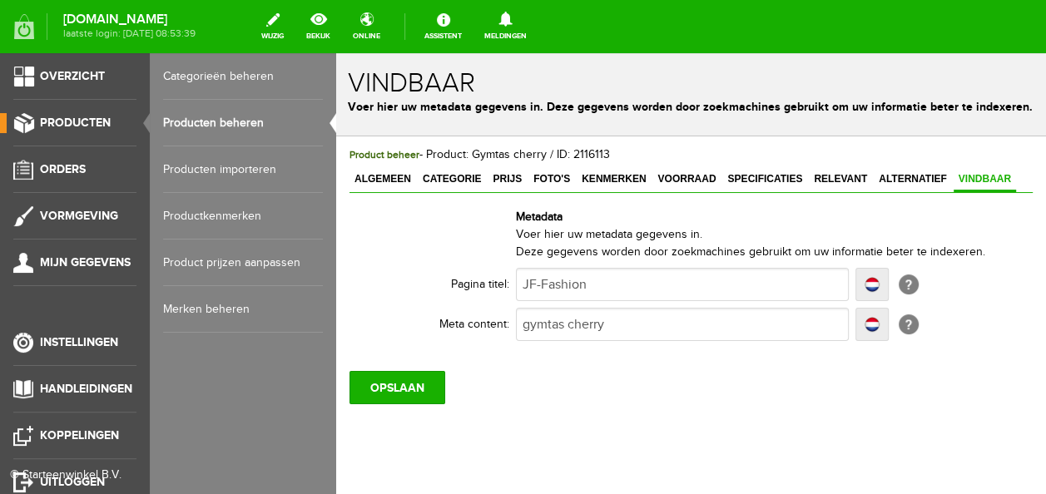
click at [260, 125] on link "Producten beheren" at bounding box center [243, 123] width 160 height 47
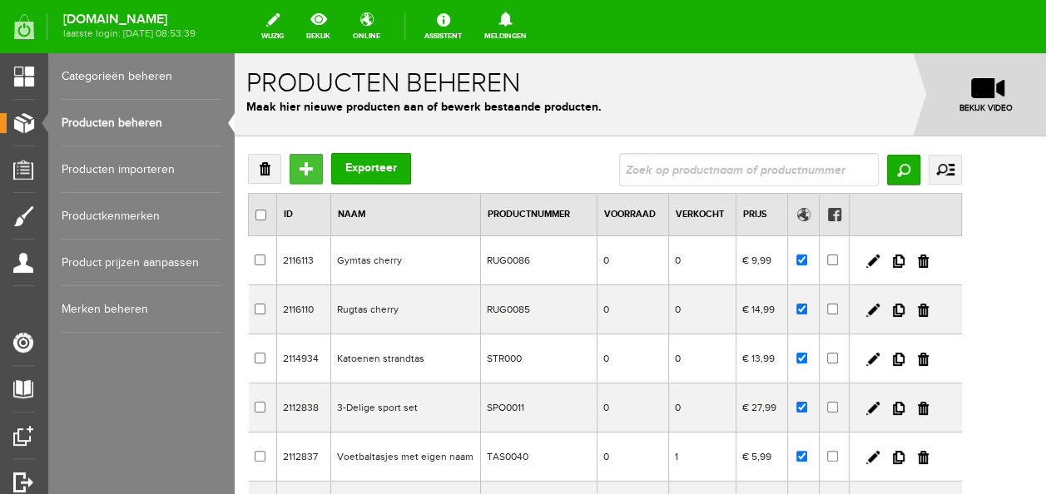
click at [303, 176] on input "Toevoegen" at bounding box center [306, 169] width 33 height 30
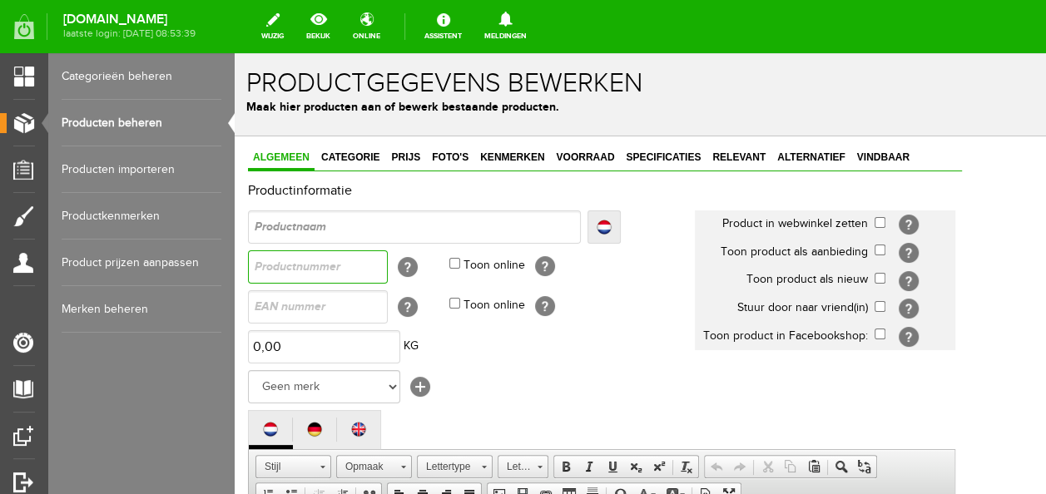
click at [353, 276] on input "text" at bounding box center [318, 267] width 140 height 33
type input "RUG0087"
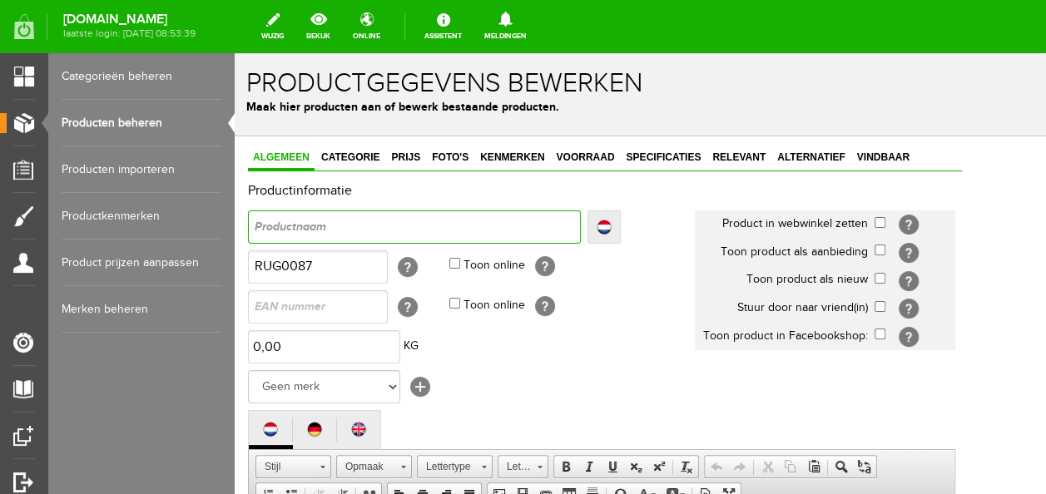
click at [360, 236] on input "text" at bounding box center [414, 227] width 333 height 33
type input "S"
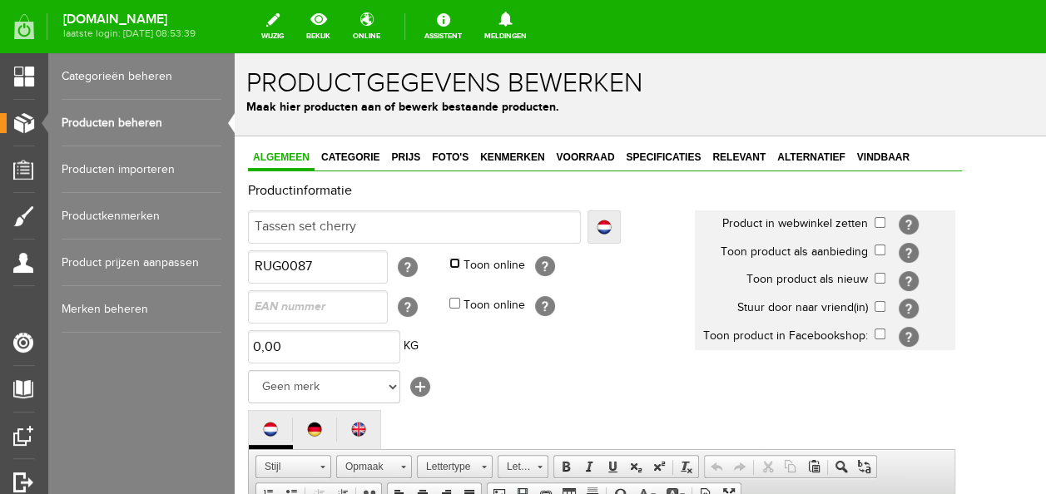
click at [457, 261] on input "Toon online" at bounding box center [454, 263] width 11 height 11
click at [886, 221] on input "checkbox" at bounding box center [880, 222] width 11 height 11
click at [886, 280] on input "checkbox" at bounding box center [880, 278] width 11 height 11
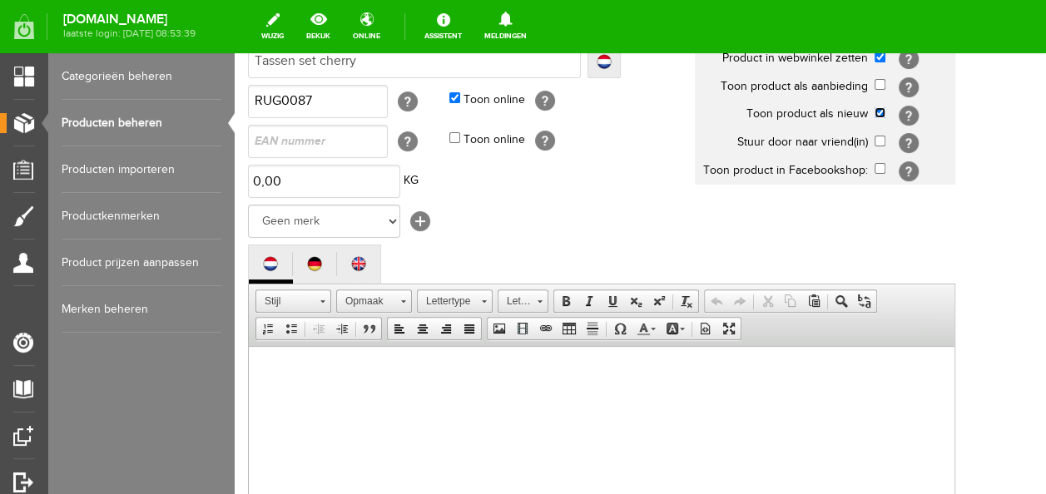
scroll to position [166, 0]
click at [658, 390] on html at bounding box center [602, 370] width 706 height 51
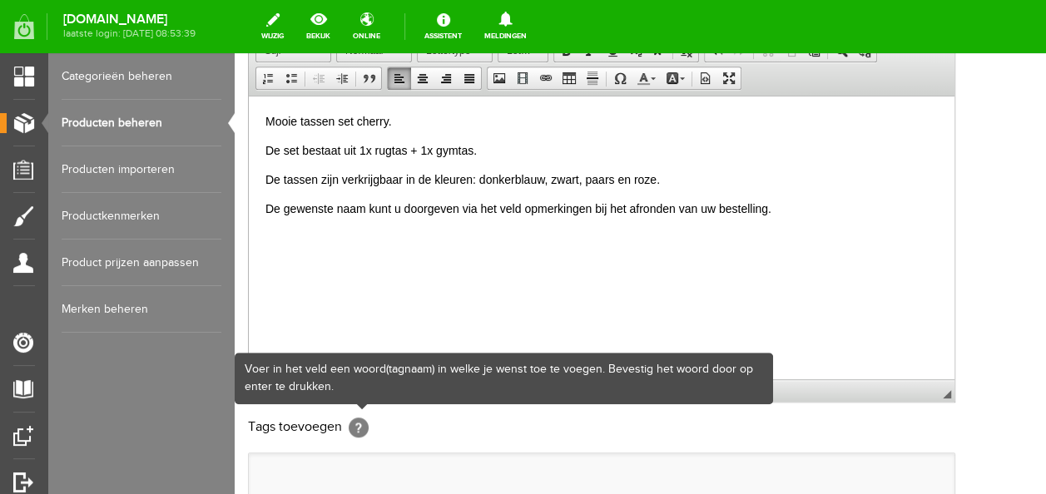
scroll to position [499, 0]
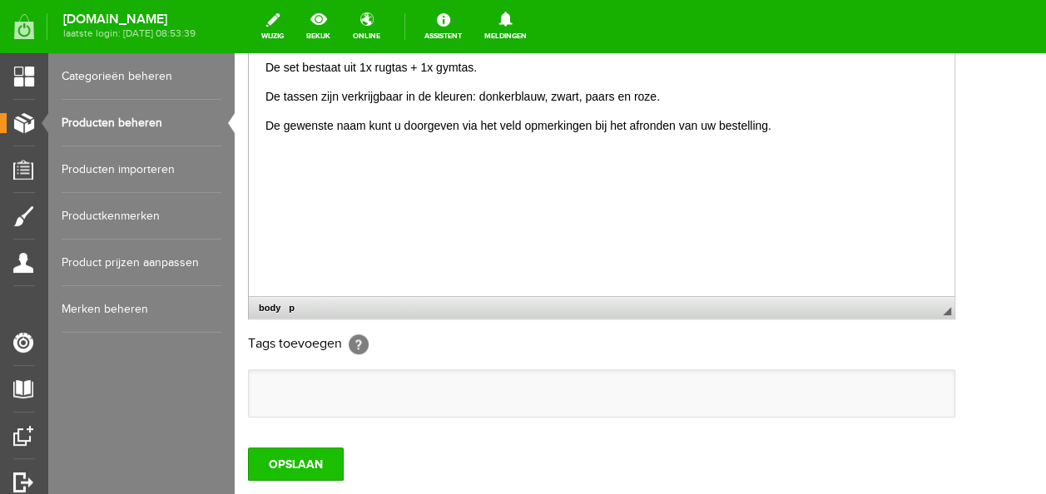
click at [307, 454] on input "OPSLAAN" at bounding box center [296, 464] width 96 height 33
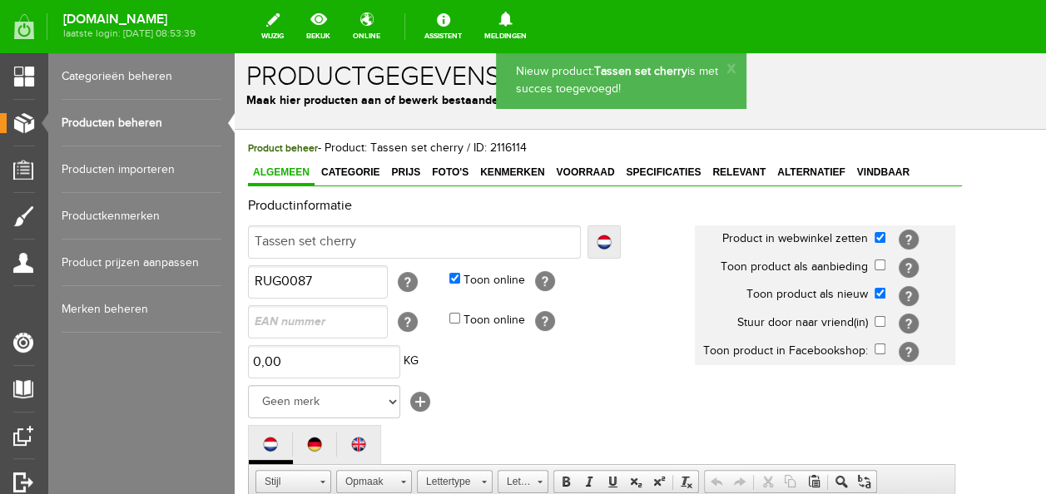
scroll to position [0, 0]
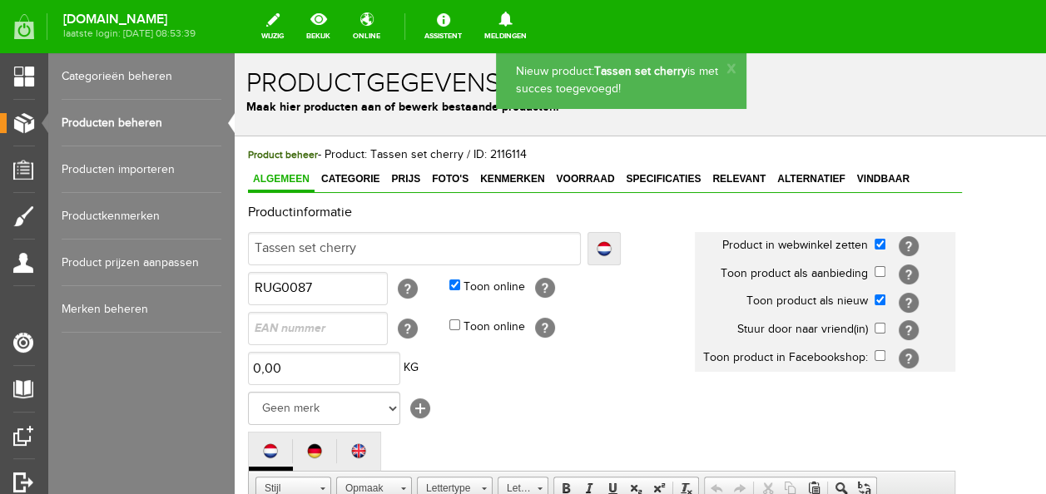
drag, startPoint x: 361, startPoint y: 184, endPoint x: 361, endPoint y: 201, distance: 16.6
click at [361, 184] on link "Categorie" at bounding box center [350, 180] width 68 height 24
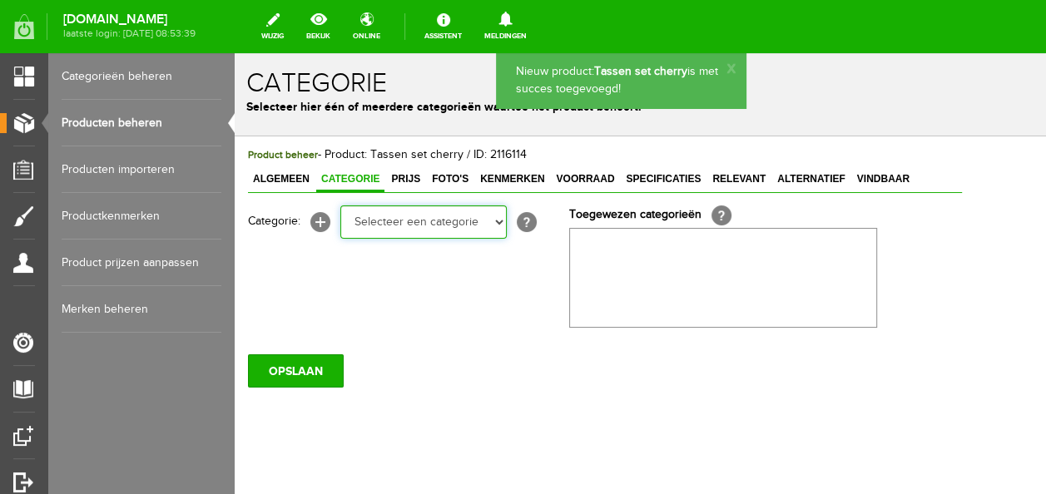
drag, startPoint x: 398, startPoint y: 216, endPoint x: 393, endPoint y: 248, distance: 32.0
click at [398, 216] on select "Selecteer een categorie Baby jongens Badcape/omslagdoeken Boxpakjes Dekentjes H…" at bounding box center [423, 222] width 166 height 33
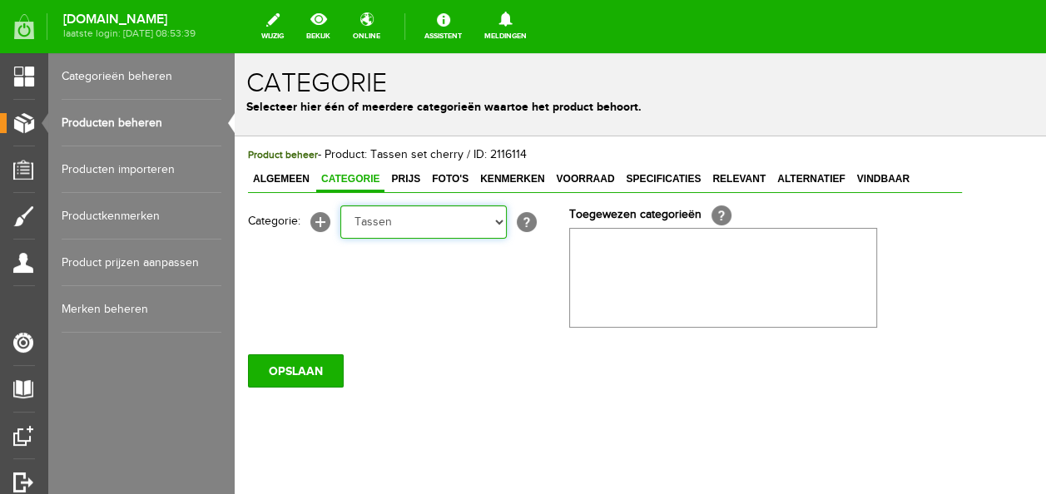
click at [340, 206] on select "Selecteer een categorie Baby jongens Badcape/omslagdoeken Boxpakjes Dekentjes H…" at bounding box center [423, 222] width 166 height 33
click at [410, 211] on select "Selecteer een categorie Baby jongens Badcape/omslagdoeken Boxpakjes Dekentjes H…" at bounding box center [423, 222] width 166 height 33
click at [340, 206] on select "Selecteer een categorie Baby jongens Badcape/omslagdoeken Boxpakjes Dekentjes H…" at bounding box center [423, 222] width 166 height 33
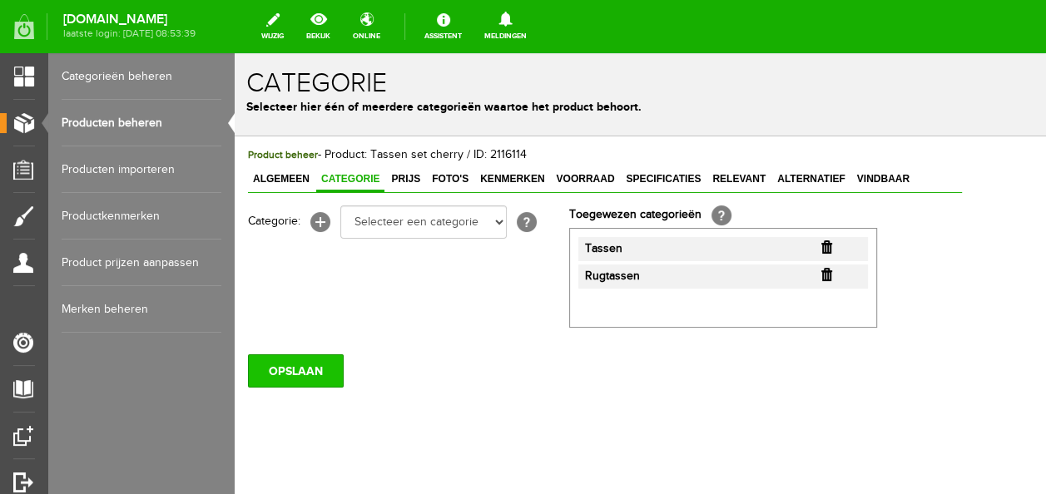
click at [300, 365] on input "OPSLAAN" at bounding box center [296, 371] width 96 height 33
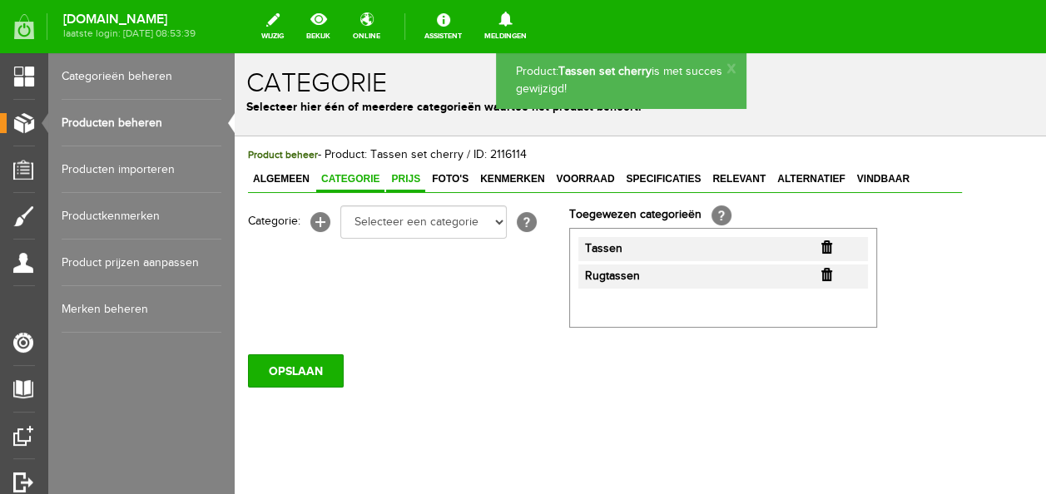
click at [405, 182] on span "Prijs" at bounding box center [405, 179] width 39 height 12
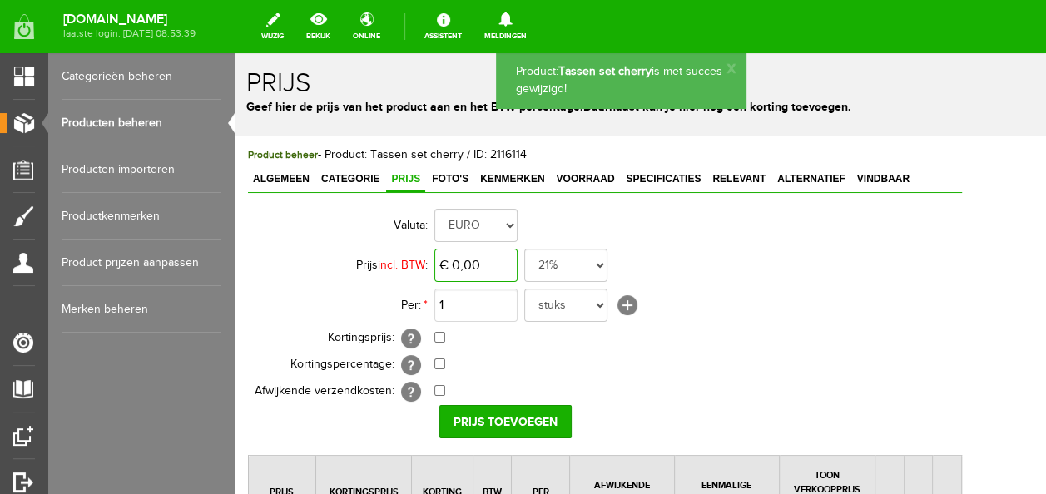
click at [457, 265] on input "€ 0,00" at bounding box center [475, 265] width 83 height 33
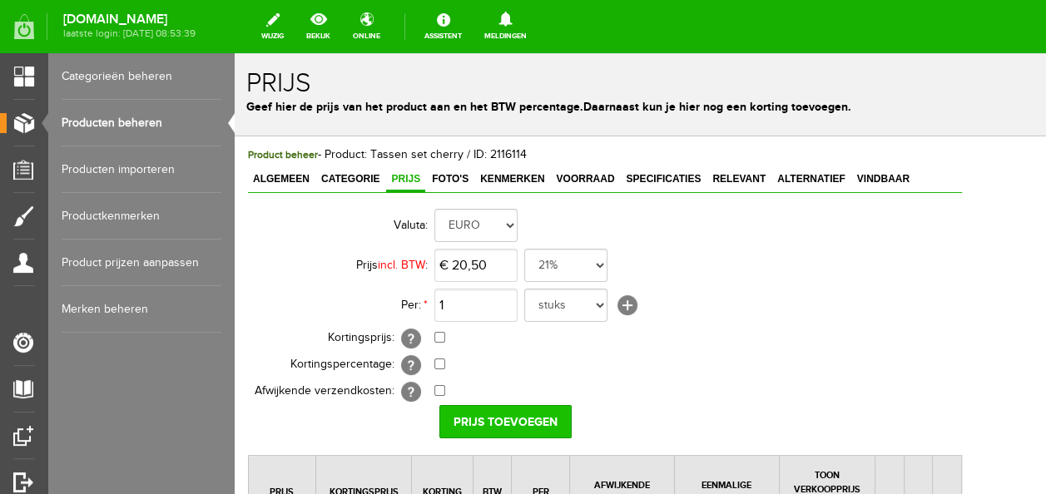
click at [509, 415] on input "Prijs toevoegen" at bounding box center [505, 421] width 132 height 33
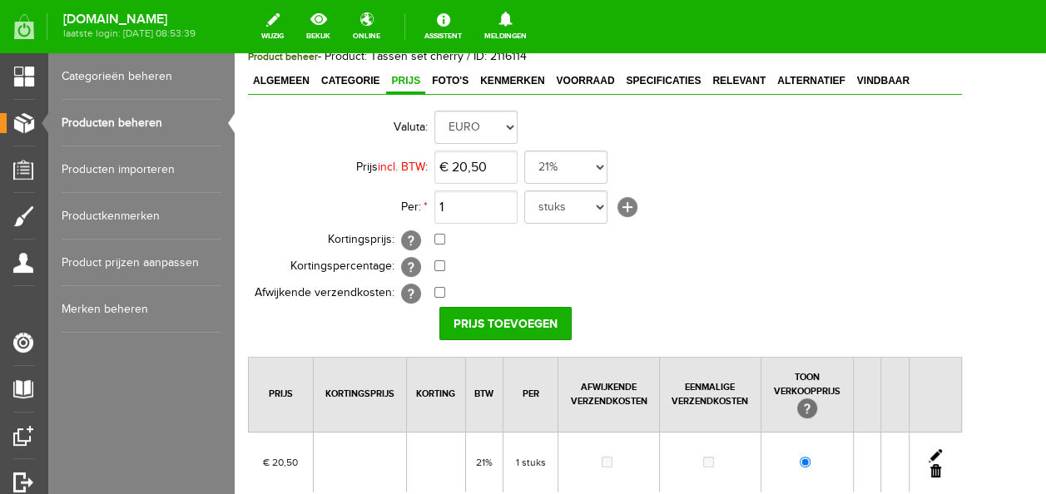
scroll to position [250, 0]
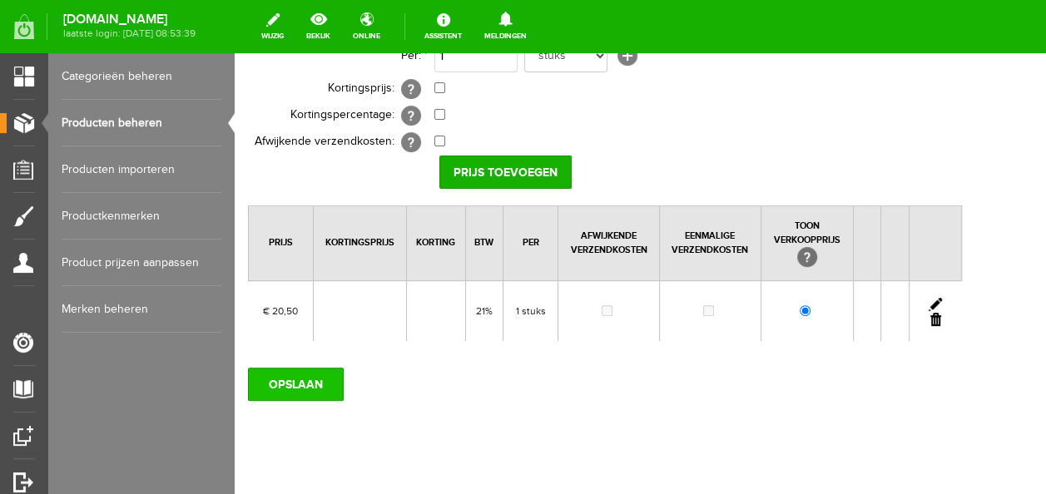
click at [291, 388] on input "OPSLAAN" at bounding box center [296, 384] width 96 height 33
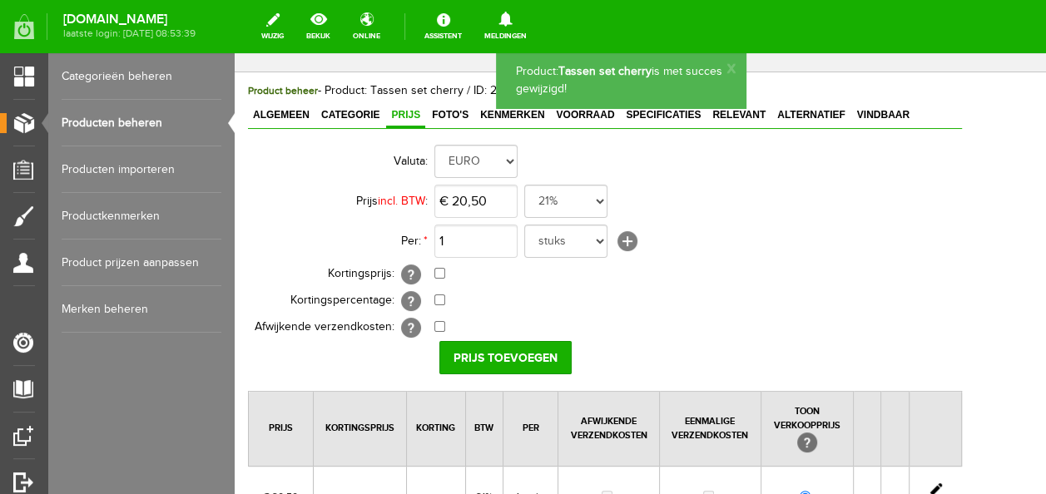
scroll to position [0, 0]
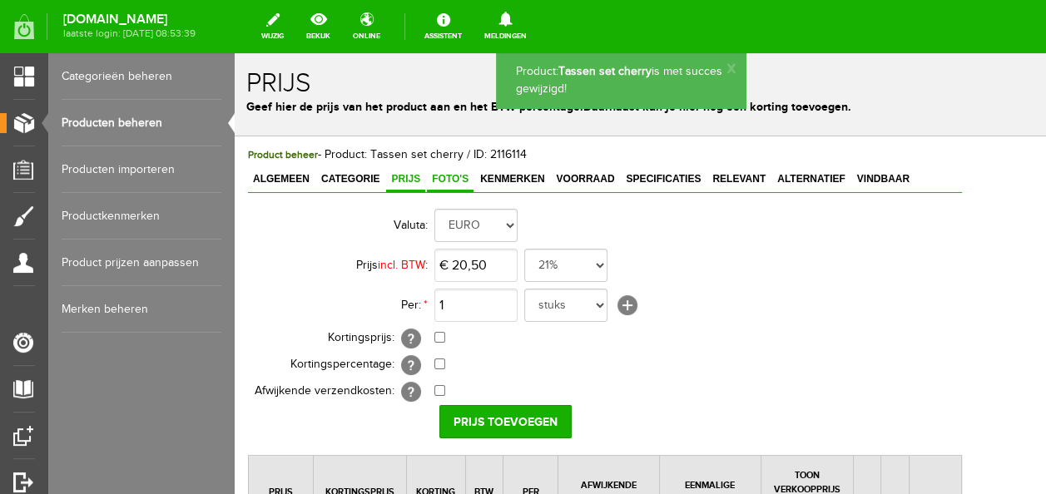
click at [464, 180] on span "Foto's" at bounding box center [450, 179] width 47 height 12
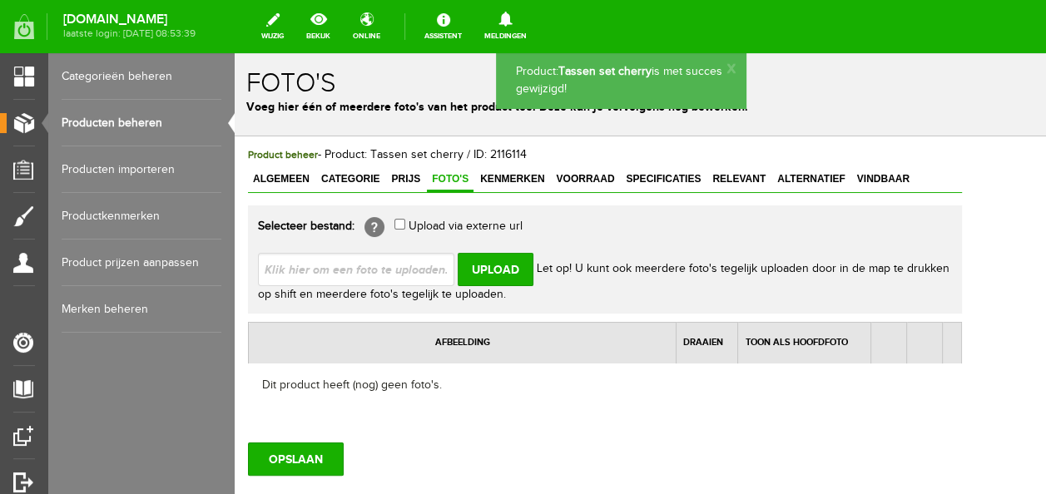
click at [430, 270] on input "file" at bounding box center [363, 269] width 210 height 32
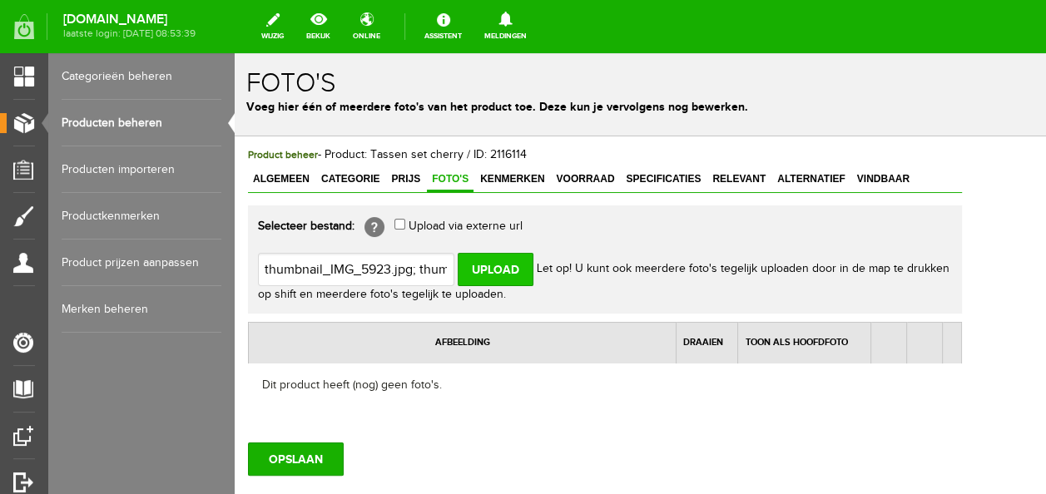
click at [508, 265] on input "Upload" at bounding box center [496, 269] width 76 height 33
click at [484, 274] on input "Upload" at bounding box center [496, 269] width 76 height 33
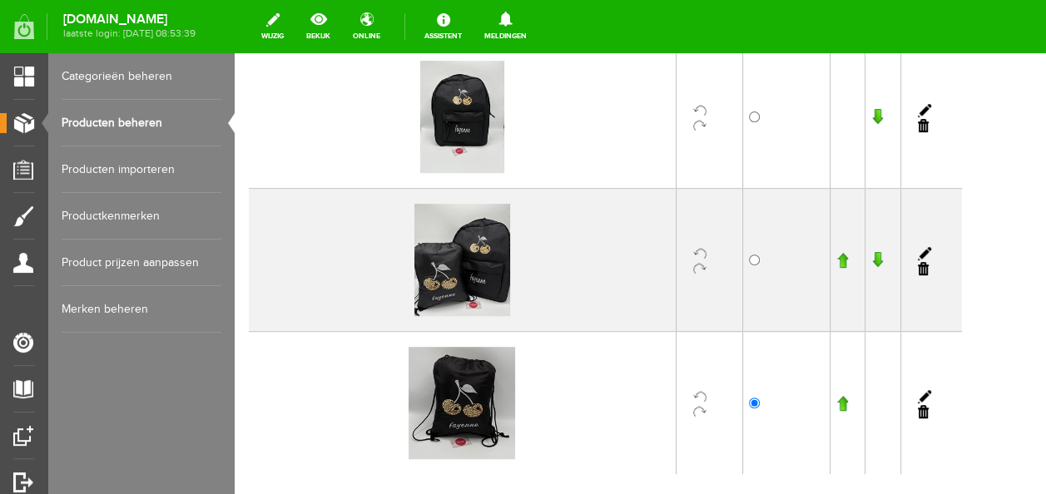
scroll to position [333, 0]
click at [760, 257] on input "radio" at bounding box center [754, 259] width 11 height 11
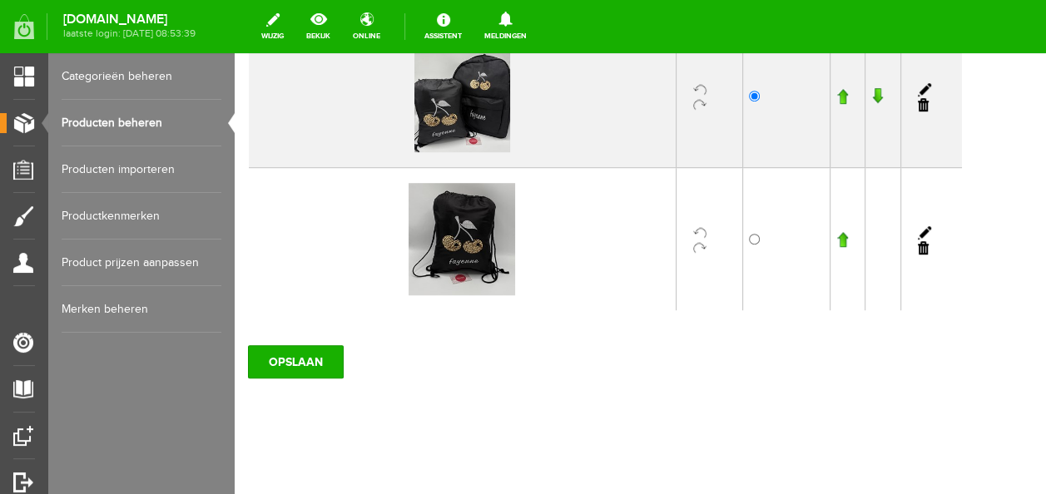
scroll to position [501, 0]
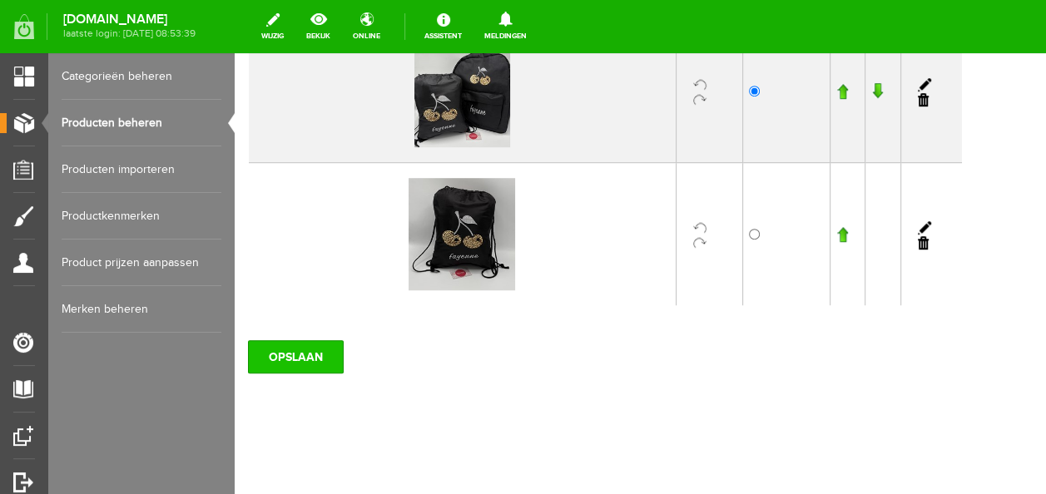
click at [301, 351] on input "OPSLAAN" at bounding box center [296, 356] width 96 height 33
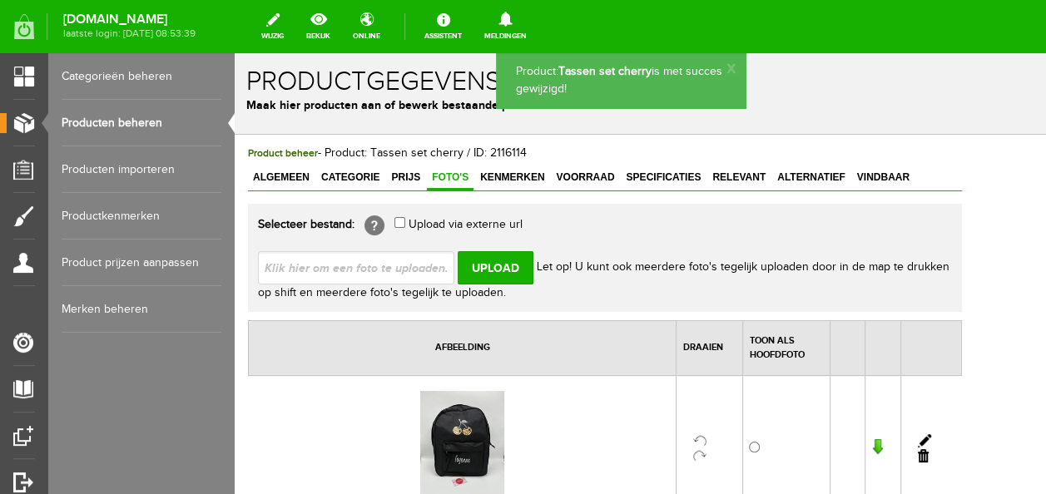
scroll to position [0, 0]
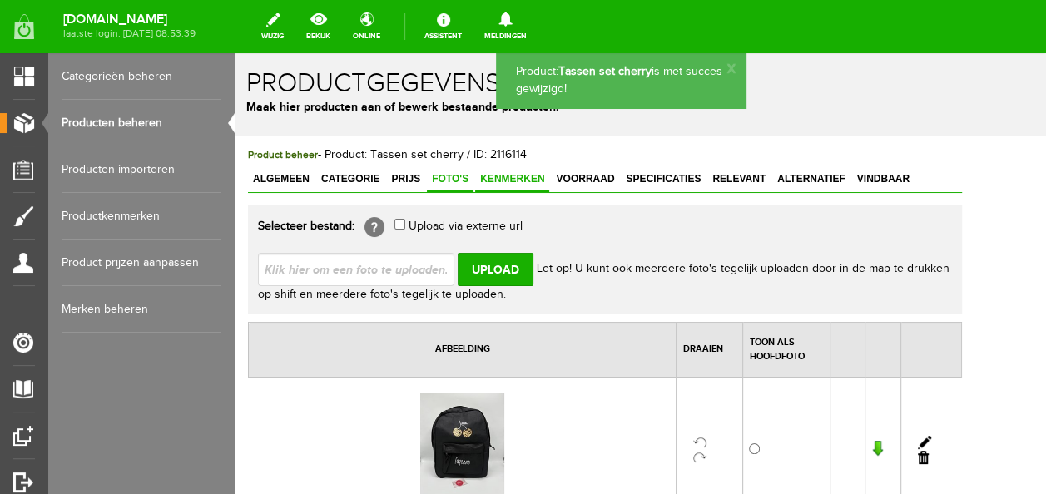
click at [502, 176] on span "Kenmerken" at bounding box center [512, 179] width 74 height 12
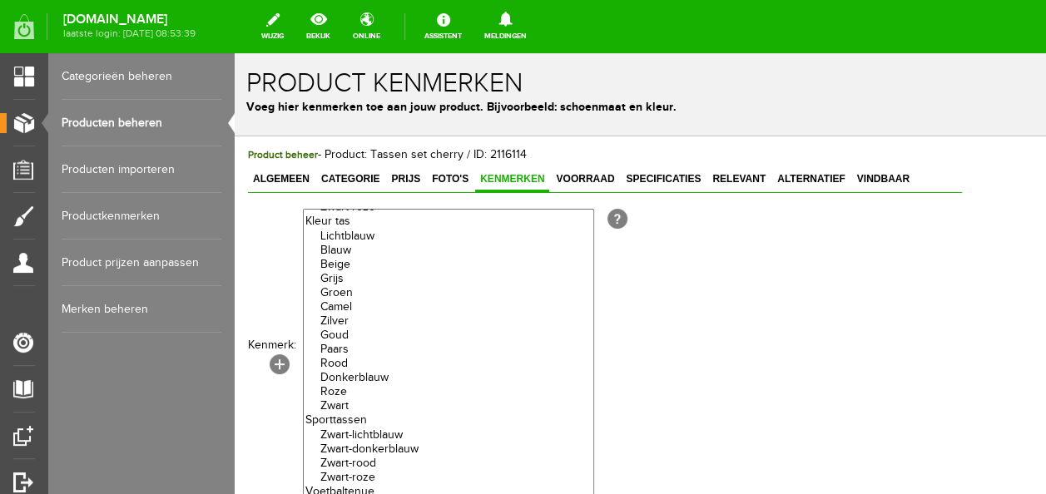
scroll to position [4, 0]
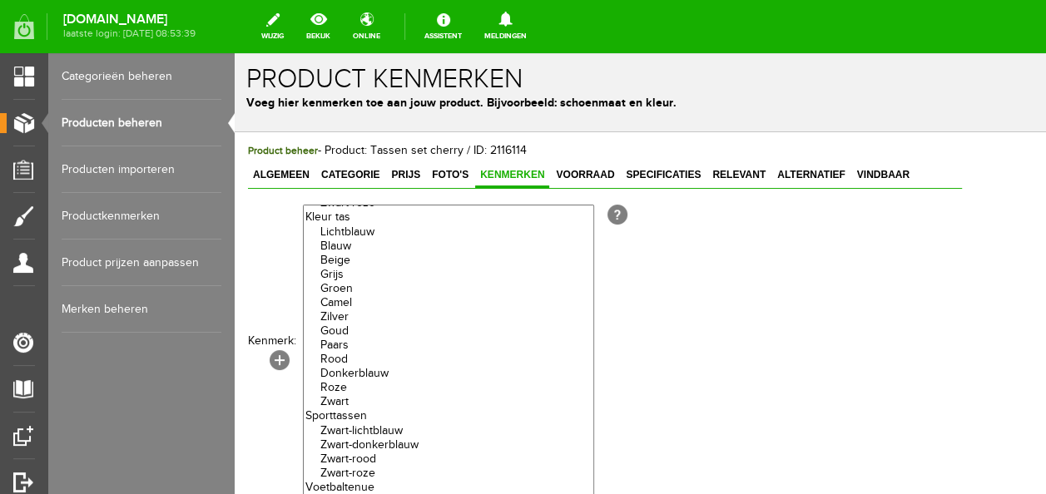
click at [355, 410] on option "Zwart" at bounding box center [449, 402] width 290 height 14
click at [348, 395] on option "Roze" at bounding box center [449, 388] width 290 height 14
click at [351, 381] on option "Donkerblauw" at bounding box center [449, 374] width 290 height 14
click at [346, 367] on option "Rood" at bounding box center [449, 360] width 290 height 14
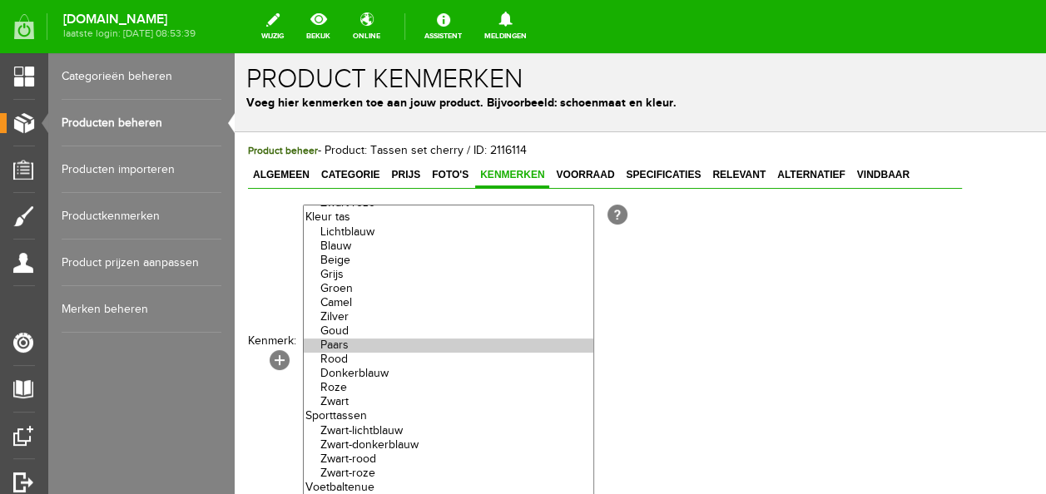
click at [346, 353] on option "Paars" at bounding box center [449, 346] width 290 height 14
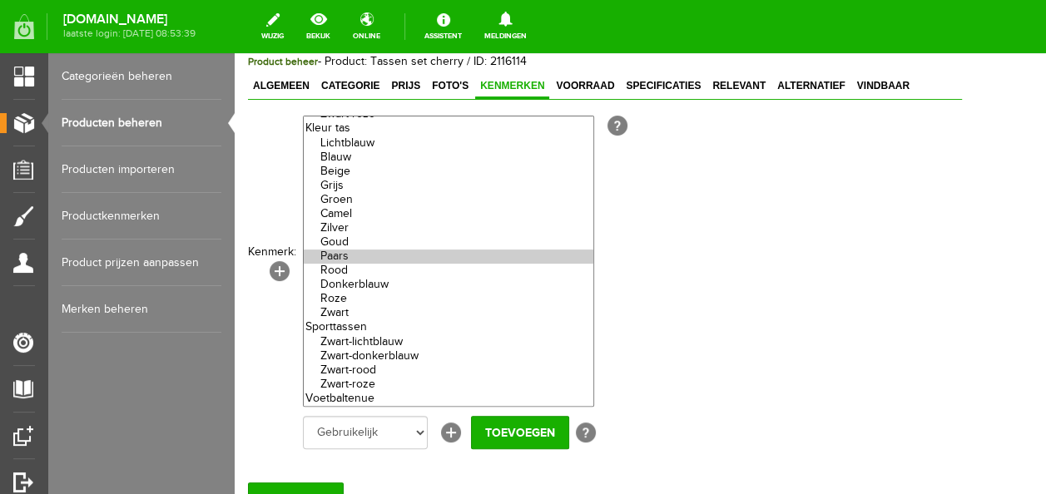
scroll to position [171, 0]
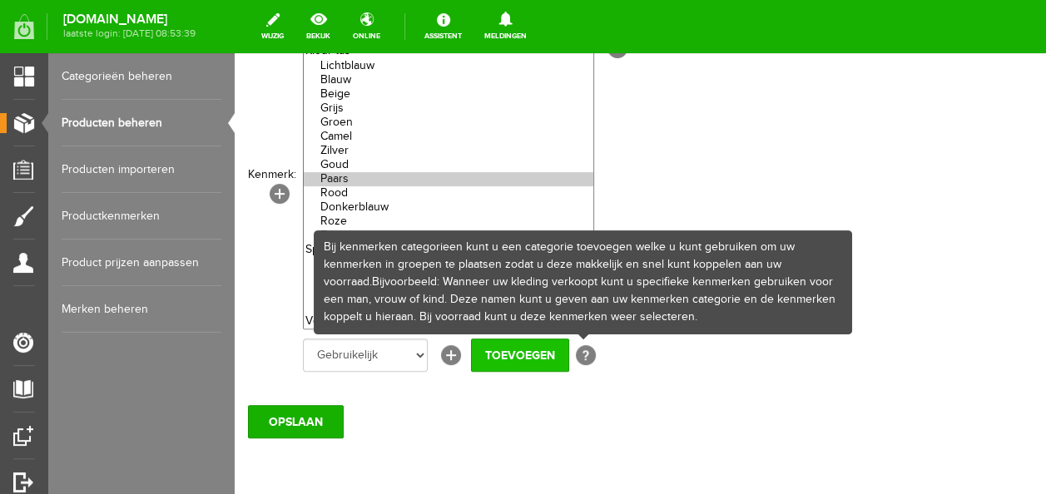
click at [533, 352] on input "Toevoegen" at bounding box center [520, 355] width 98 height 33
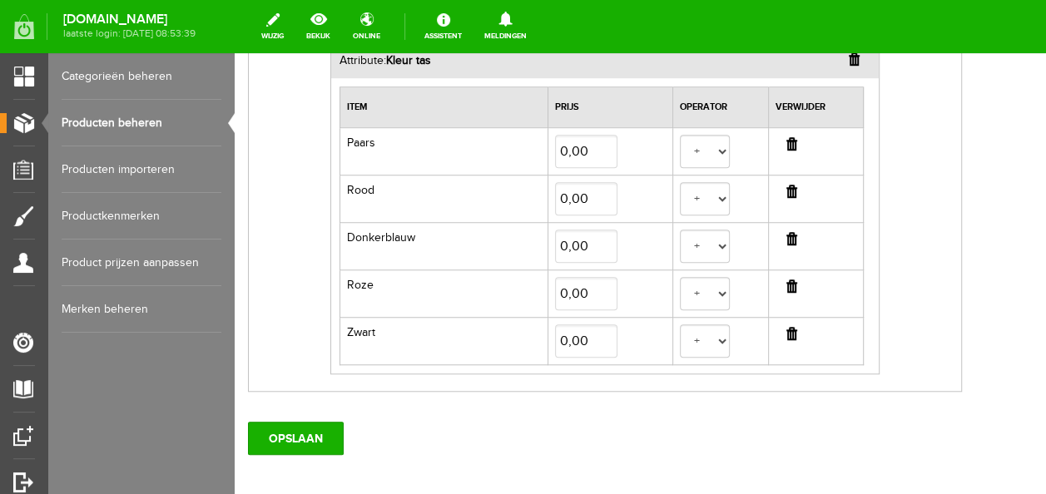
scroll to position [587, 0]
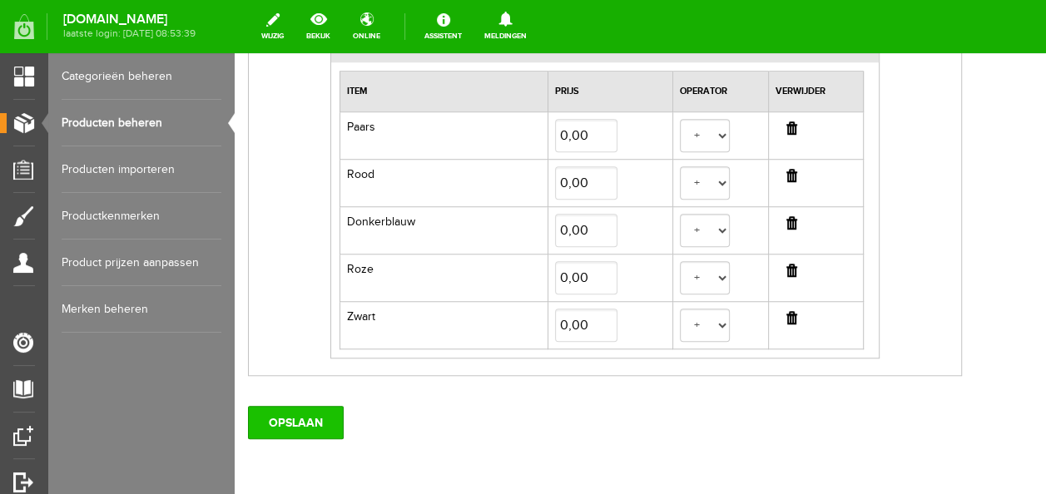
click at [290, 411] on input "OPSLAAN" at bounding box center [296, 422] width 96 height 33
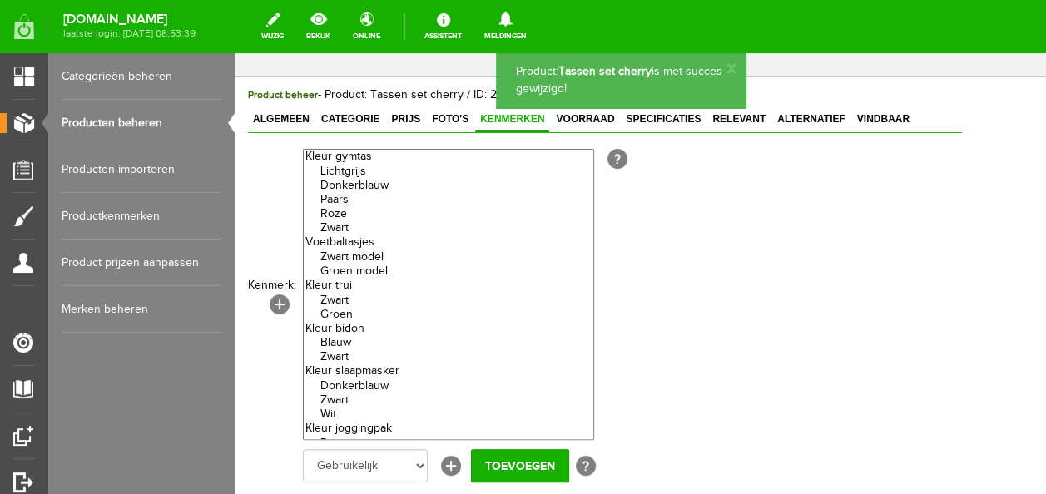
scroll to position [0, 0]
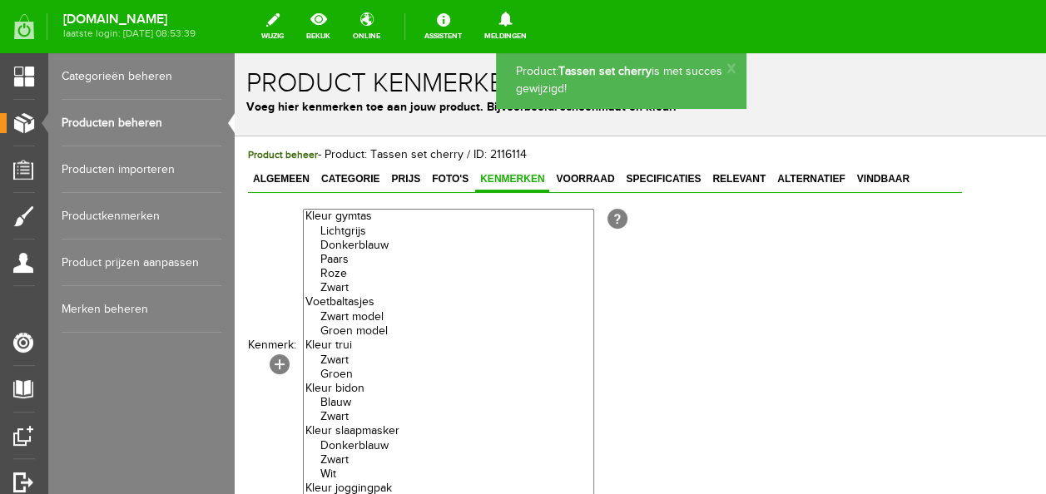
drag, startPoint x: 874, startPoint y: 171, endPoint x: 843, endPoint y: 199, distance: 41.3
click at [874, 171] on link "Vindbaar" at bounding box center [883, 180] width 62 height 24
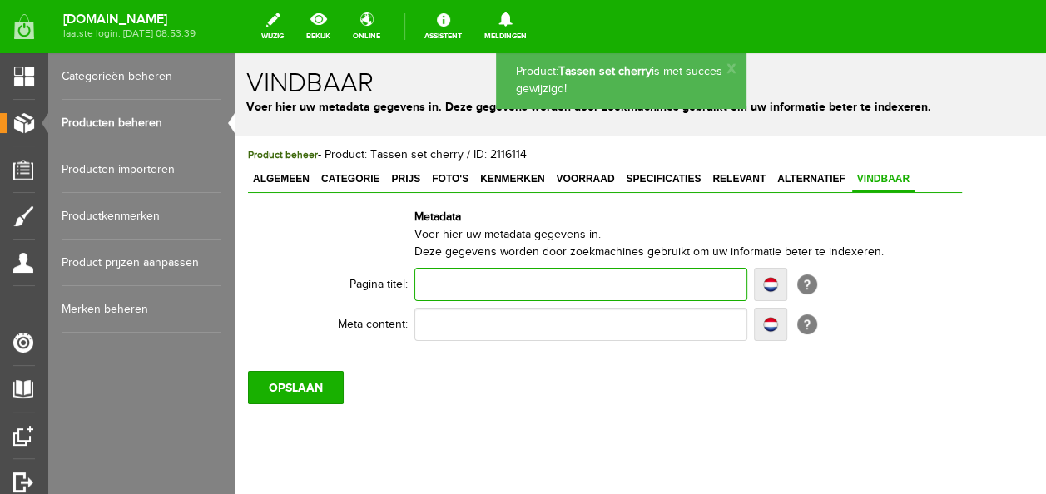
click at [538, 290] on input "text" at bounding box center [581, 284] width 333 height 33
click at [536, 289] on input "J" at bounding box center [581, 284] width 333 height 33
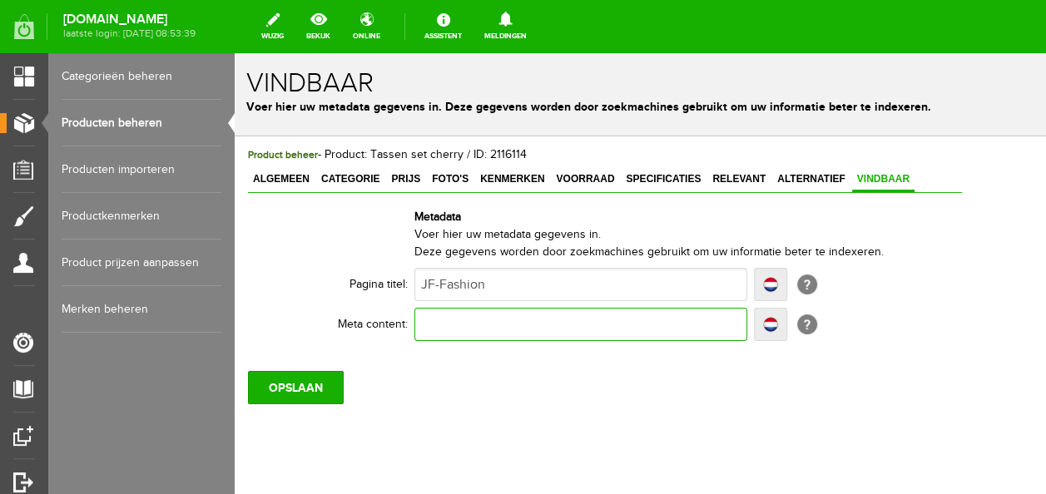
click at [533, 322] on input "text" at bounding box center [581, 324] width 333 height 33
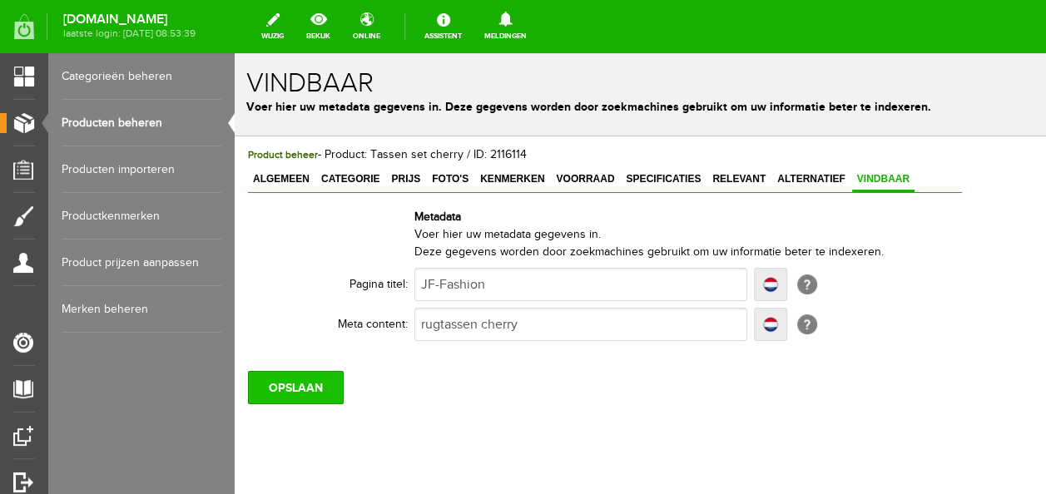
click at [290, 390] on input "OPSLAAN" at bounding box center [296, 387] width 96 height 33
drag, startPoint x: 130, startPoint y: 113, endPoint x: 181, endPoint y: 128, distance: 53.7
click at [130, 113] on link "Producten beheren" at bounding box center [142, 123] width 160 height 47
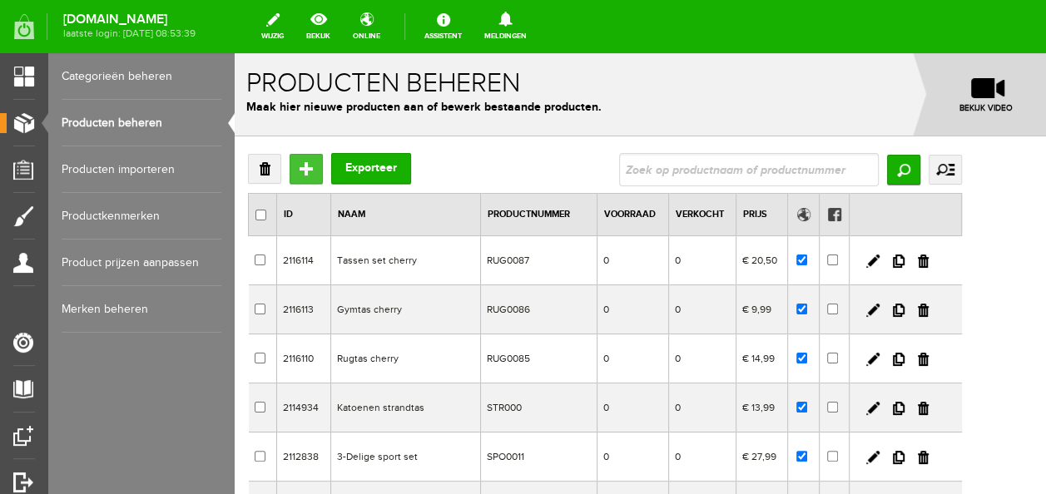
click at [304, 175] on input "Toevoegen" at bounding box center [306, 169] width 33 height 30
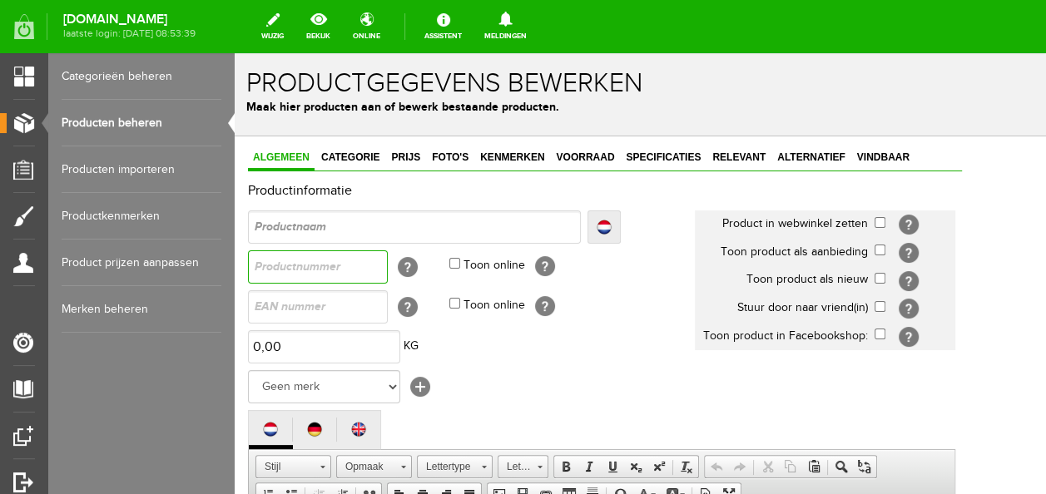
click at [333, 275] on input "text" at bounding box center [318, 267] width 140 height 33
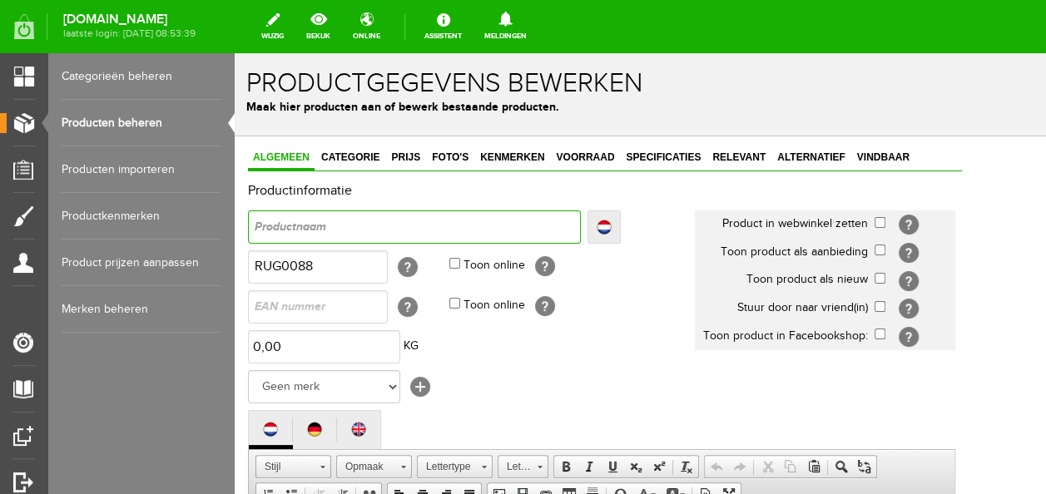
click at [348, 230] on input "text" at bounding box center [414, 227] width 333 height 33
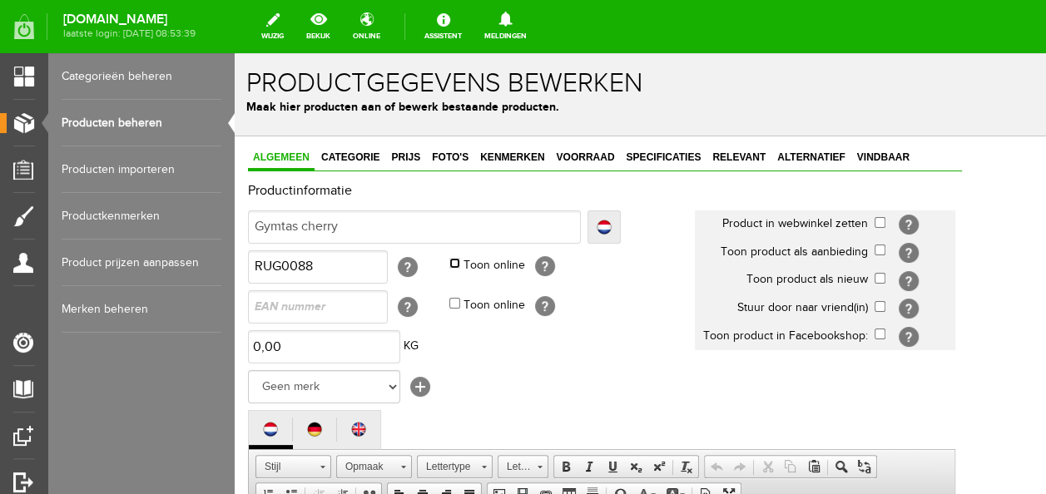
click at [453, 261] on input "Toon online" at bounding box center [454, 263] width 11 height 11
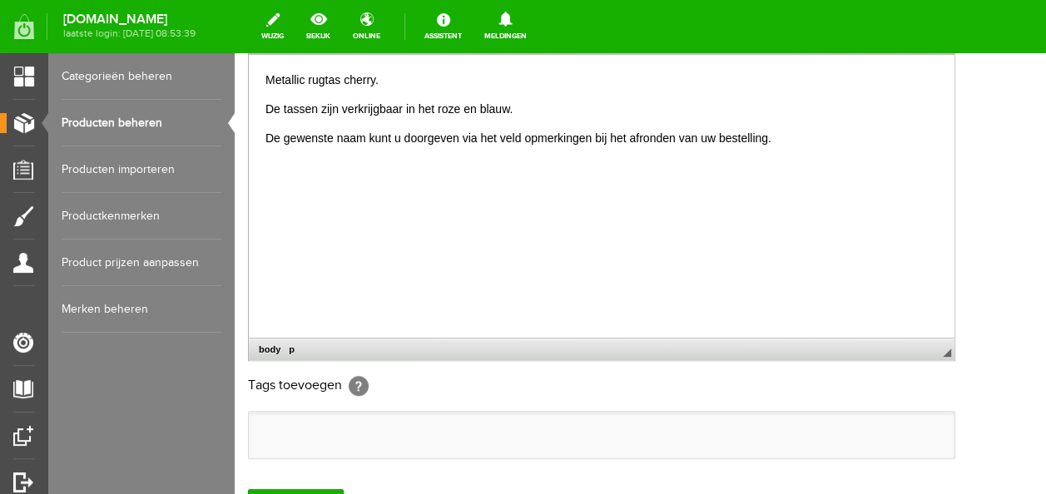
scroll to position [499, 0]
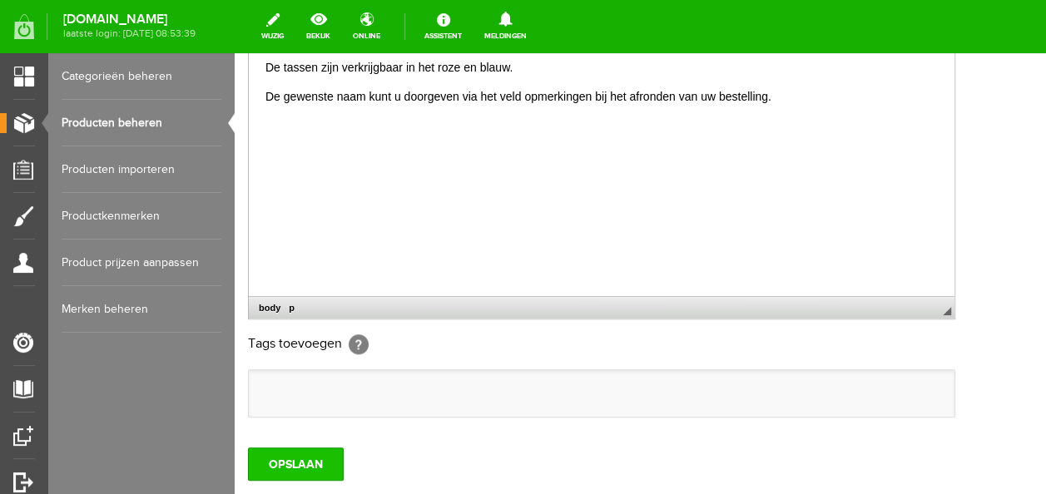
click at [283, 453] on input "OPSLAAN" at bounding box center [296, 464] width 96 height 33
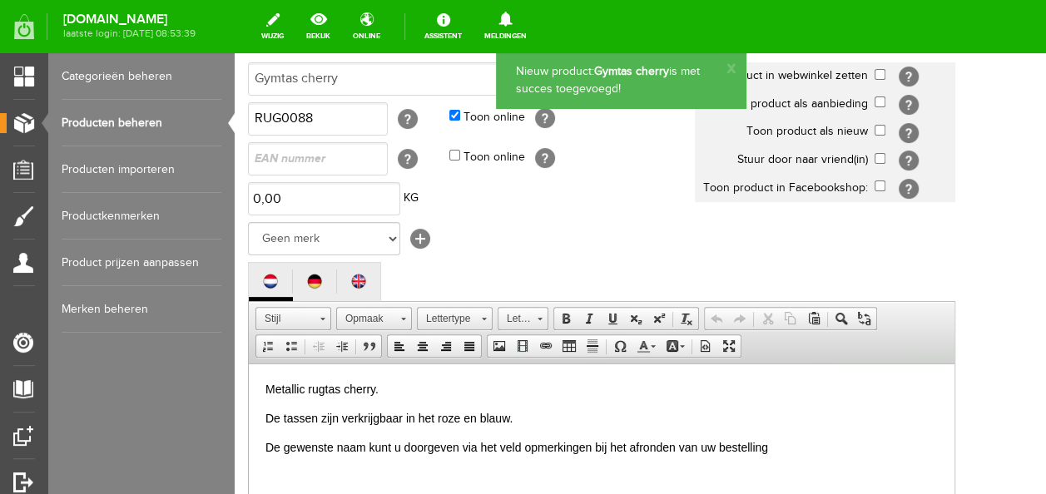
scroll to position [0, 0]
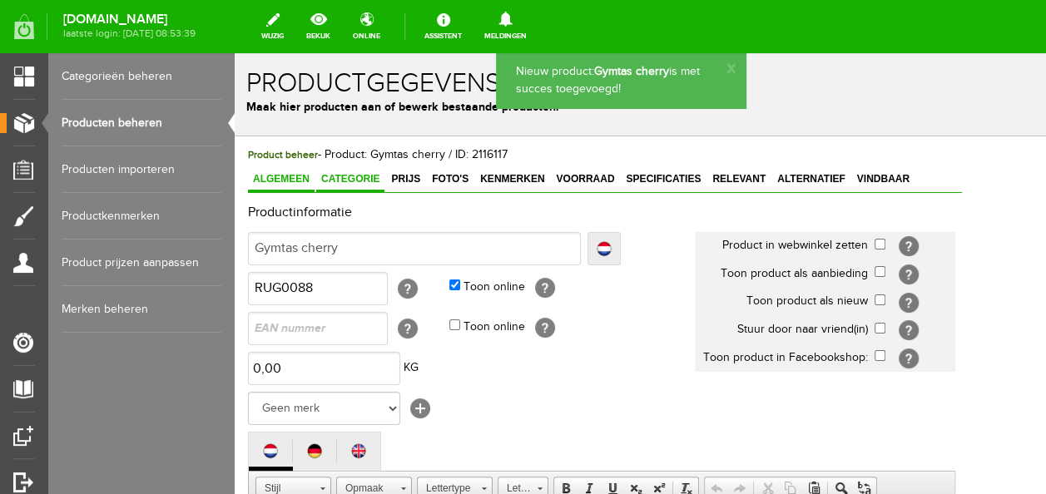
click at [353, 177] on span "Categorie" at bounding box center [350, 179] width 68 height 12
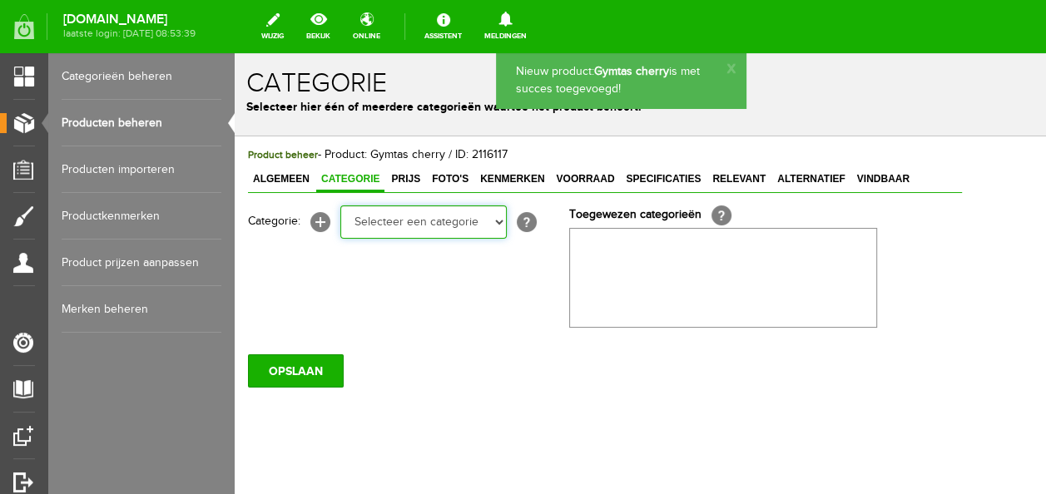
click at [366, 236] on select "Selecteer een categorie Baby jongens Badcape/omslagdoeken Boxpakjes Dekentjes H…" at bounding box center [423, 222] width 166 height 33
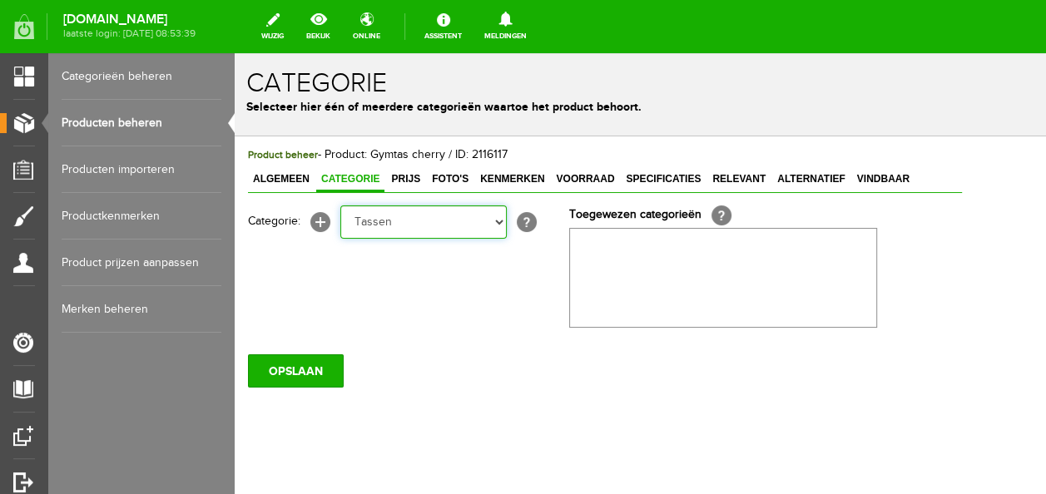
click at [340, 206] on select "Selecteer een categorie Baby jongens Badcape/omslagdoeken Boxpakjes Dekentjes H…" at bounding box center [423, 222] width 166 height 33
click at [385, 216] on select "Selecteer een categorie Baby jongens Badcape/omslagdoeken Boxpakjes Dekentjes H…" at bounding box center [423, 222] width 166 height 33
click at [340, 206] on select "Selecteer een categorie Baby jongens Badcape/omslagdoeken Boxpakjes Dekentjes H…" at bounding box center [423, 222] width 166 height 33
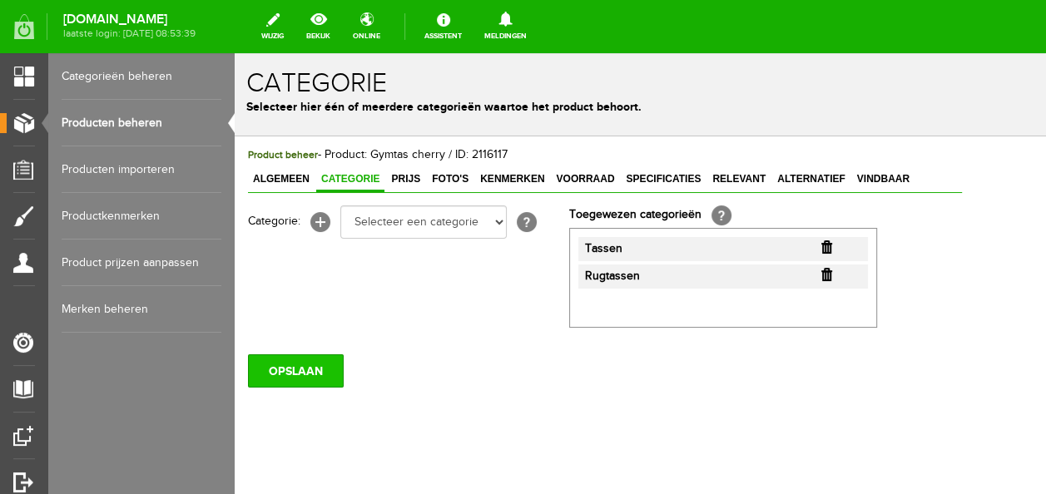
click at [322, 383] on input "OPSLAAN" at bounding box center [296, 371] width 96 height 33
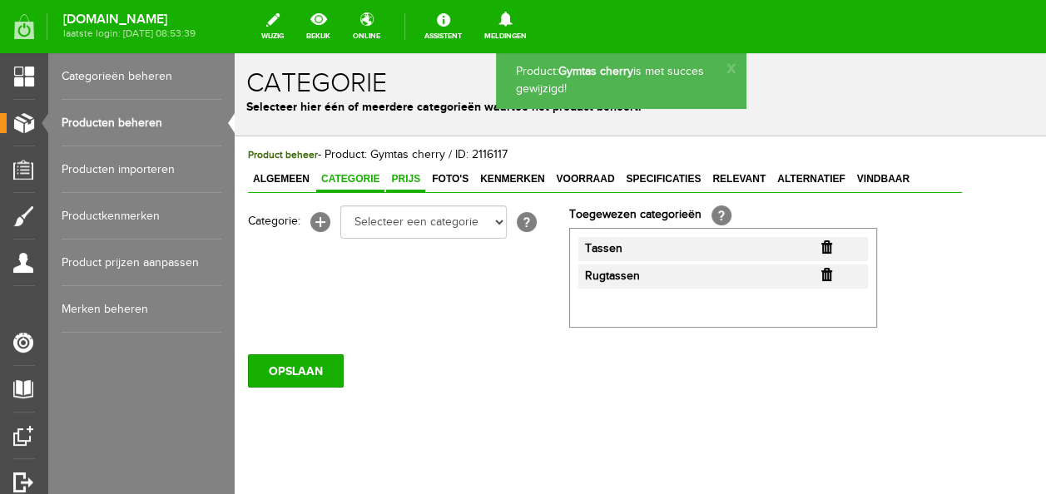
click at [410, 185] on link "Prijs" at bounding box center [405, 180] width 39 height 24
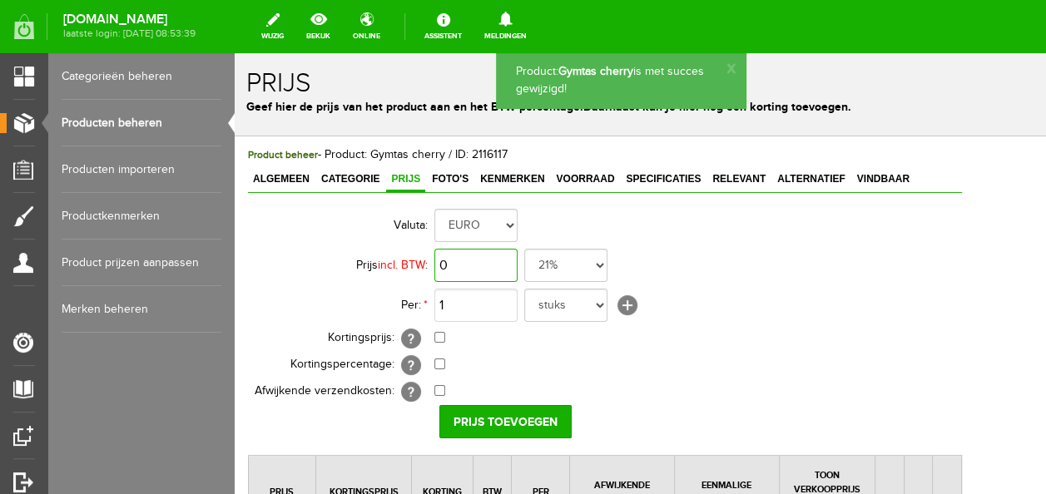
click at [443, 269] on input "0" at bounding box center [475, 265] width 83 height 33
drag, startPoint x: 464, startPoint y: 266, endPoint x: 411, endPoint y: 257, distance: 54.1
click at [411, 257] on tr "Prijs incl. BTW : 0 21% 19% 18% 9% 6% 0%" at bounding box center [605, 266] width 714 height 40
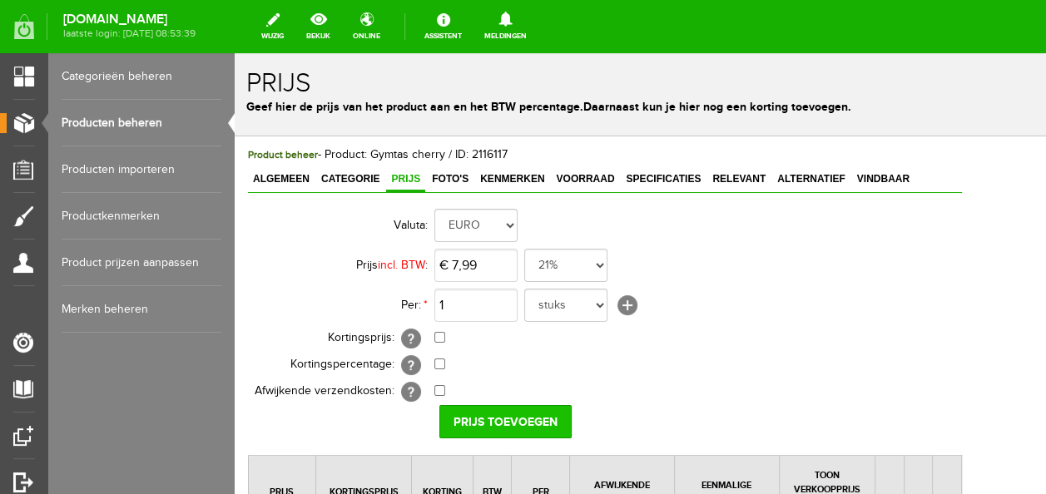
click at [498, 428] on input "Prijs toevoegen" at bounding box center [505, 421] width 132 height 33
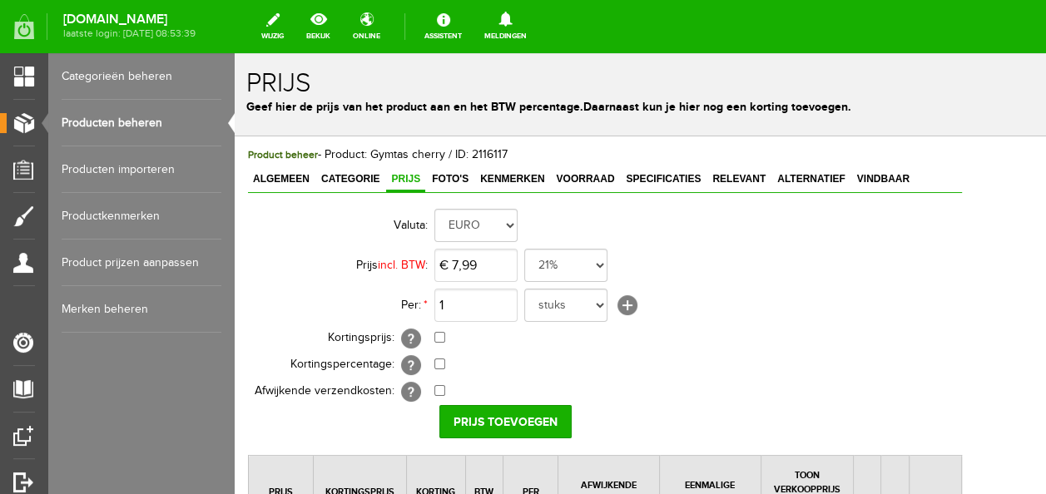
scroll to position [278, 0]
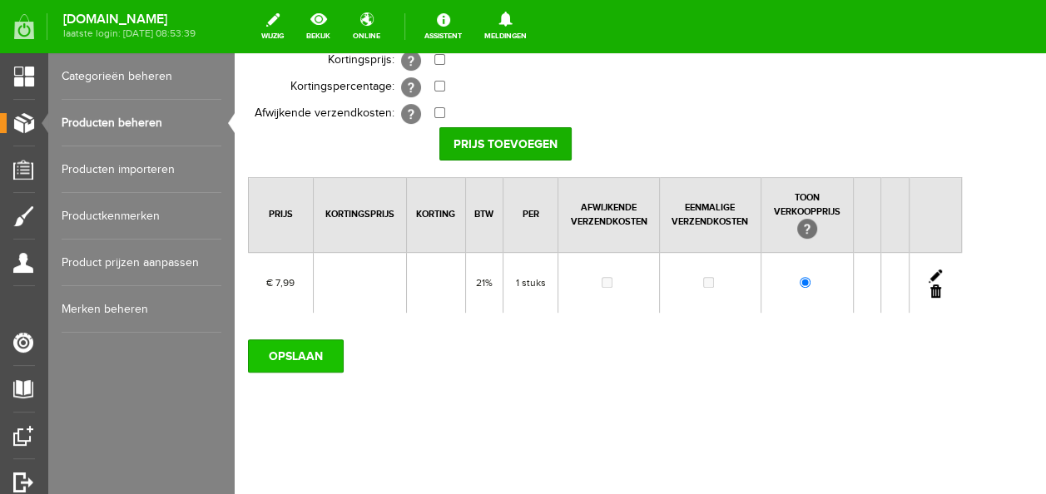
click at [284, 351] on input "OPSLAAN" at bounding box center [296, 356] width 96 height 33
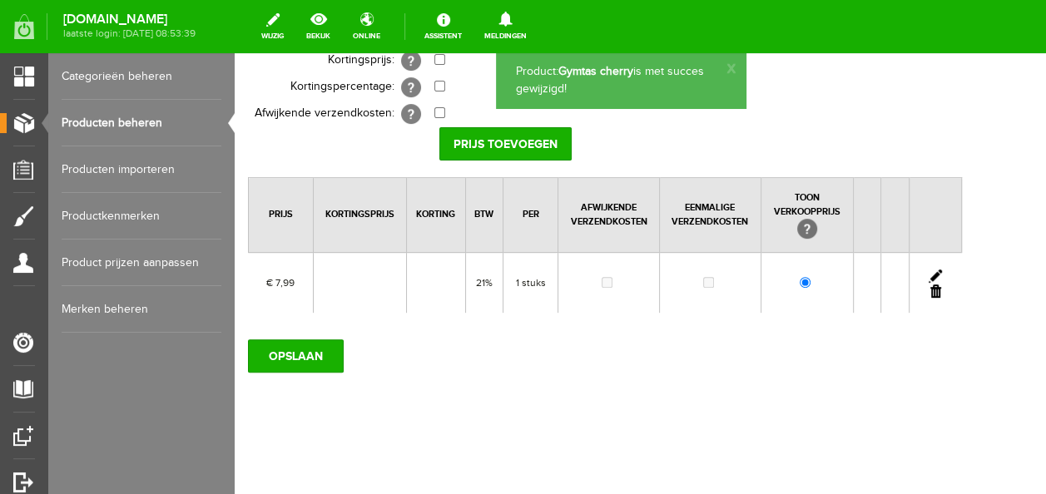
scroll to position [28, 0]
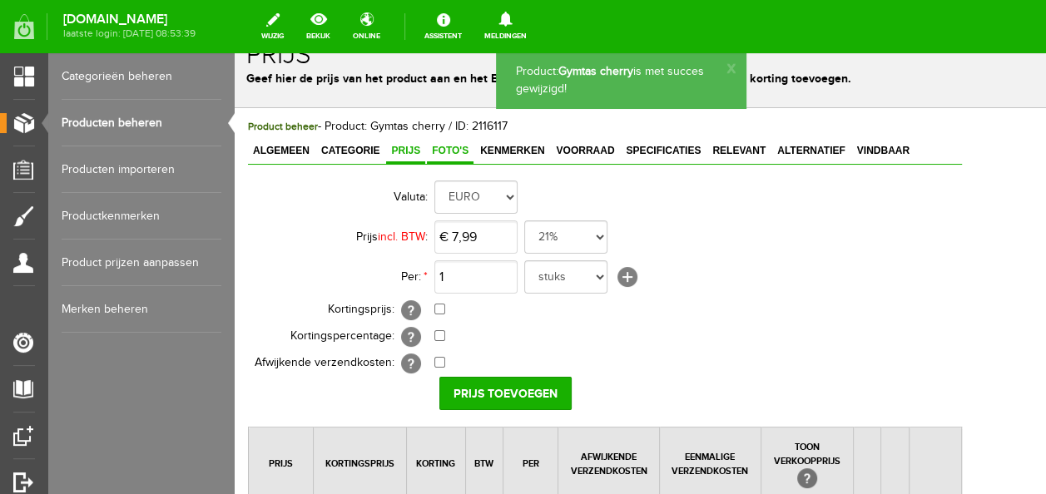
click at [446, 151] on span "Foto's" at bounding box center [450, 151] width 47 height 12
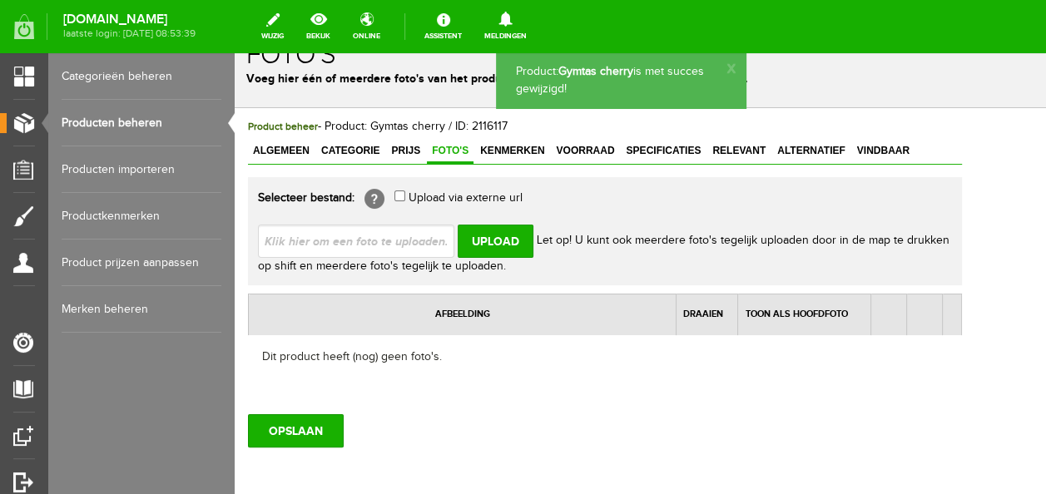
click at [438, 236] on input "file" at bounding box center [363, 241] width 210 height 32
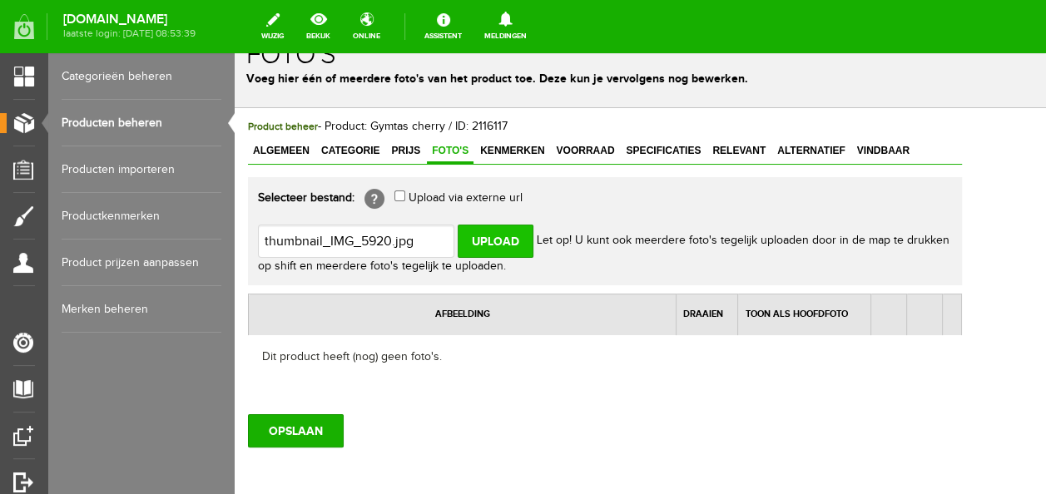
click at [500, 237] on input "Upload" at bounding box center [496, 241] width 76 height 33
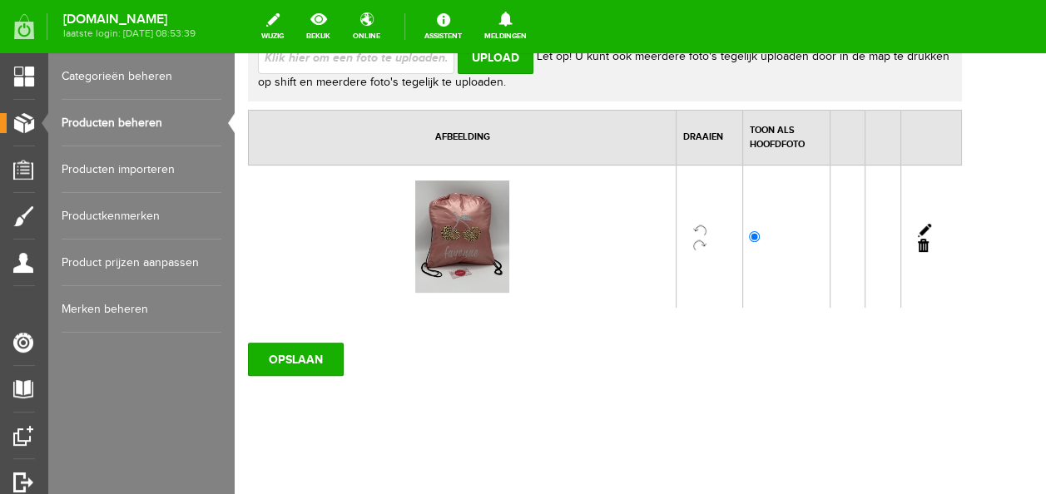
scroll to position [215, 0]
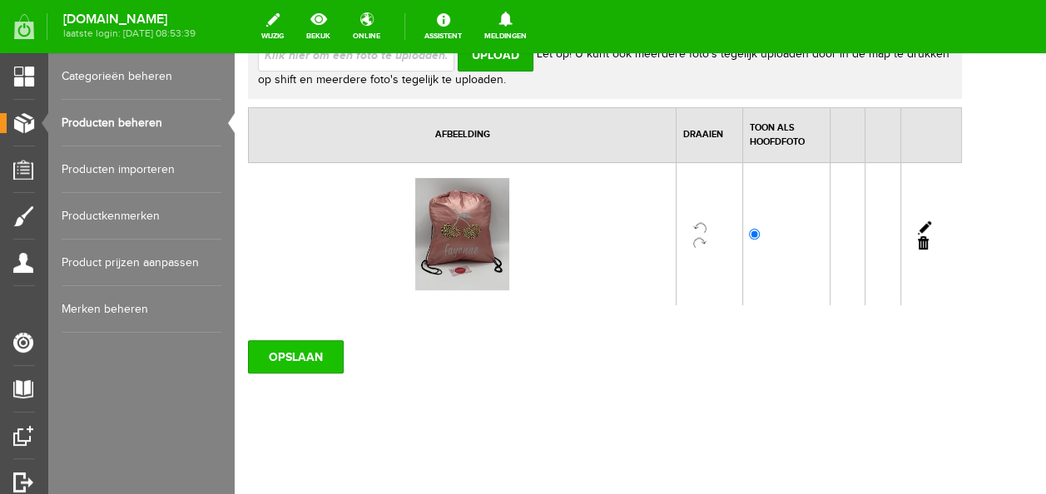
click at [273, 361] on input "OPSLAAN" at bounding box center [296, 356] width 96 height 33
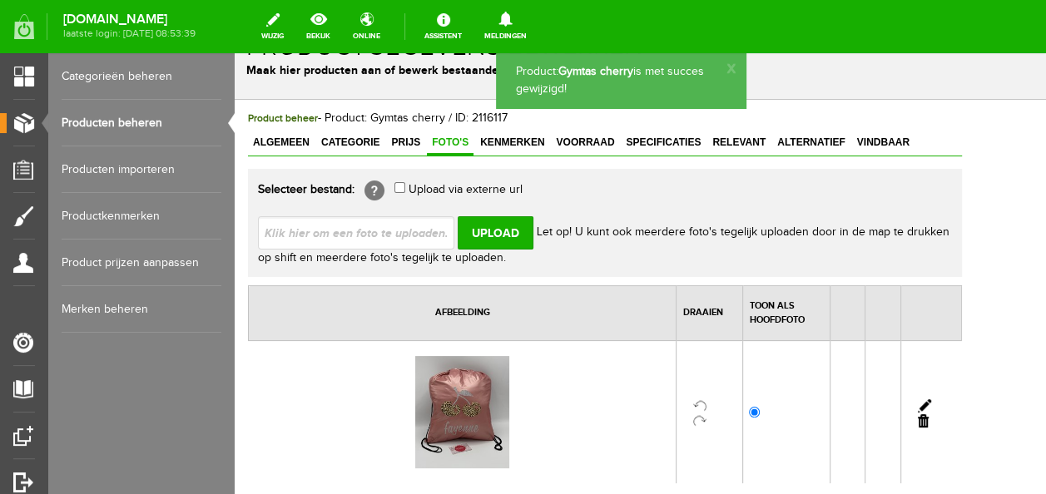
scroll to position [0, 0]
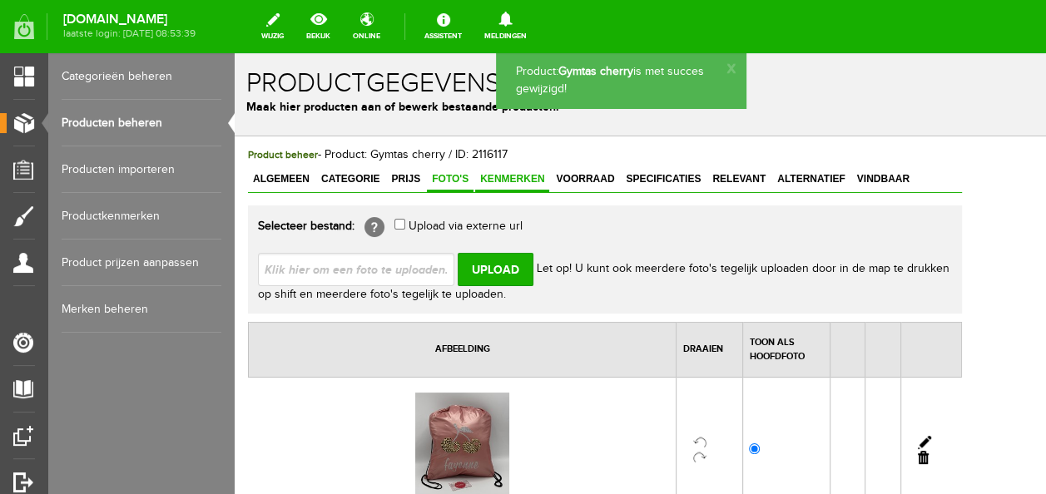
click at [484, 189] on link "Kenmerken" at bounding box center [512, 180] width 74 height 24
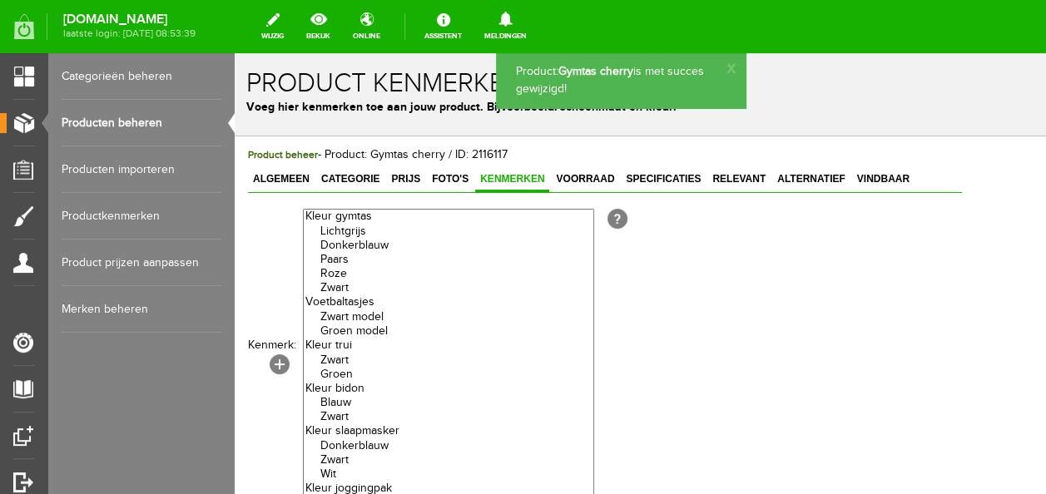
scroll to position [4, 0]
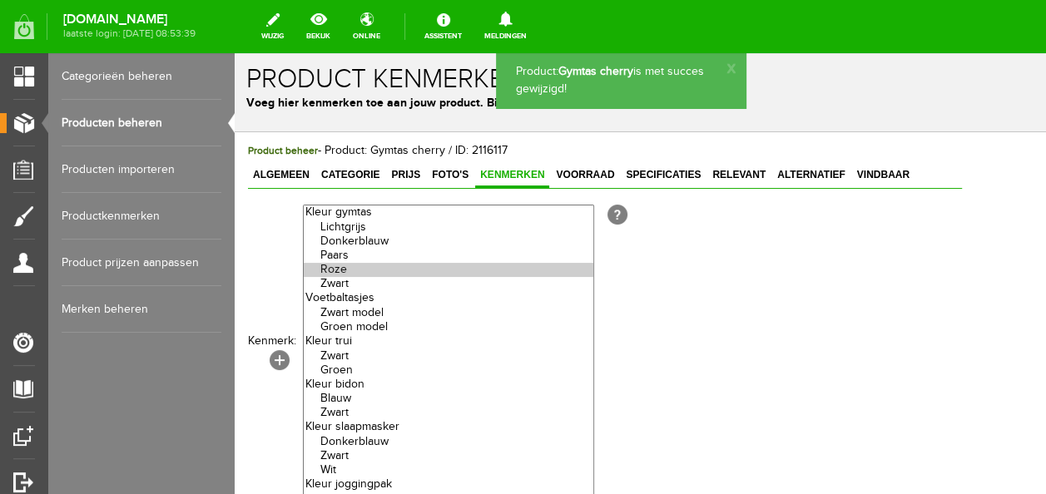
click at [350, 277] on optgroup "[PERSON_NAME] Paars [PERSON_NAME]" at bounding box center [449, 249] width 290 height 86
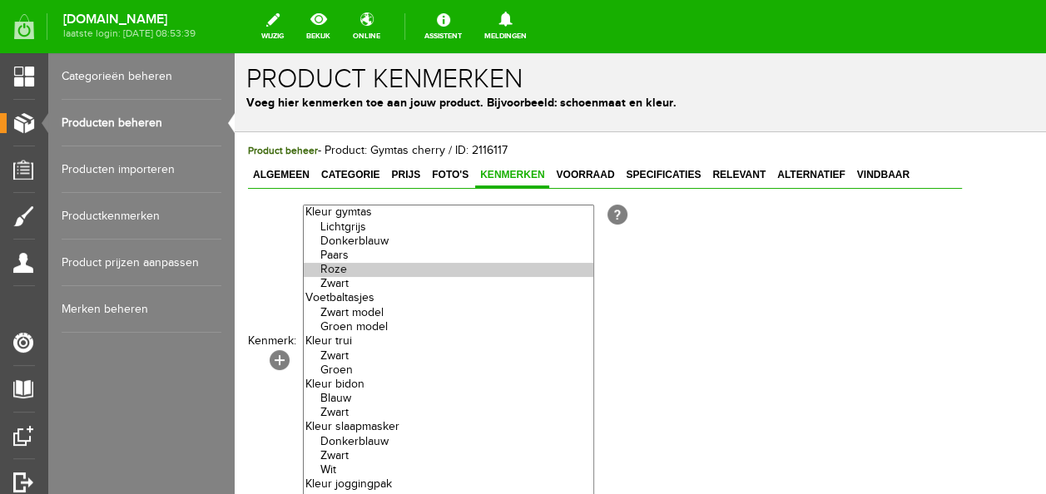
click at [365, 241] on option "Donkerblauw" at bounding box center [449, 242] width 290 height 14
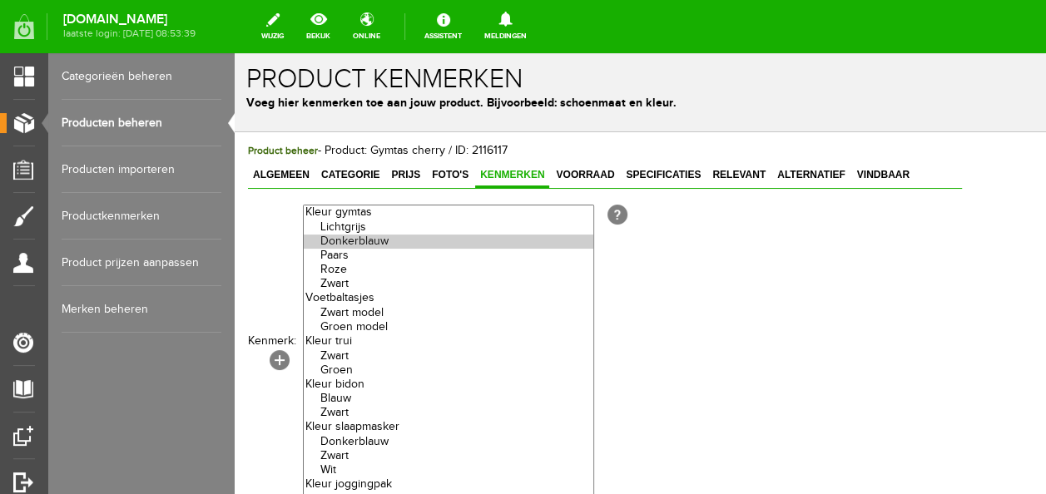
click at [356, 268] on option "Roze" at bounding box center [449, 270] width 290 height 14
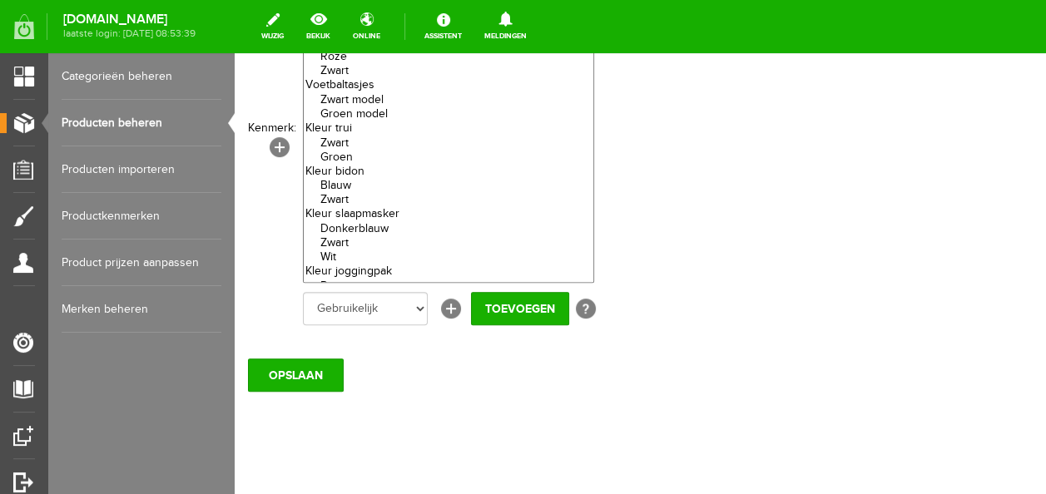
scroll to position [236, 0]
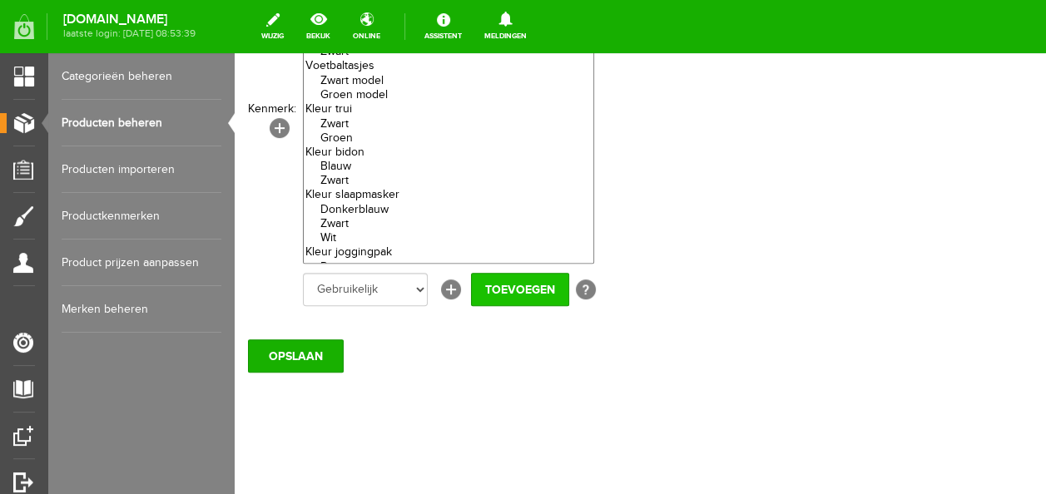
click at [512, 300] on input "Toevoegen" at bounding box center [520, 289] width 98 height 33
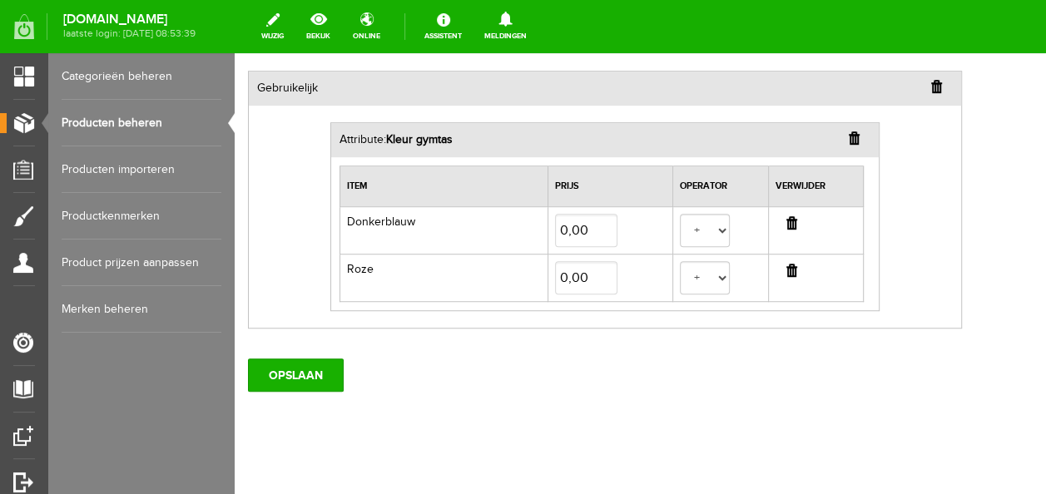
scroll to position [509, 0]
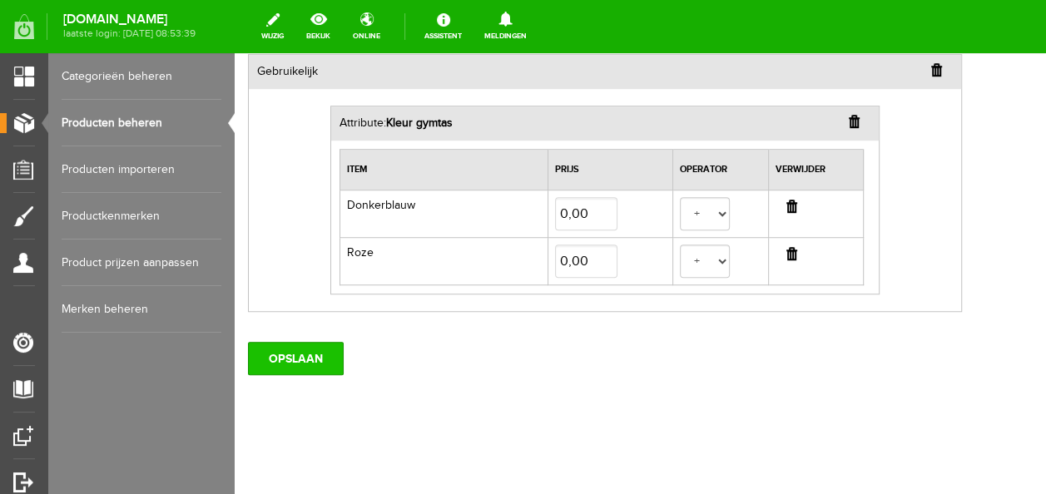
click at [320, 360] on input "OPSLAAN" at bounding box center [296, 358] width 96 height 33
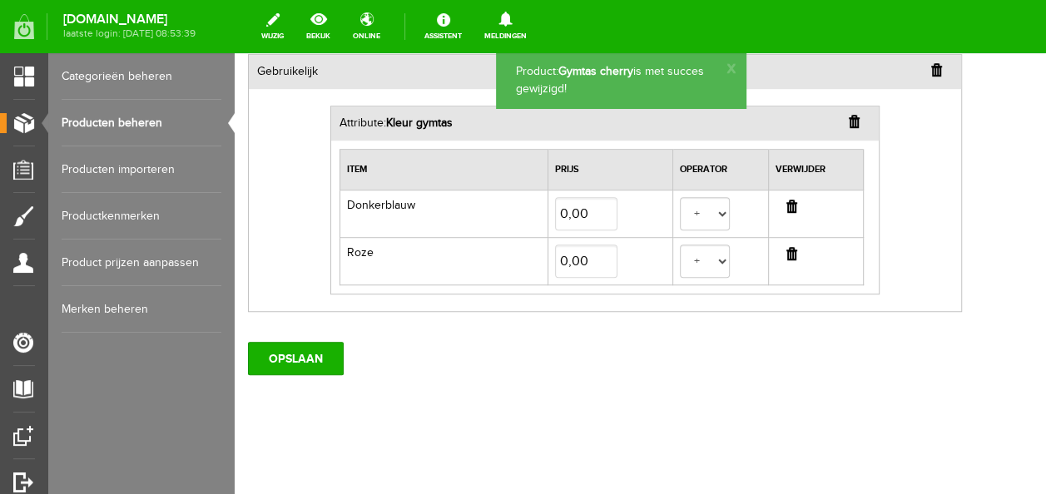
scroll to position [0, 0]
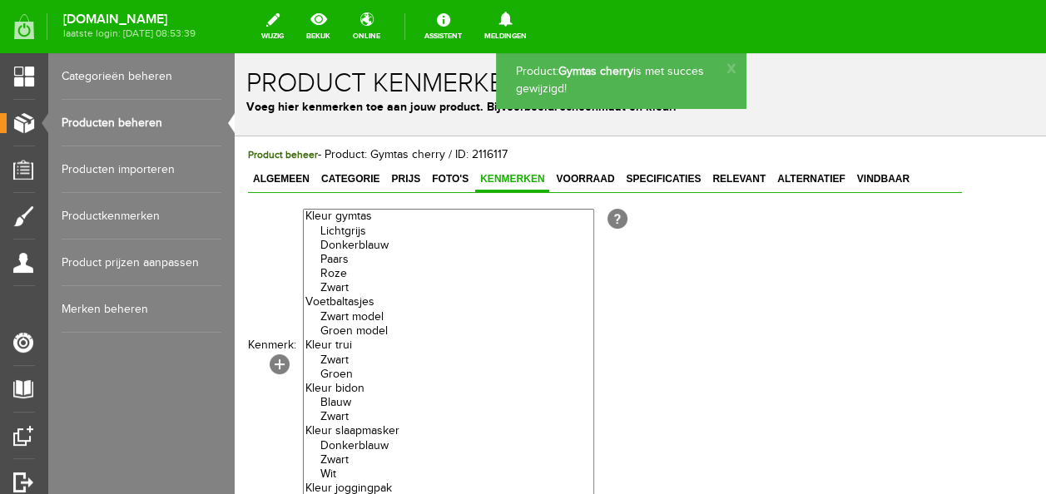
drag, startPoint x: 868, startPoint y: 174, endPoint x: 832, endPoint y: 196, distance: 42.3
click at [868, 174] on span "Vindbaar" at bounding box center [883, 179] width 62 height 12
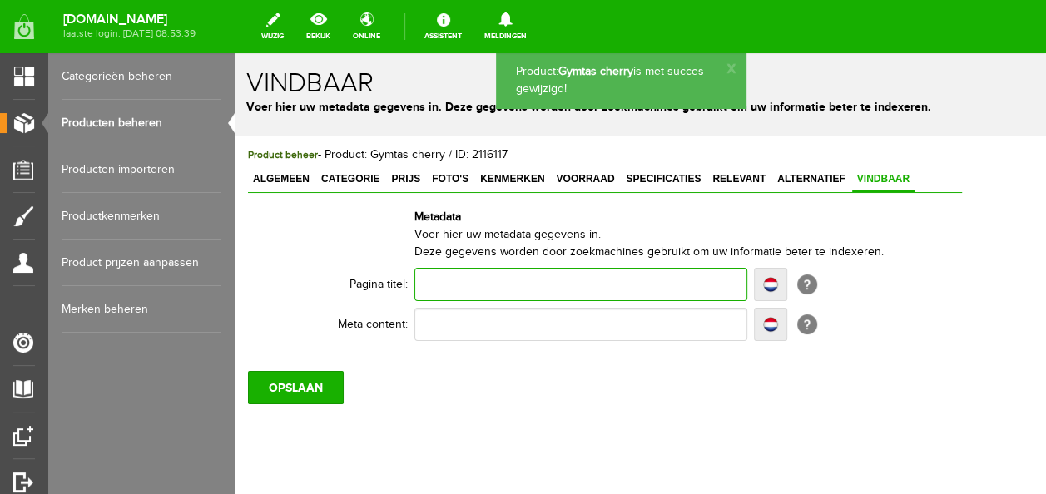
click at [566, 275] on input "text" at bounding box center [581, 284] width 333 height 33
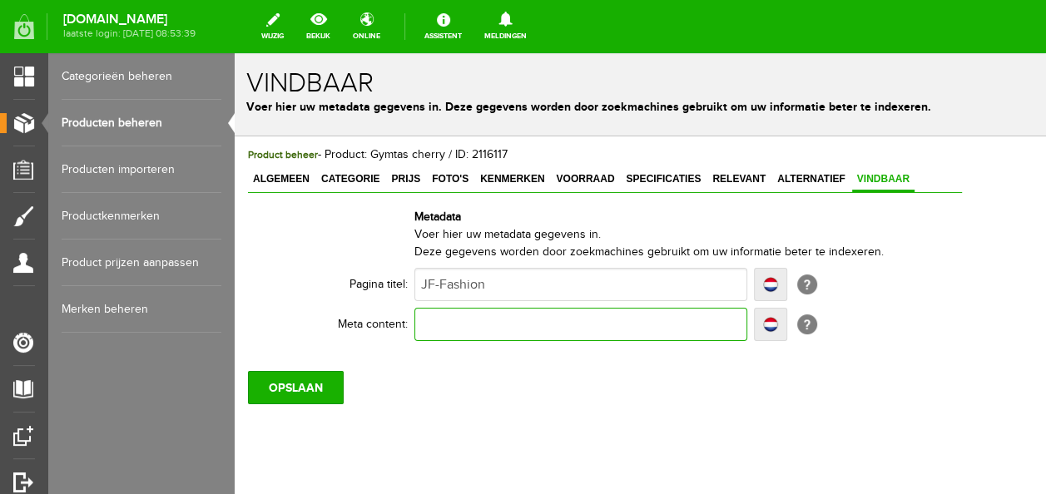
click at [651, 323] on input "text" at bounding box center [581, 324] width 333 height 33
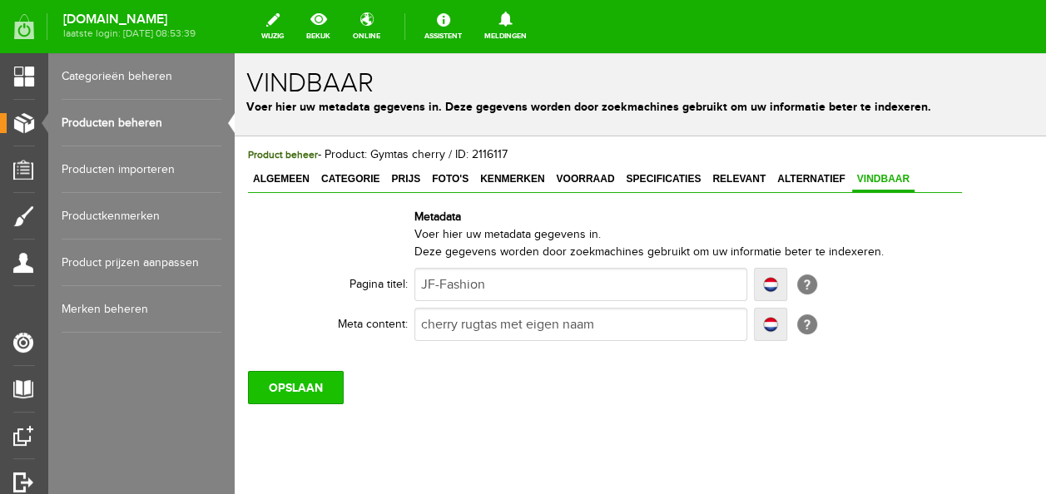
click at [315, 385] on input "OPSLAAN" at bounding box center [296, 387] width 96 height 33
